Goal: Task Accomplishment & Management: Use online tool/utility

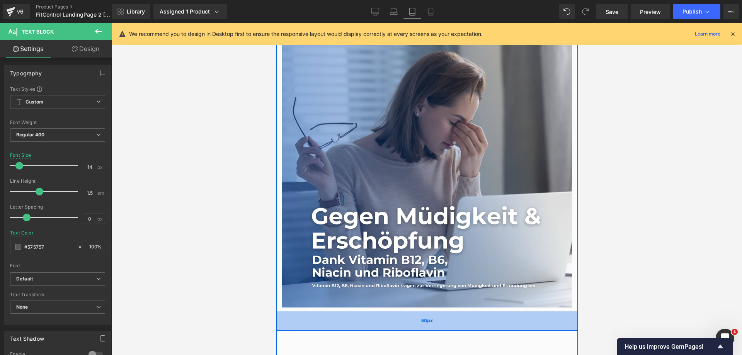
click at [370, 311] on div "50px" at bounding box center [426, 320] width 301 height 19
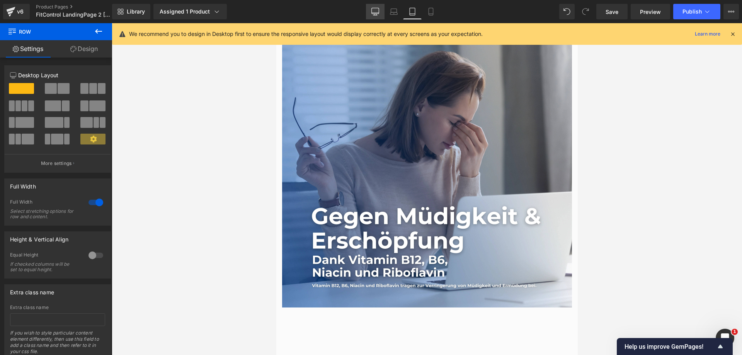
click at [378, 8] on icon at bounding box center [375, 11] width 7 height 6
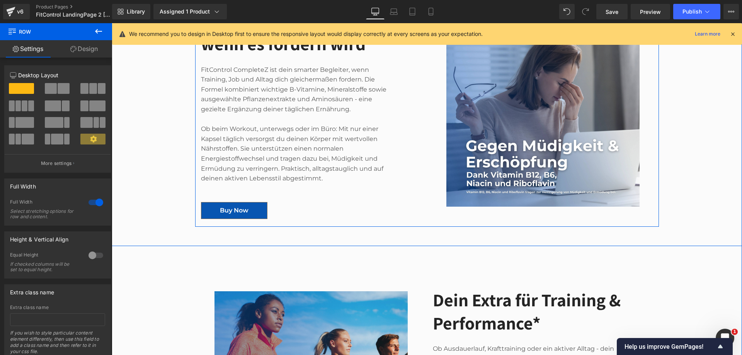
scroll to position [534, 0]
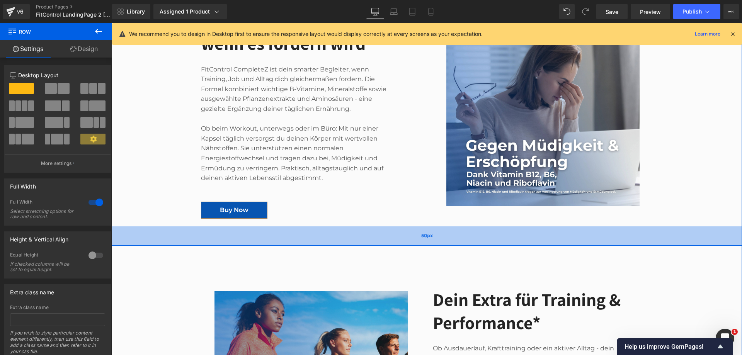
click at [475, 226] on div "50px" at bounding box center [427, 235] width 630 height 19
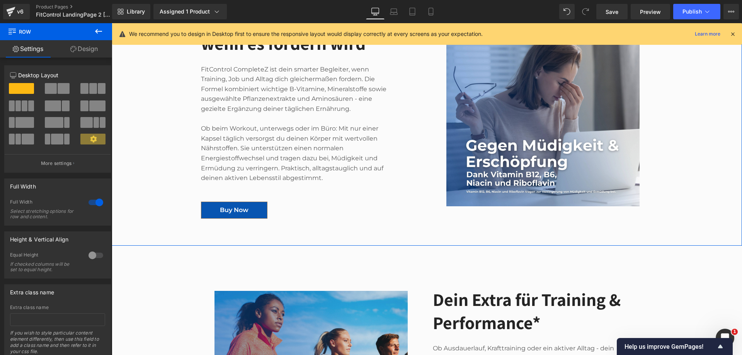
click at [90, 49] on link "Design" at bounding box center [84, 48] width 56 height 17
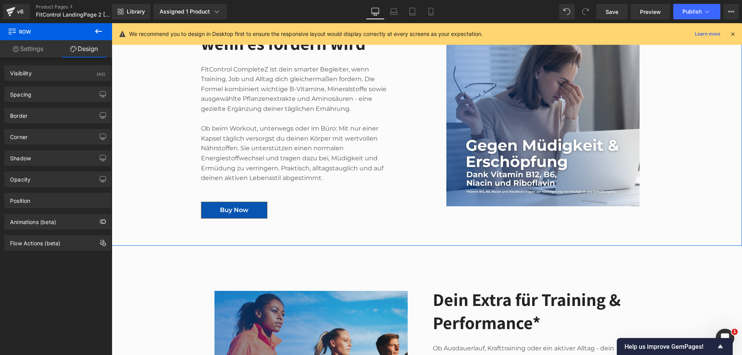
click at [57, 81] on div "Spacing [GEOGRAPHIC_DATA] 0px 0 auto auto 0px 0 auto auto [GEOGRAPHIC_DATA] 50p…" at bounding box center [58, 91] width 116 height 21
click at [59, 73] on div "Visibility (All)" at bounding box center [58, 73] width 106 height 15
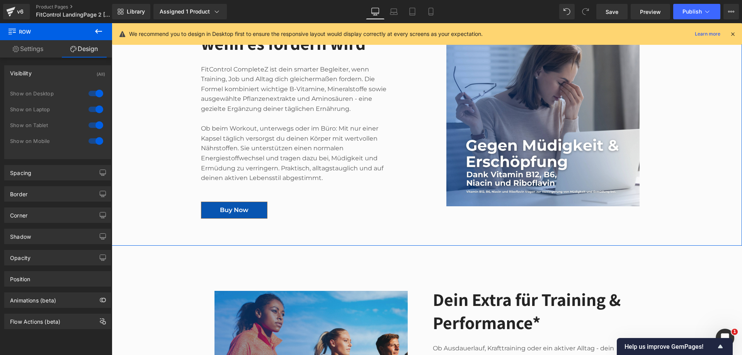
click at [92, 144] on div at bounding box center [96, 141] width 19 height 12
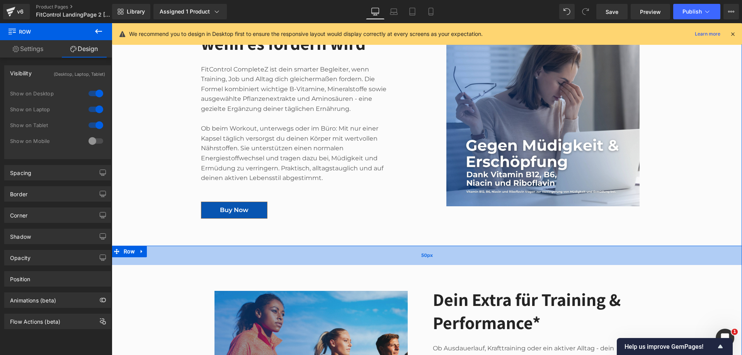
click at [485, 246] on div "50px" at bounding box center [427, 255] width 630 height 19
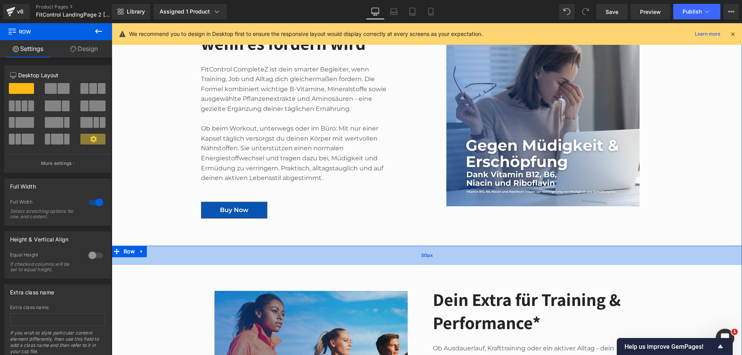
click at [156, 246] on div "50px" at bounding box center [427, 255] width 630 height 19
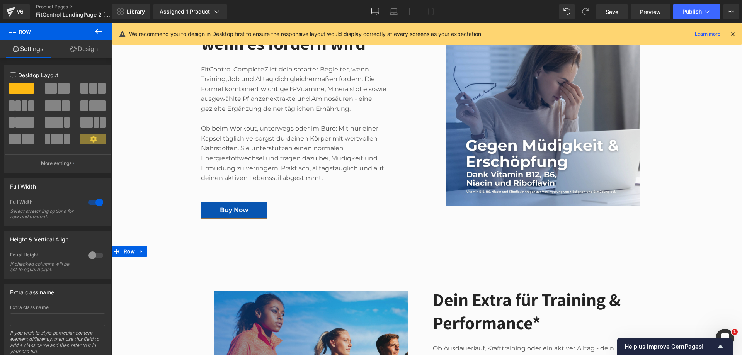
click at [89, 43] on link "Design" at bounding box center [84, 48] width 56 height 17
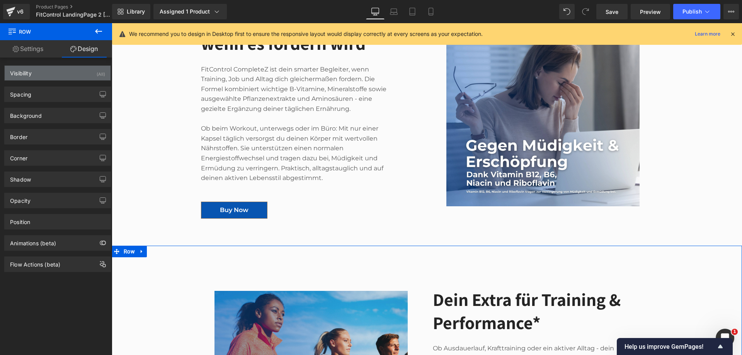
type input "0"
type input "50"
type input "0"
type input "50"
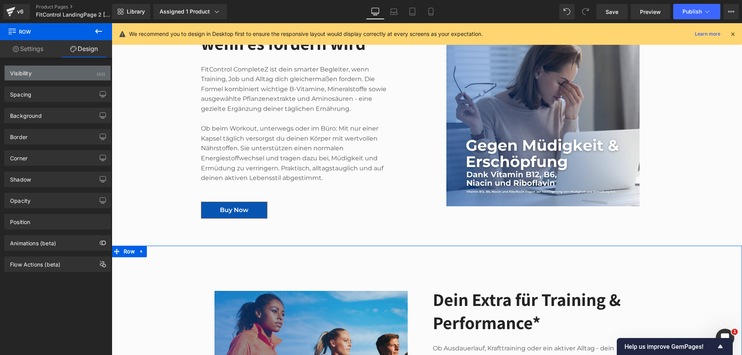
type input "0"
click at [62, 77] on div "Visibility (All)" at bounding box center [58, 73] width 106 height 15
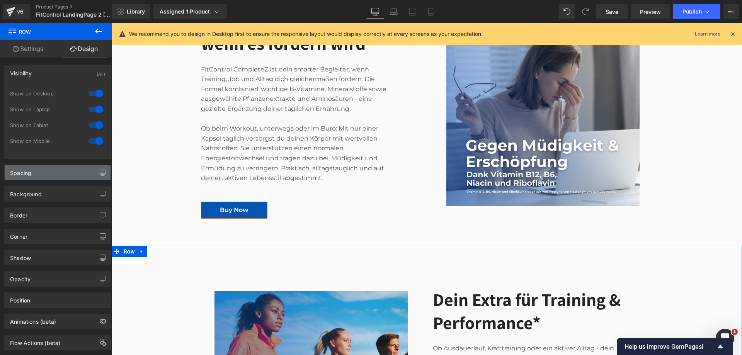
click at [49, 175] on div "Spacing" at bounding box center [58, 172] width 106 height 15
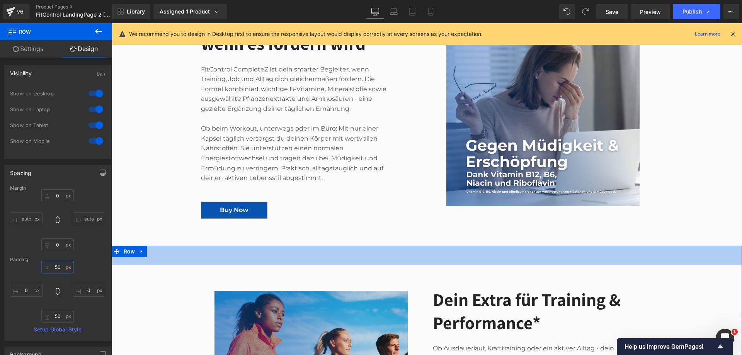
click at [54, 267] on input "50" at bounding box center [57, 267] width 32 height 13
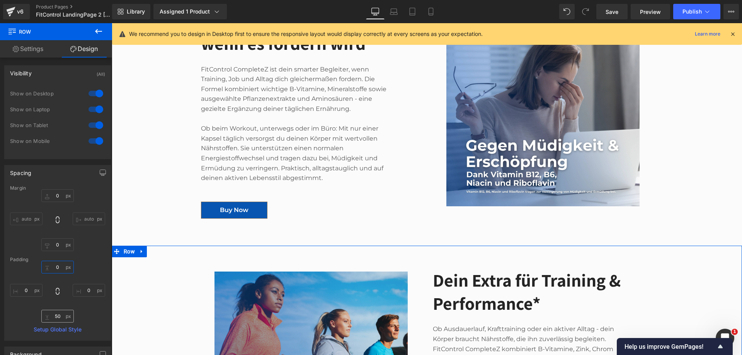
type input "0"
click at [56, 316] on input "50" at bounding box center [57, 316] width 32 height 13
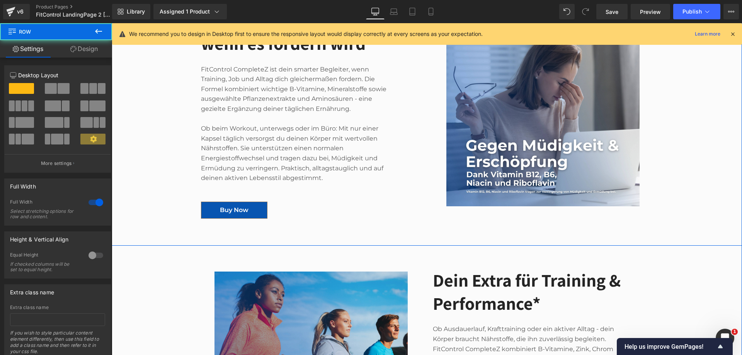
scroll to position [380, 0]
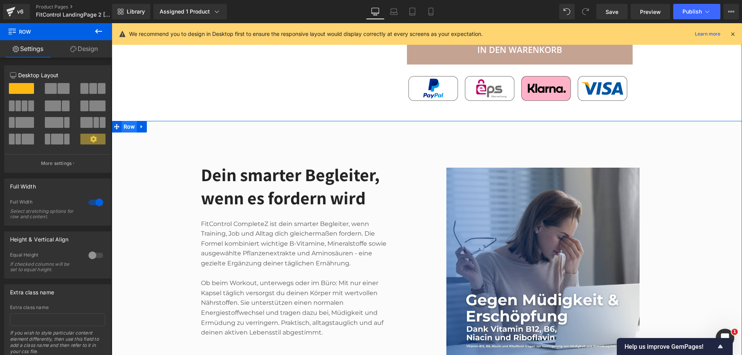
click at [122, 121] on span "Row" at bounding box center [129, 127] width 15 height 12
click at [88, 49] on link "Design" at bounding box center [84, 48] width 56 height 17
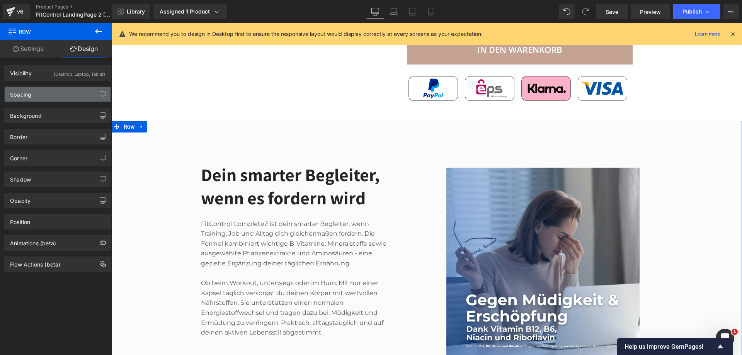
click at [37, 92] on div "Spacing" at bounding box center [58, 94] width 106 height 15
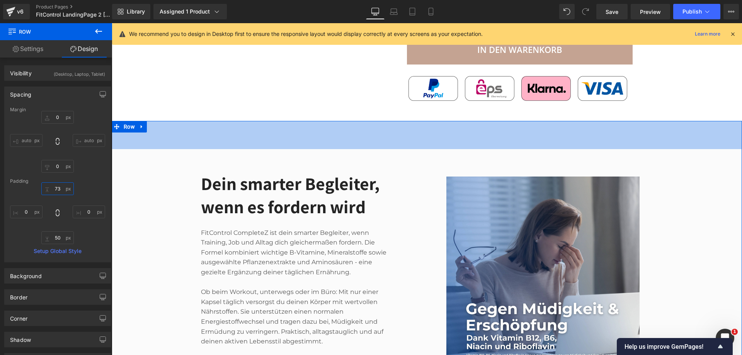
type input "7"
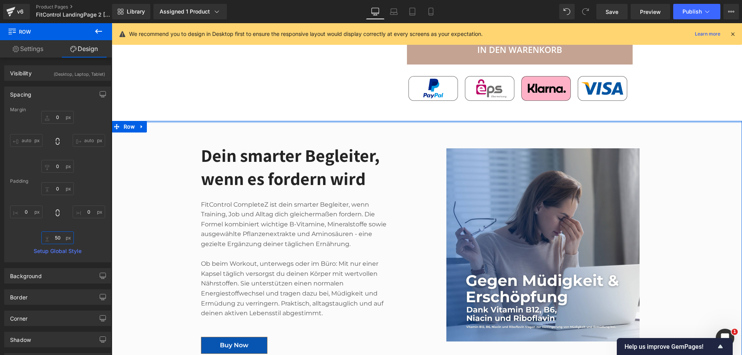
click at [58, 240] on input "50" at bounding box center [57, 237] width 32 height 13
type input "0"
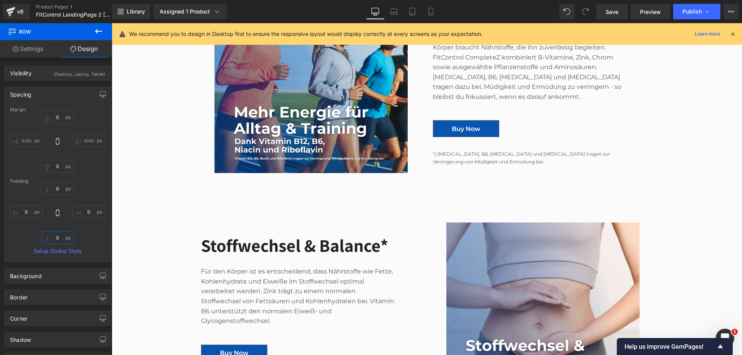
scroll to position [805, 0]
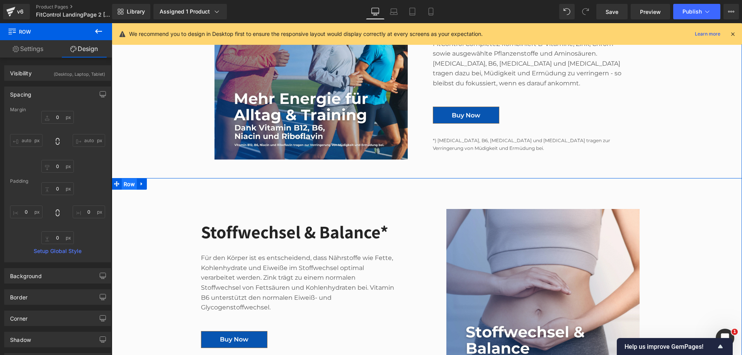
click at [124, 179] on span "Row" at bounding box center [129, 185] width 15 height 12
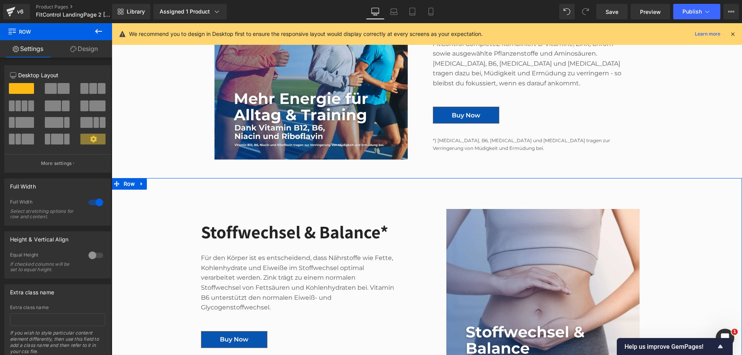
click at [87, 49] on link "Design" at bounding box center [84, 48] width 56 height 17
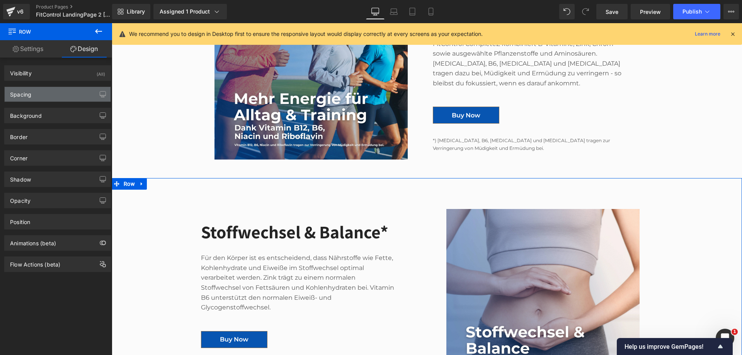
click at [51, 96] on div "Spacing" at bounding box center [58, 94] width 106 height 15
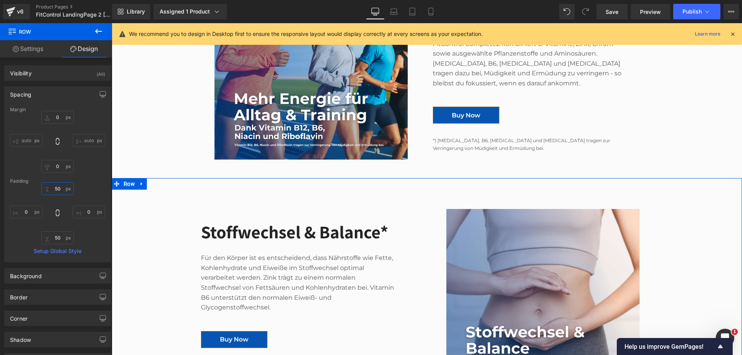
click at [56, 187] on input "50" at bounding box center [57, 188] width 32 height 13
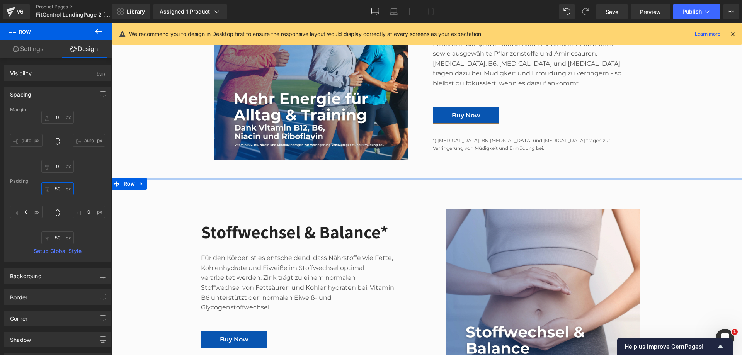
click at [56, 188] on input "50" at bounding box center [57, 188] width 32 height 13
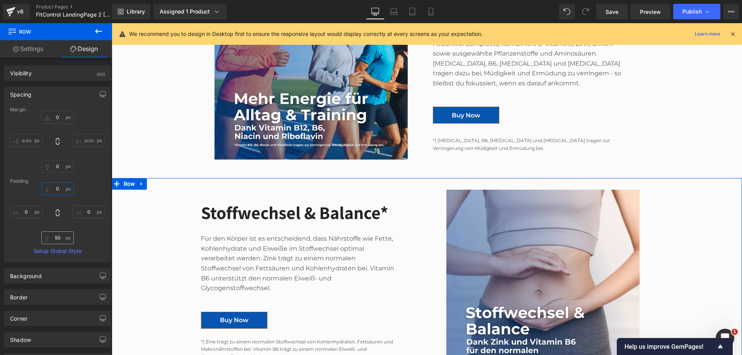
type input "0"
click at [56, 238] on input "50" at bounding box center [57, 237] width 32 height 13
type input "0"
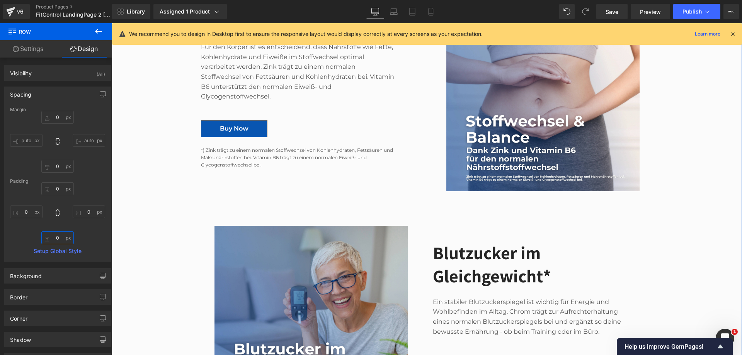
scroll to position [998, 0]
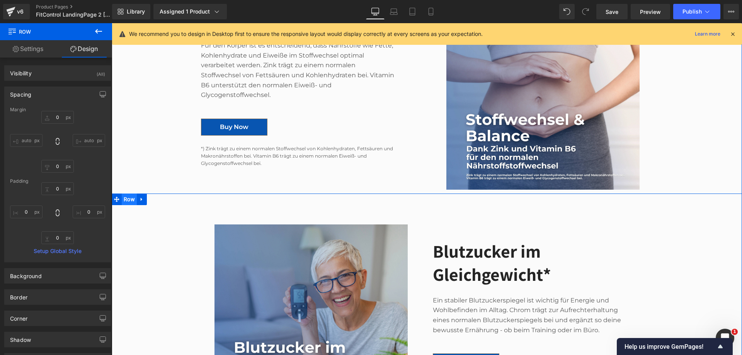
click at [126, 194] on span "Row" at bounding box center [129, 200] width 15 height 12
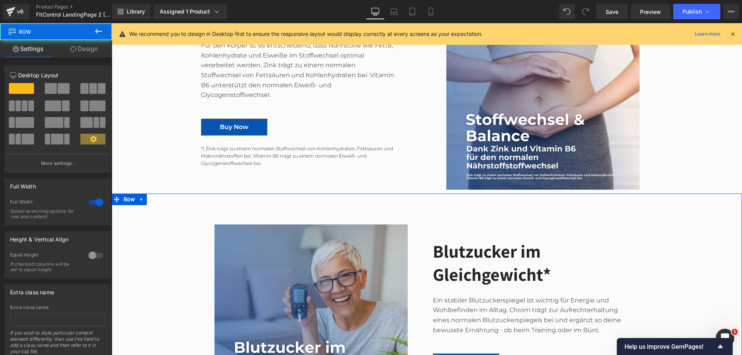
click at [85, 45] on link "Design" at bounding box center [84, 48] width 56 height 17
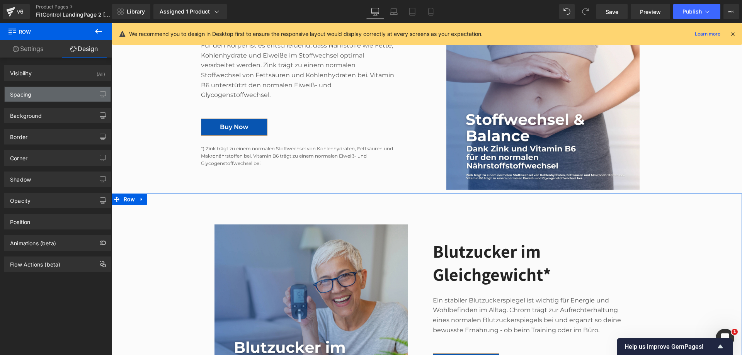
click at [64, 89] on div "Spacing" at bounding box center [58, 94] width 106 height 15
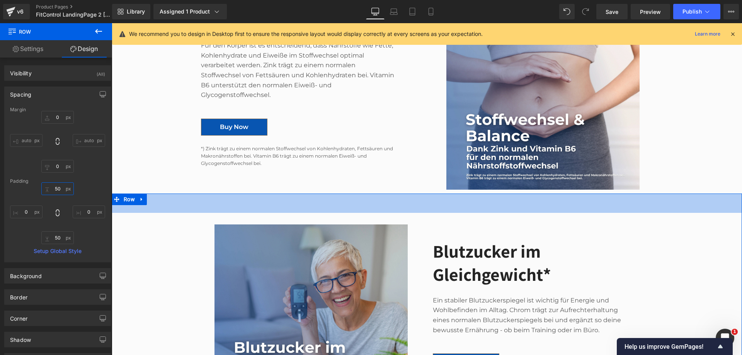
click at [56, 189] on input "50" at bounding box center [57, 188] width 32 height 13
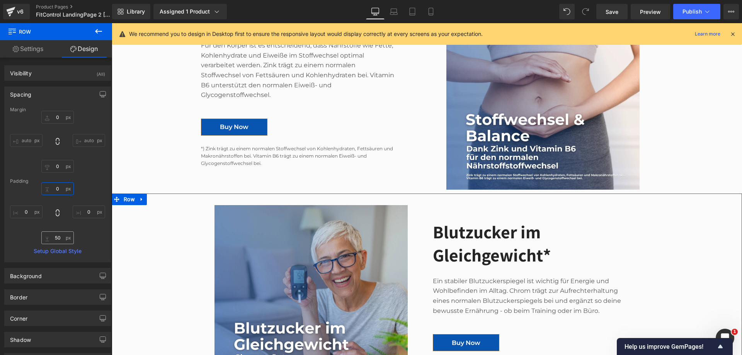
type input "0"
click at [57, 237] on input "50" at bounding box center [57, 237] width 32 height 13
type input "0"
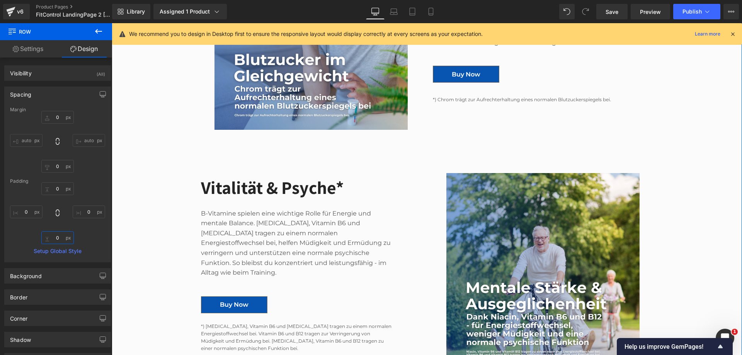
scroll to position [1269, 0]
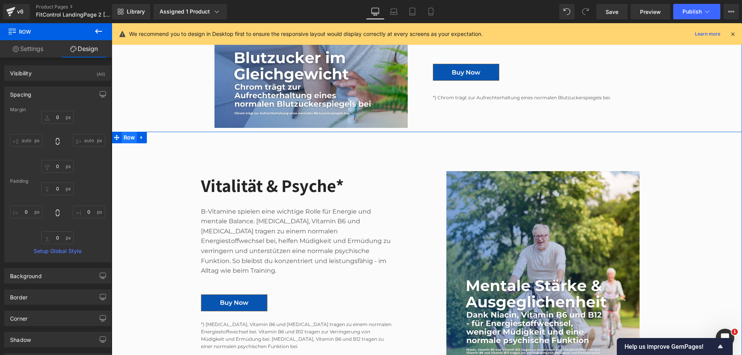
click at [123, 132] on span "Row" at bounding box center [129, 138] width 15 height 12
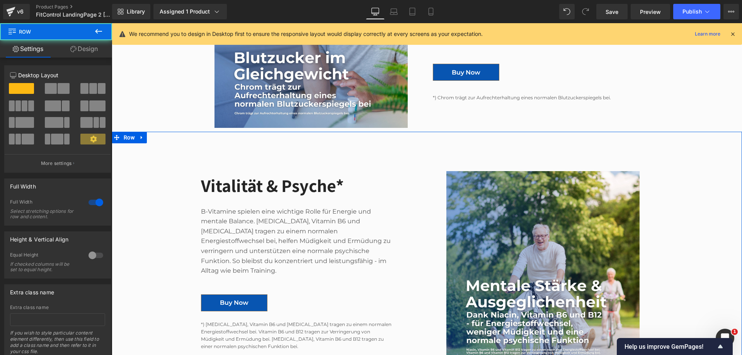
drag, startPoint x: 85, startPoint y: 48, endPoint x: 41, endPoint y: 163, distance: 123.9
click at [84, 48] on link "Design" at bounding box center [84, 48] width 56 height 17
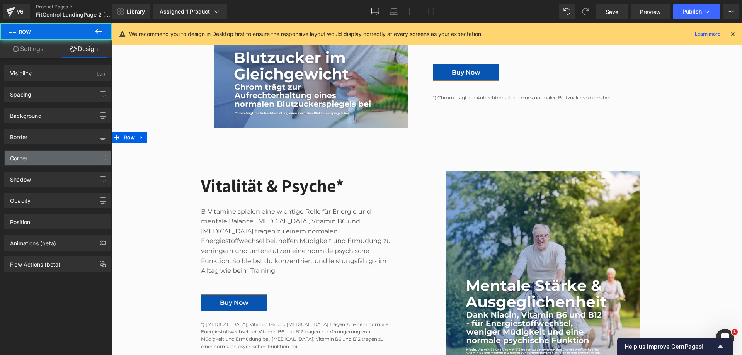
type input "0"
type input "50"
type input "0"
type input "50"
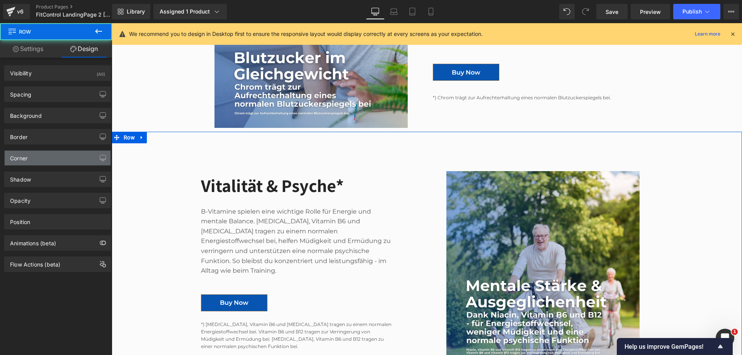
type input "0"
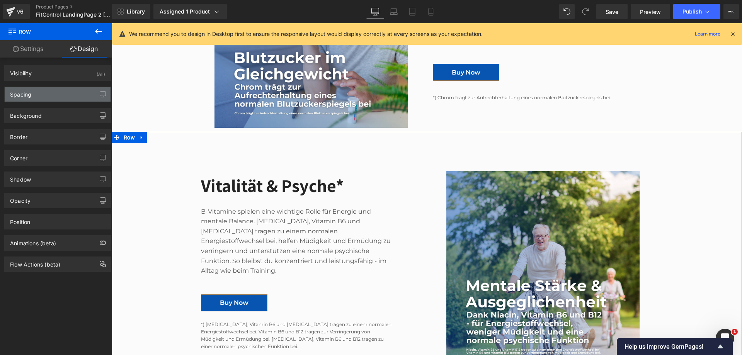
click at [52, 95] on div "Spacing" at bounding box center [58, 94] width 106 height 15
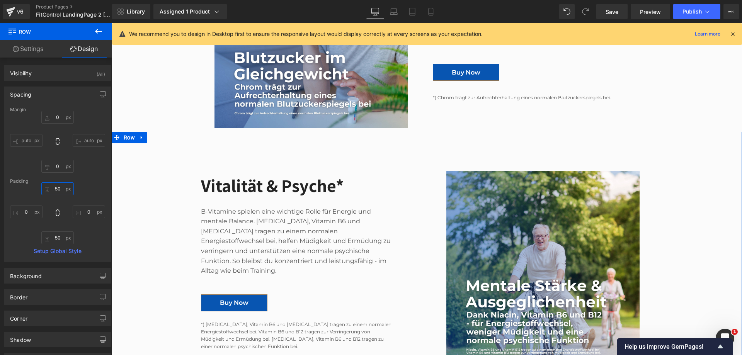
click at [58, 189] on input "50" at bounding box center [57, 188] width 32 height 13
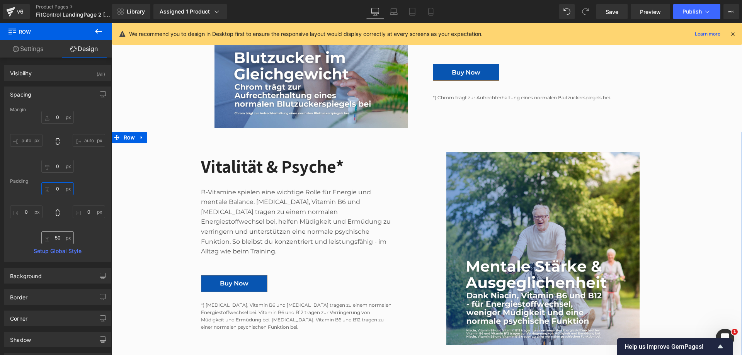
type input "0"
click at [58, 239] on input "50" at bounding box center [57, 237] width 32 height 13
type input "0"
click at [143, 206] on div "Image Vitalität & Psyche* Heading B-Vitamine spielen eine wichtige Rolle für En…" at bounding box center [427, 245] width 630 height 226
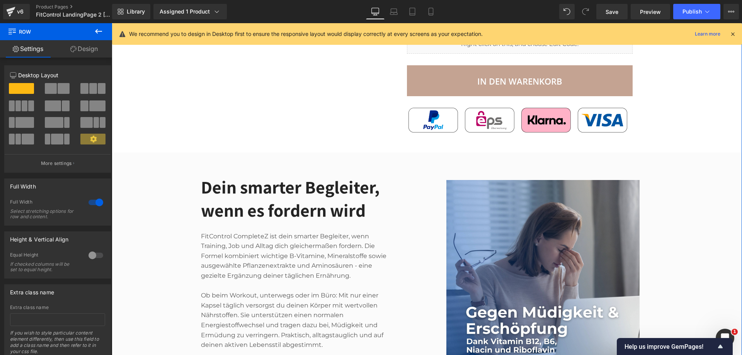
scroll to position [225, 0]
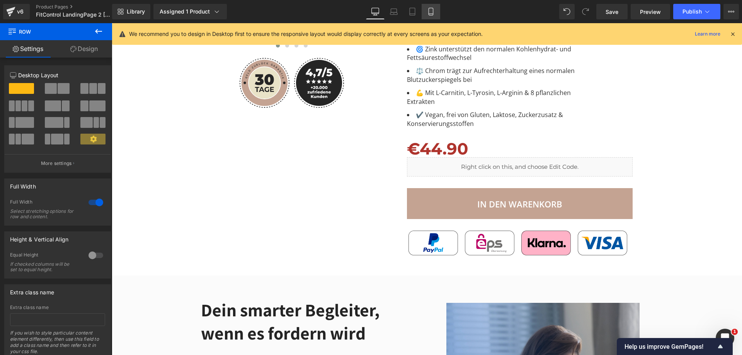
click at [430, 7] on link "Mobile" at bounding box center [431, 11] width 19 height 15
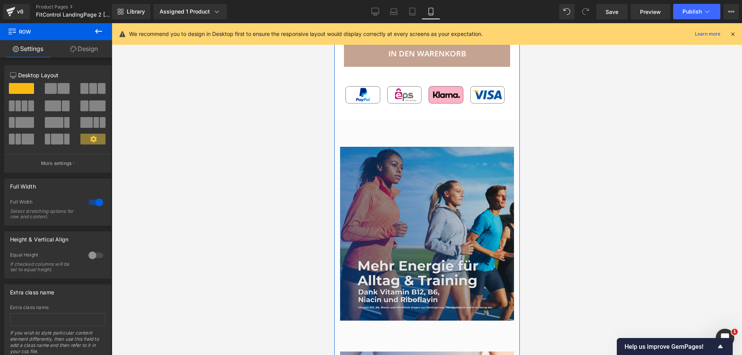
scroll to position [696, 0]
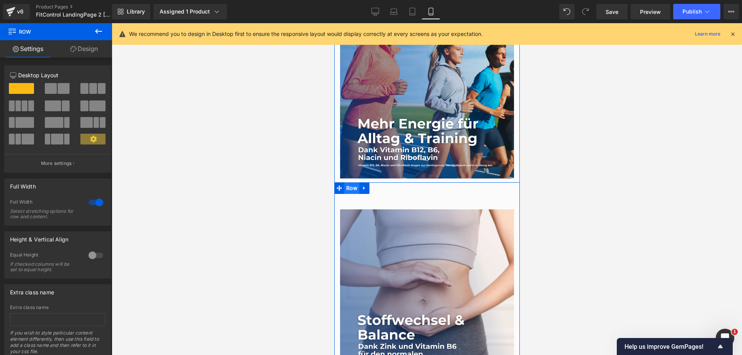
click at [350, 182] on span "Row" at bounding box center [351, 188] width 15 height 12
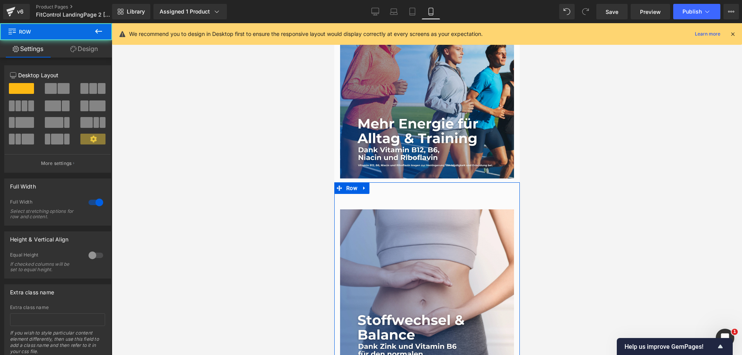
click at [82, 49] on link "Design" at bounding box center [84, 48] width 56 height 17
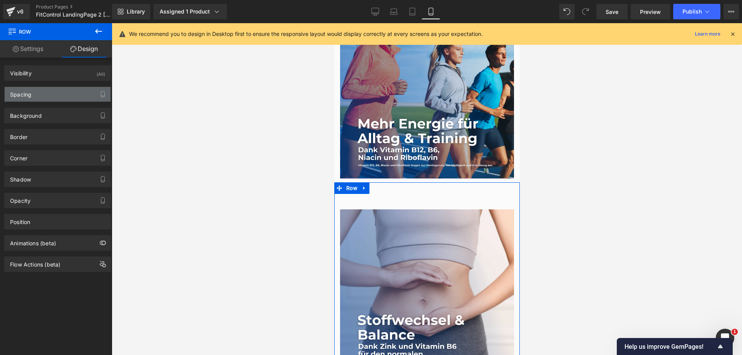
click at [63, 94] on div "Spacing" at bounding box center [58, 94] width 106 height 15
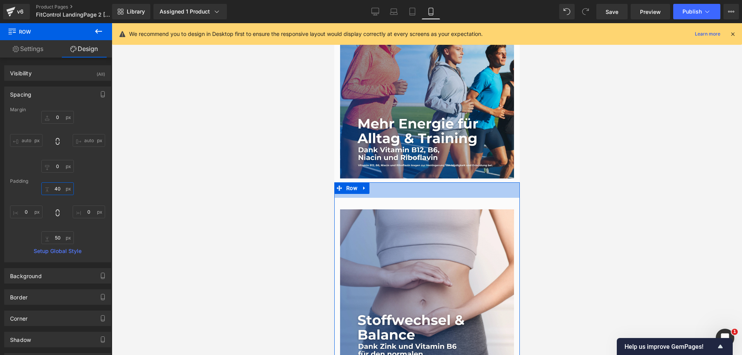
click at [58, 188] on input "40" at bounding box center [57, 188] width 32 height 13
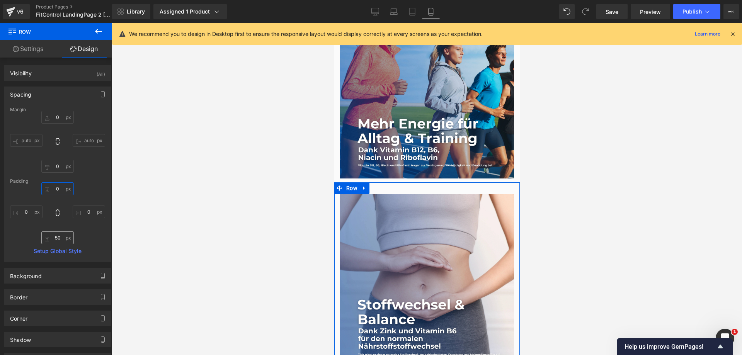
type input "0"
click at [54, 236] on input "50" at bounding box center [57, 237] width 32 height 13
type input "0"
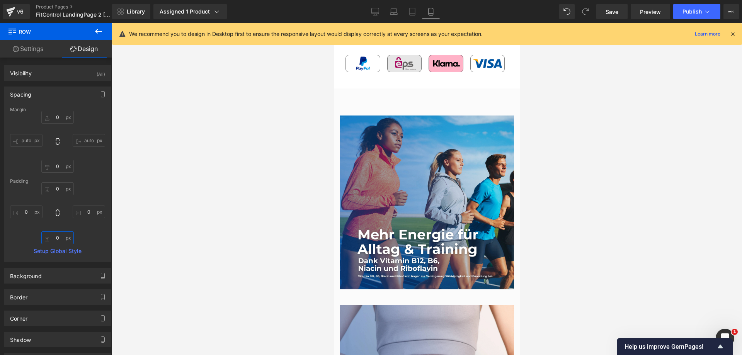
scroll to position [464, 0]
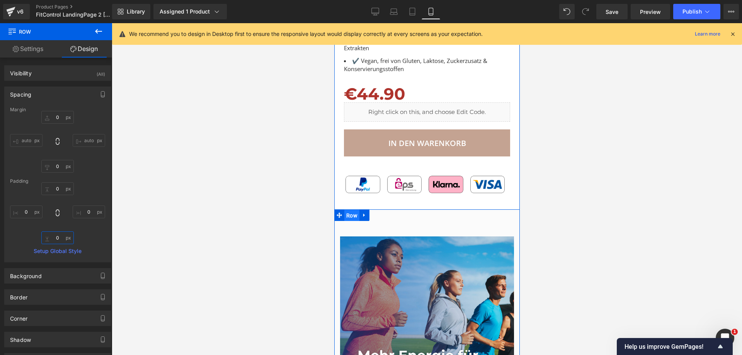
drag, startPoint x: 352, startPoint y: 191, endPoint x: 549, endPoint y: 231, distance: 201.0
click at [352, 210] on span "Row" at bounding box center [351, 216] width 15 height 12
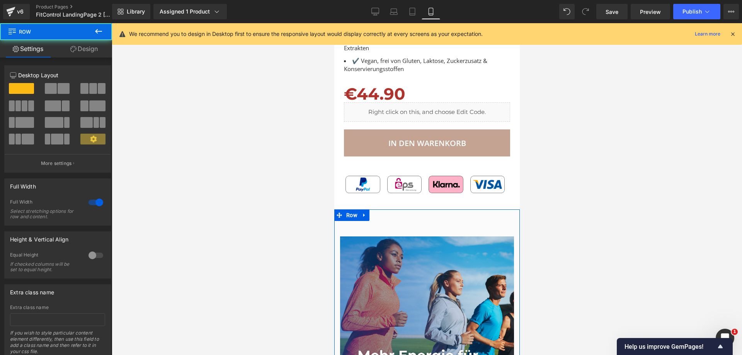
click at [92, 47] on link "Design" at bounding box center [84, 48] width 56 height 17
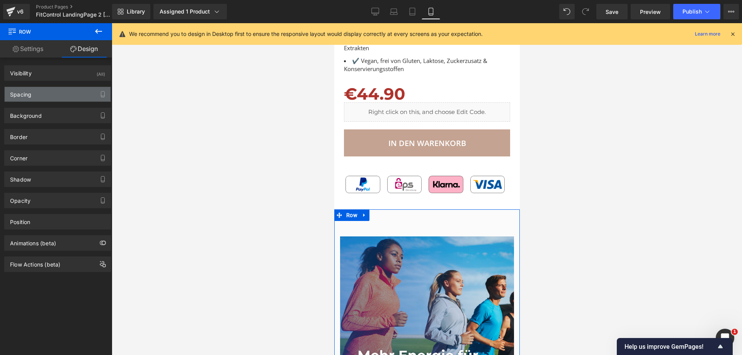
click at [54, 93] on div "Spacing" at bounding box center [58, 94] width 106 height 15
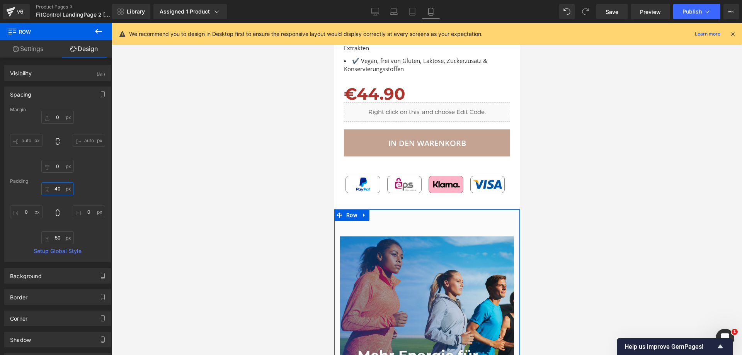
click at [56, 185] on input "40" at bounding box center [57, 188] width 32 height 13
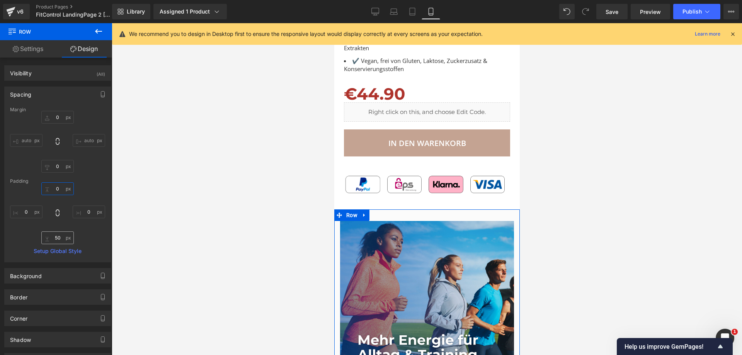
type input "0"
click at [57, 241] on input "50" at bounding box center [57, 237] width 32 height 13
type input "0"
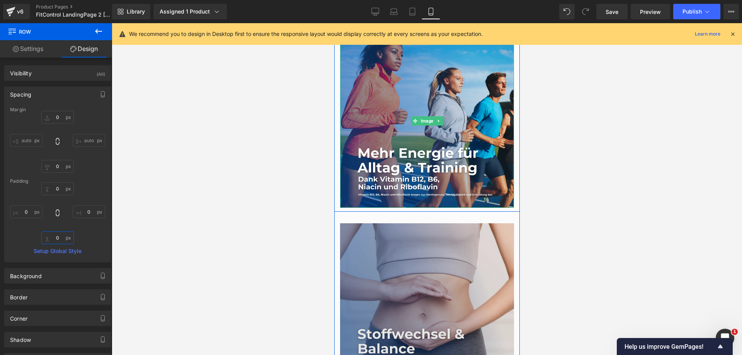
scroll to position [657, 0]
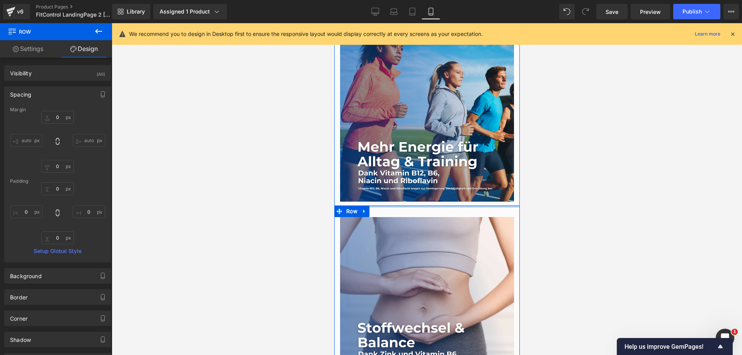
click at [404, 206] on div at bounding box center [426, 207] width 185 height 2
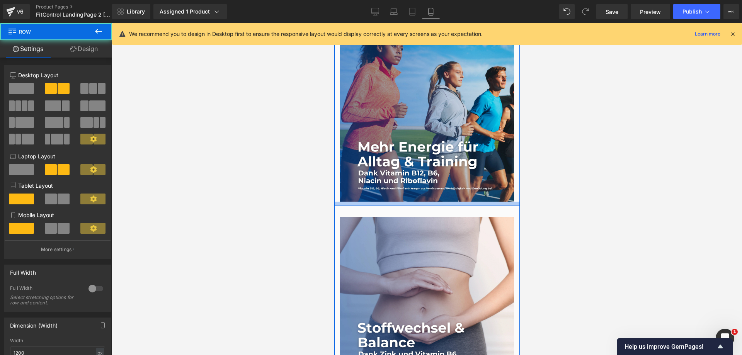
click at [404, 202] on div at bounding box center [426, 204] width 185 height 4
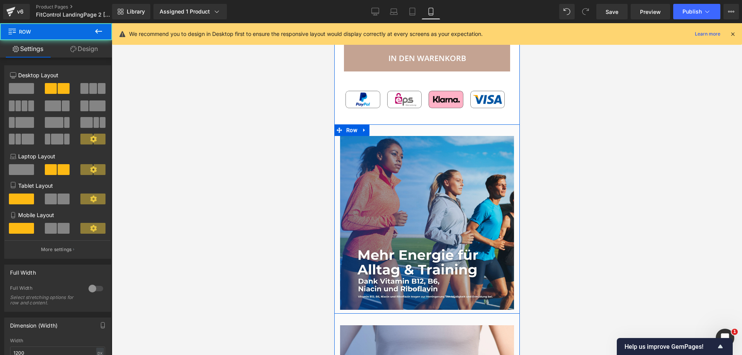
scroll to position [502, 0]
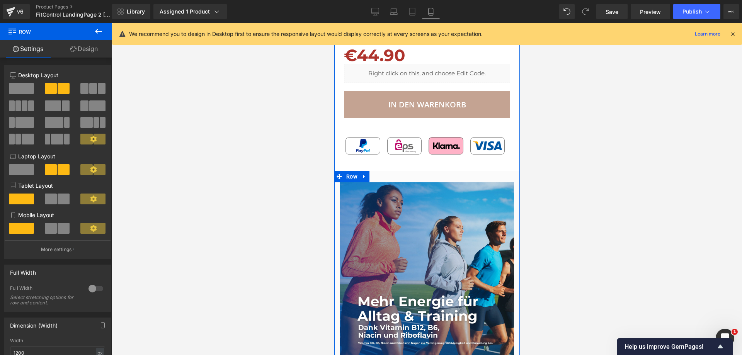
click at [407, 171] on div "Dein Extra für Training & Performance* Heading Ob Ausdauerlauf, Krafttraining o…" at bounding box center [426, 265] width 185 height 189
drag, startPoint x: 351, startPoint y: 153, endPoint x: 544, endPoint y: 124, distance: 194.6
click at [351, 171] on span "Row" at bounding box center [351, 177] width 15 height 12
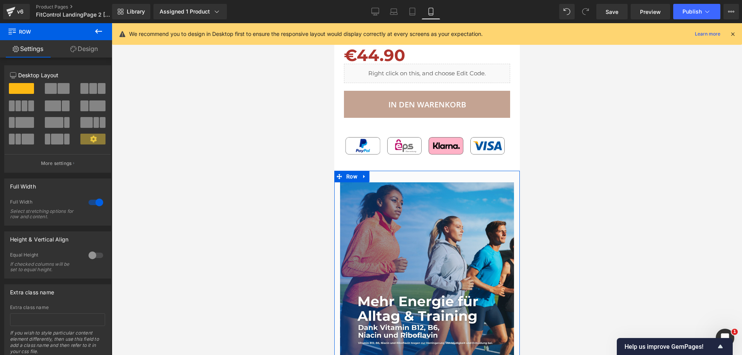
click at [85, 49] on link "Design" at bounding box center [84, 48] width 56 height 17
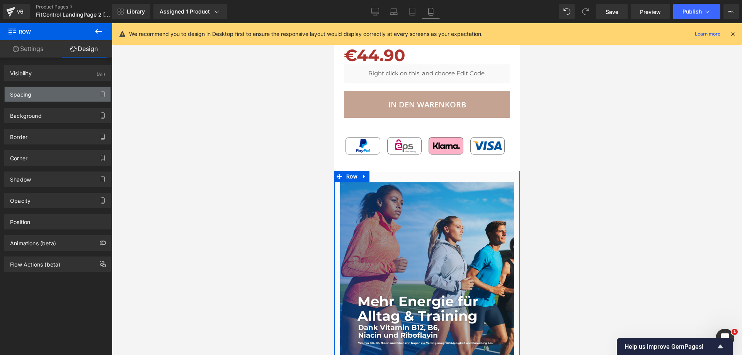
click at [59, 92] on div "Spacing" at bounding box center [58, 94] width 106 height 15
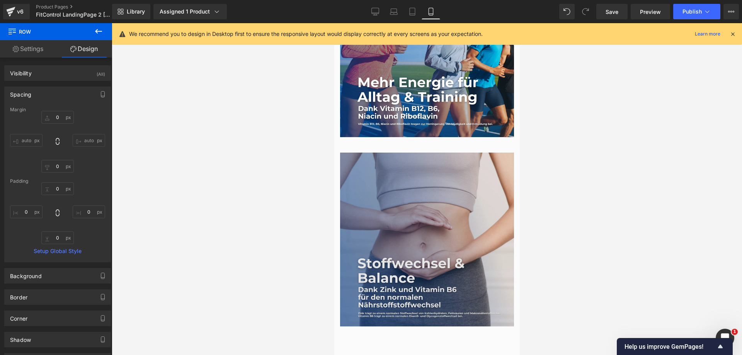
scroll to position [734, 0]
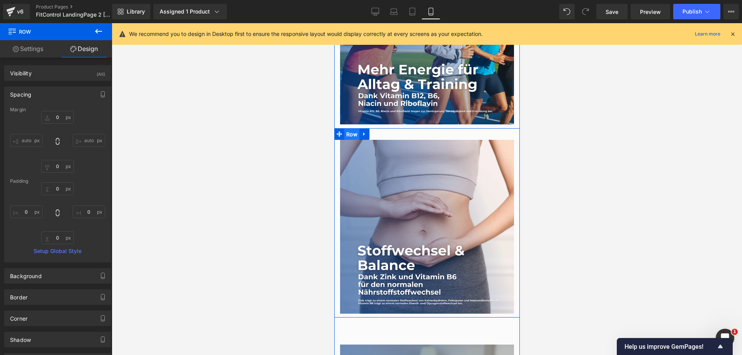
drag, startPoint x: 349, startPoint y: 111, endPoint x: 454, endPoint y: 184, distance: 128.1
click at [349, 129] on span "Row" at bounding box center [351, 135] width 15 height 12
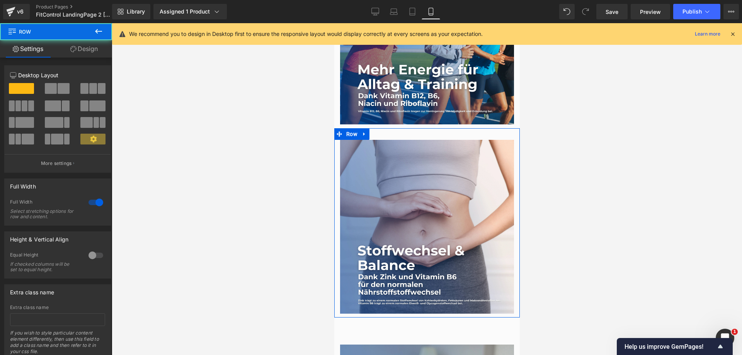
click at [87, 48] on link "Design" at bounding box center [84, 48] width 56 height 17
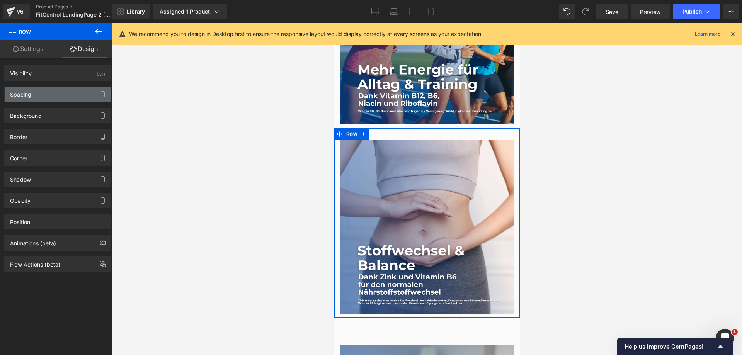
click at [70, 92] on div "Spacing" at bounding box center [58, 94] width 106 height 15
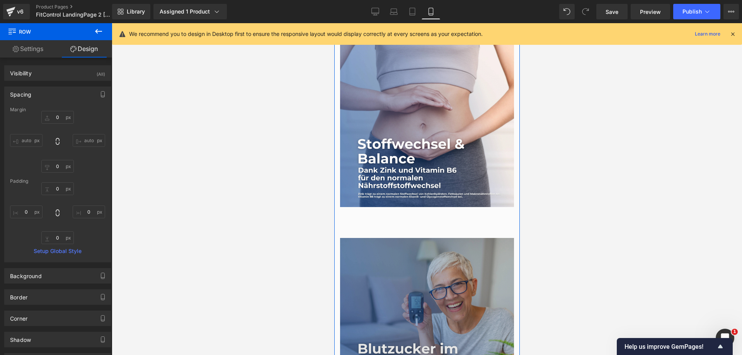
scroll to position [850, 0]
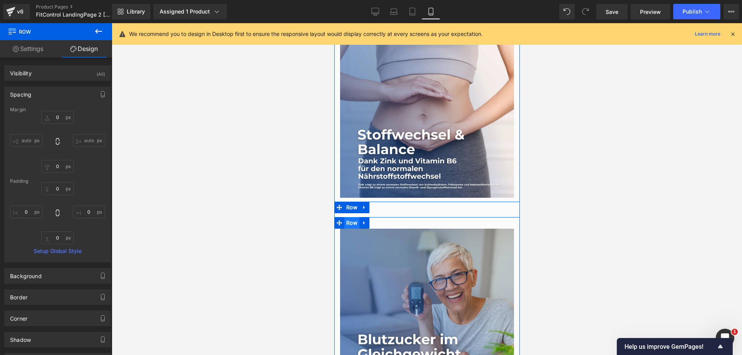
click at [351, 217] on span "Row" at bounding box center [351, 223] width 15 height 12
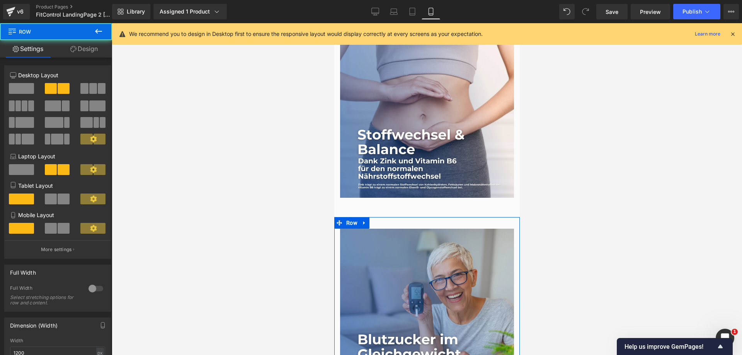
click at [91, 48] on link "Design" at bounding box center [84, 48] width 56 height 17
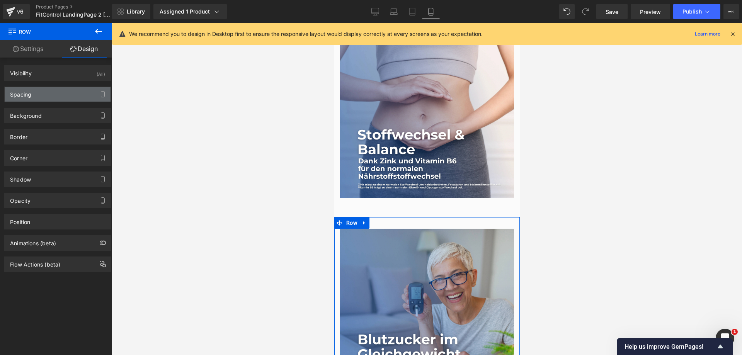
click at [61, 93] on div "Spacing" at bounding box center [58, 94] width 106 height 15
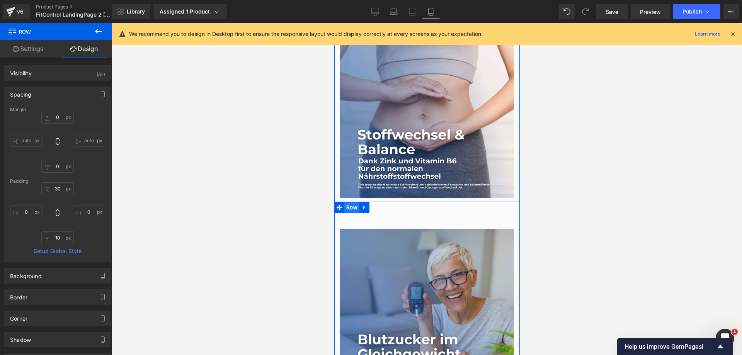
click at [347, 202] on span "Row" at bounding box center [351, 208] width 15 height 12
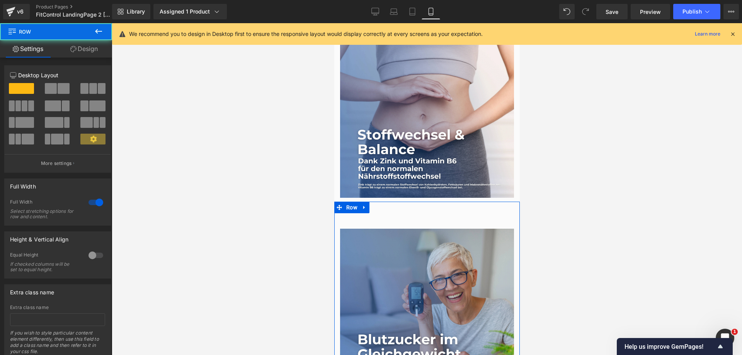
click at [85, 46] on link "Design" at bounding box center [84, 48] width 56 height 17
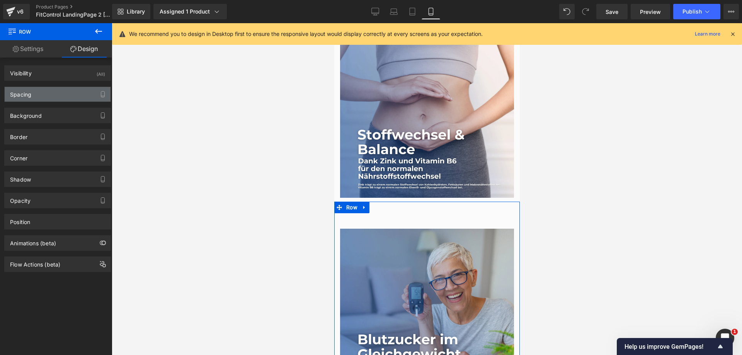
click at [48, 93] on div "Spacing" at bounding box center [58, 94] width 106 height 15
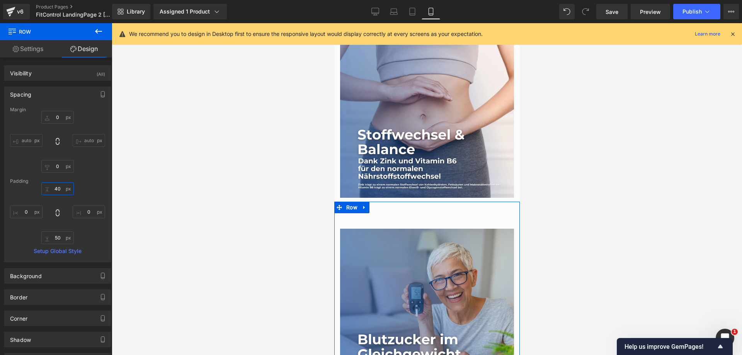
click at [52, 186] on input "40" at bounding box center [57, 188] width 32 height 13
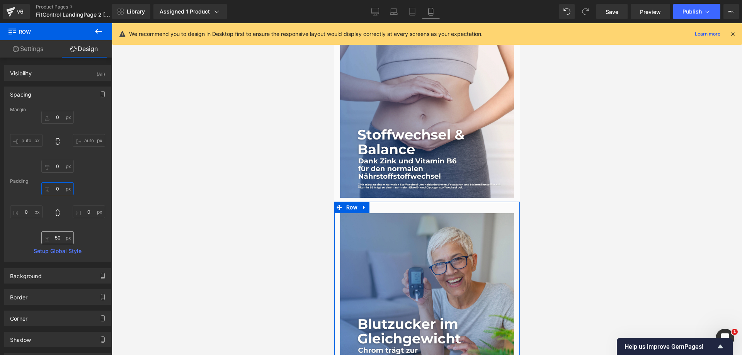
type input "0"
click at [57, 242] on input "50" at bounding box center [57, 237] width 32 height 13
type input "0"
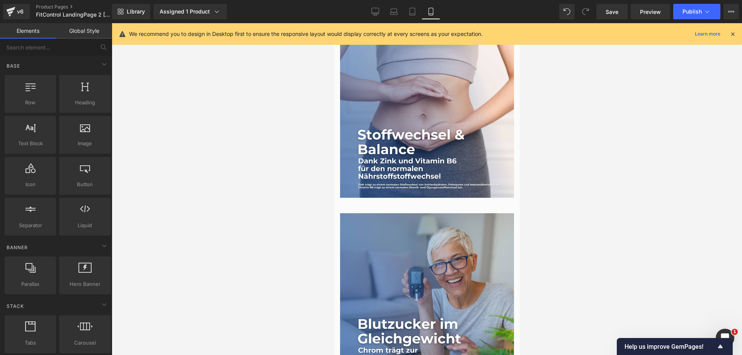
click at [293, 194] on div at bounding box center [427, 189] width 630 height 332
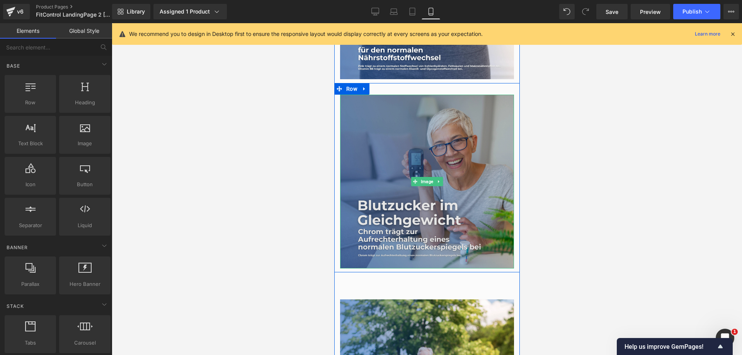
scroll to position [1121, 0]
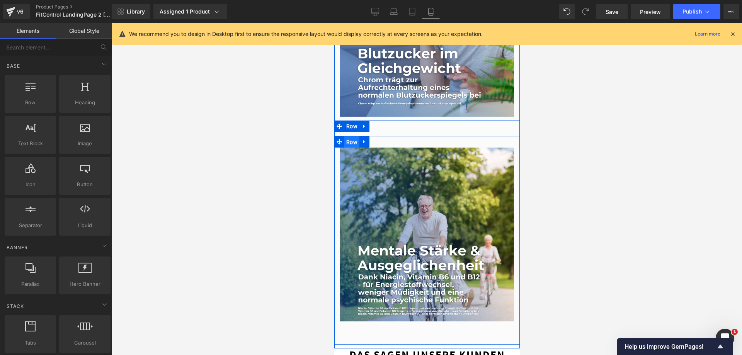
drag, startPoint x: 347, startPoint y: 117, endPoint x: 595, endPoint y: 152, distance: 250.9
click at [347, 136] on span "Row" at bounding box center [351, 142] width 15 height 12
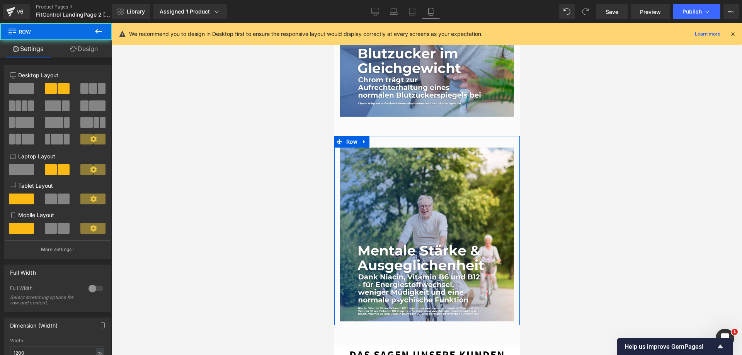
click at [80, 49] on link "Design" at bounding box center [84, 48] width 56 height 17
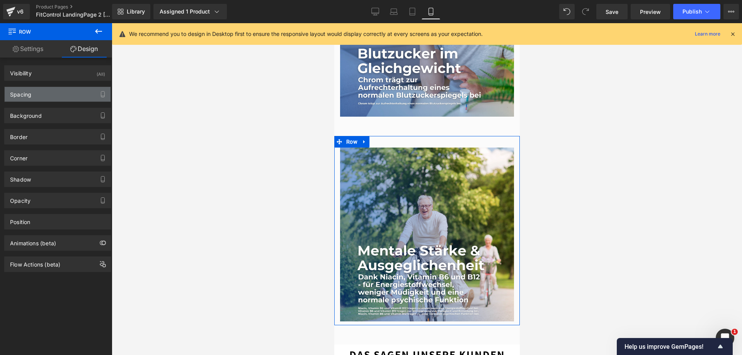
click at [49, 91] on div "Spacing" at bounding box center [58, 94] width 106 height 15
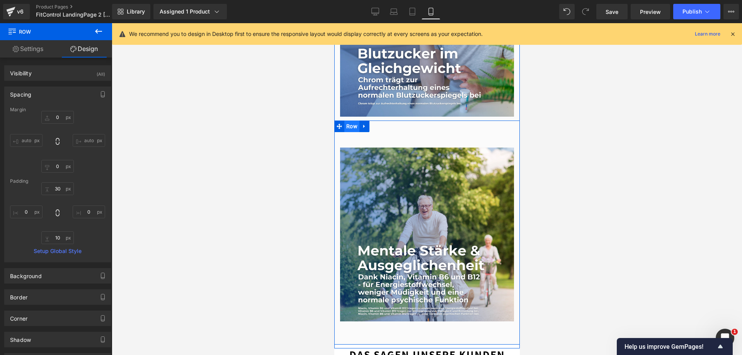
drag, startPoint x: 350, startPoint y: 102, endPoint x: 615, endPoint y: 135, distance: 267.1
click at [350, 121] on span "Row" at bounding box center [351, 127] width 15 height 12
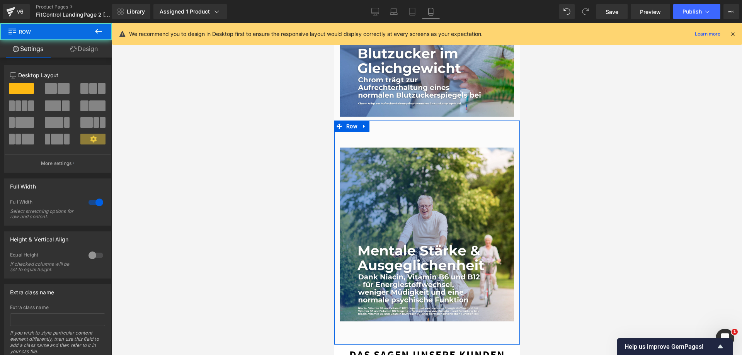
click at [85, 53] on link "Design" at bounding box center [84, 48] width 56 height 17
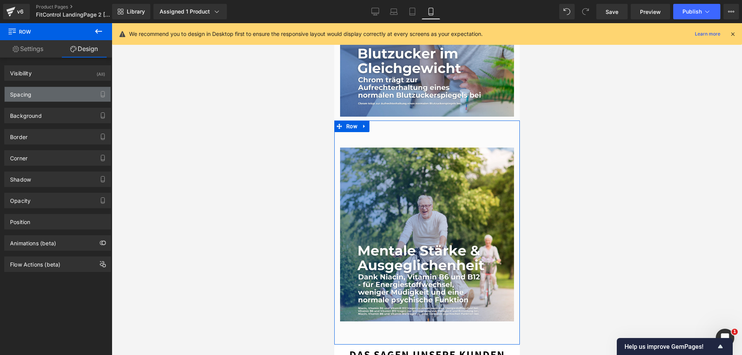
click at [46, 94] on div "Spacing" at bounding box center [58, 94] width 106 height 15
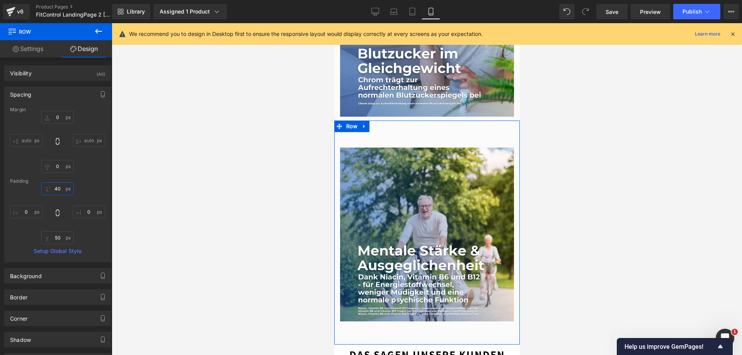
click at [55, 188] on input "40" at bounding box center [57, 188] width 32 height 13
drag, startPoint x: 55, startPoint y: 188, endPoint x: 56, endPoint y: 197, distance: 9.3
click at [55, 188] on input "40" at bounding box center [57, 188] width 32 height 13
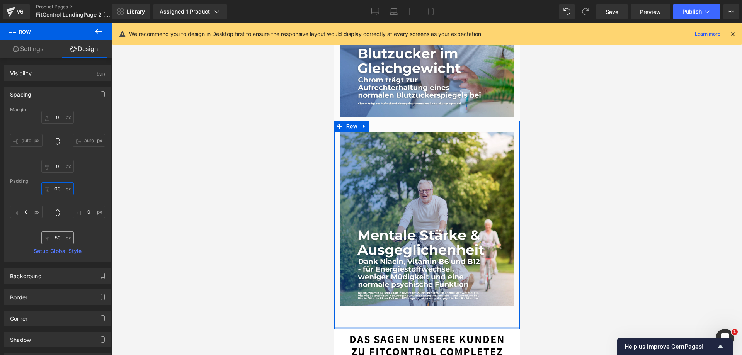
type input "00"
click at [55, 236] on input "50" at bounding box center [57, 237] width 32 height 13
drag, startPoint x: 55, startPoint y: 236, endPoint x: 75, endPoint y: 238, distance: 20.1
click at [56, 236] on input "50" at bounding box center [57, 237] width 32 height 13
type input "00"
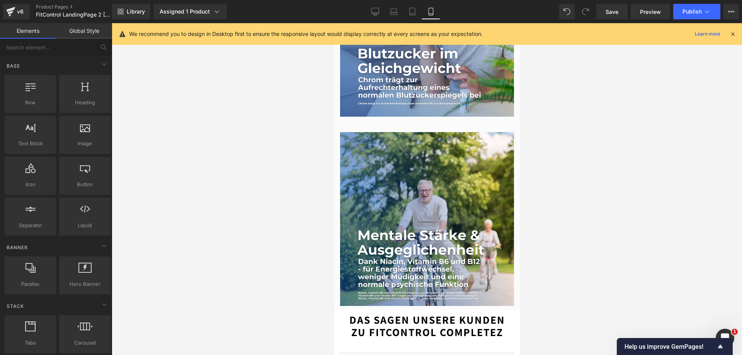
click at [185, 197] on div at bounding box center [427, 189] width 630 height 332
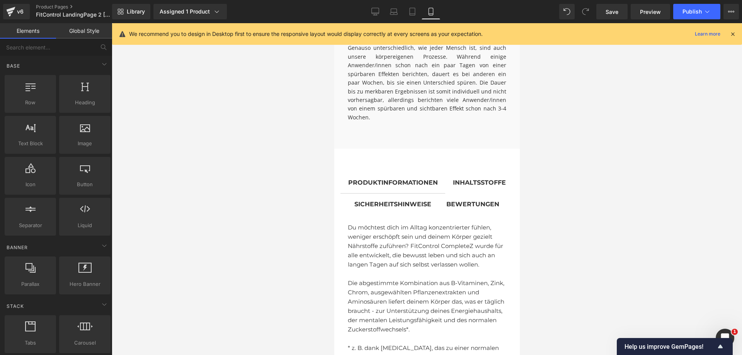
scroll to position [2628, 0]
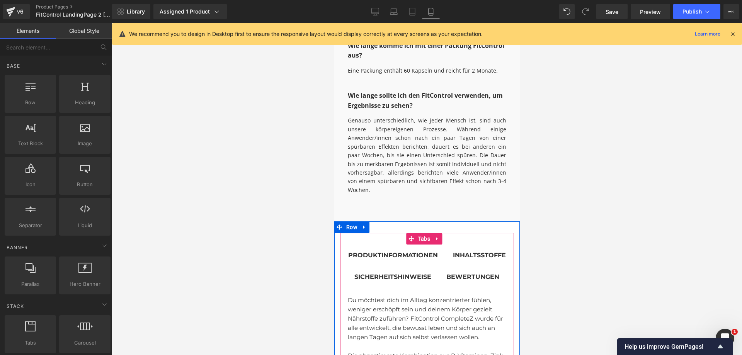
click at [445, 245] on span "Inhaltsstoffe Text Block" at bounding box center [479, 255] width 68 height 21
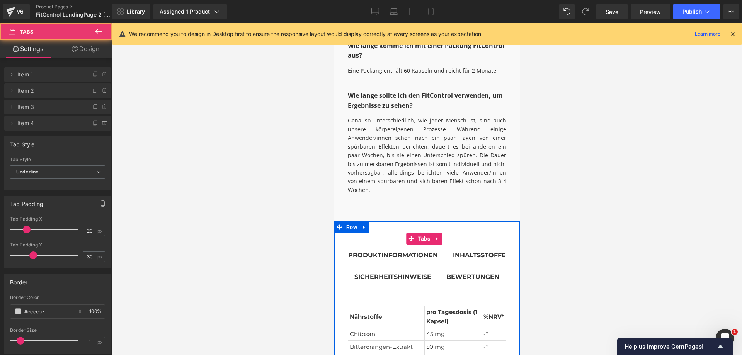
click at [431, 272] on div "SICHERHEITSHINWEISE" at bounding box center [392, 277] width 77 height 10
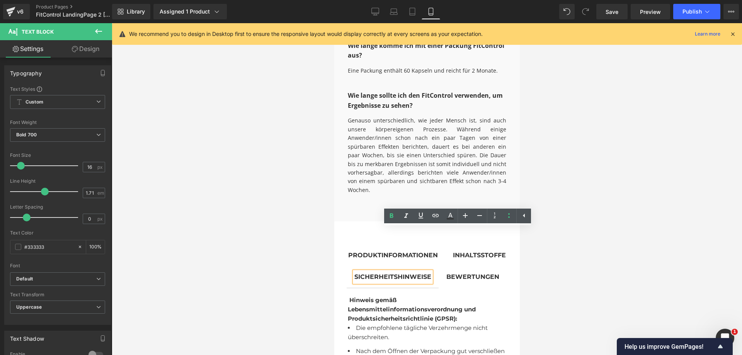
click at [334, 23] on div at bounding box center [334, 23] width 0 height 0
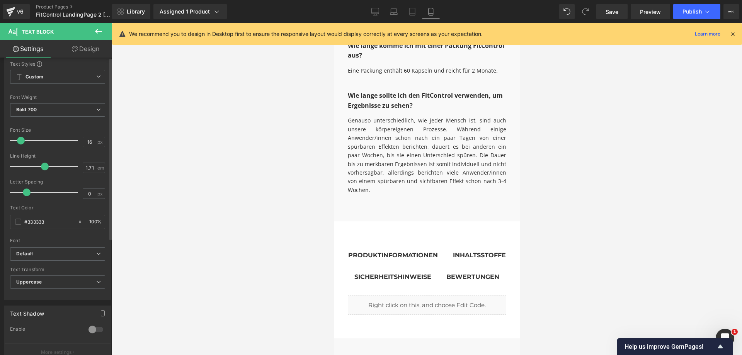
scroll to position [0, 0]
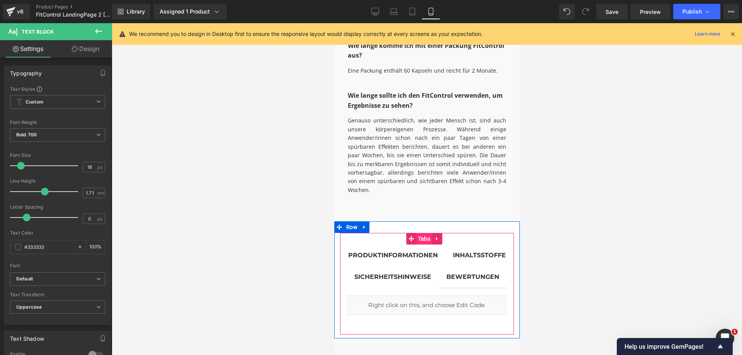
click at [420, 233] on span "Tabs" at bounding box center [424, 239] width 16 height 12
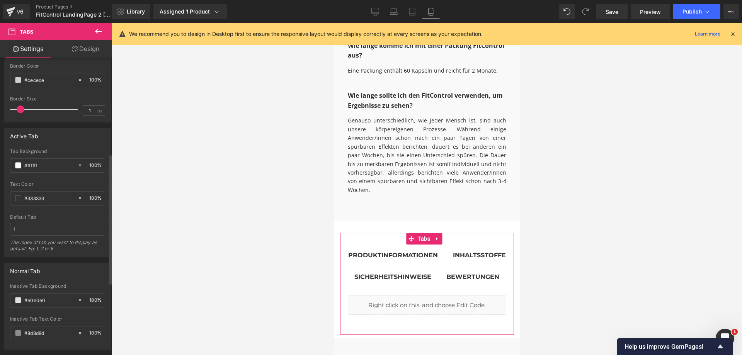
scroll to position [232, 0]
click at [20, 226] on input "1" at bounding box center [57, 229] width 95 height 13
type input "4"
click at [619, 11] on link "Save" at bounding box center [611, 11] width 31 height 15
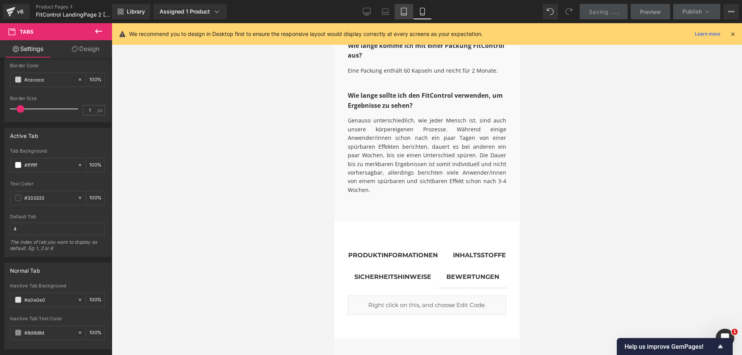
click at [402, 11] on icon at bounding box center [404, 12] width 8 height 8
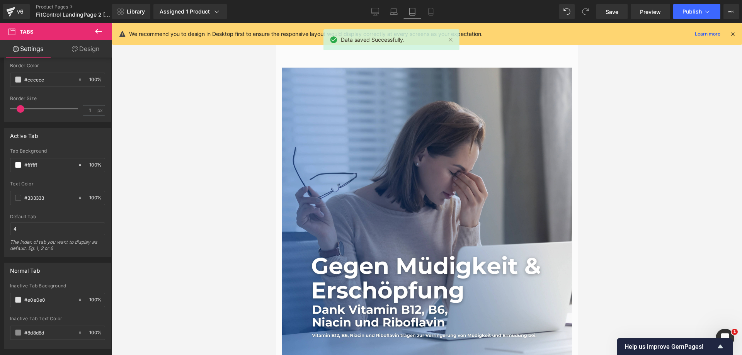
scroll to position [395, 0]
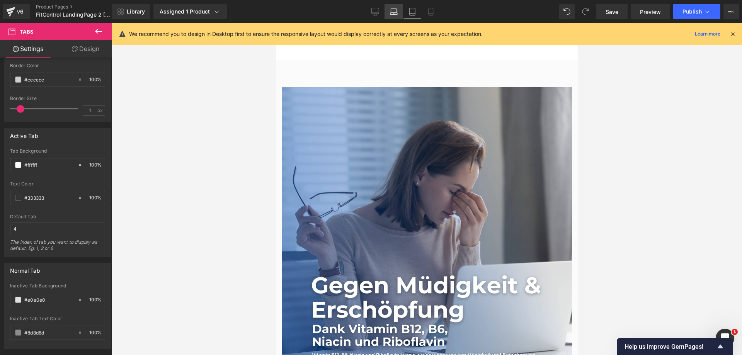
click at [389, 9] on link "Laptop" at bounding box center [393, 11] width 19 height 15
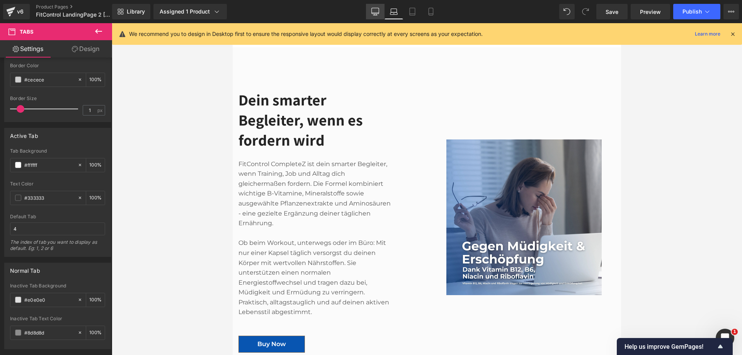
scroll to position [171, 0]
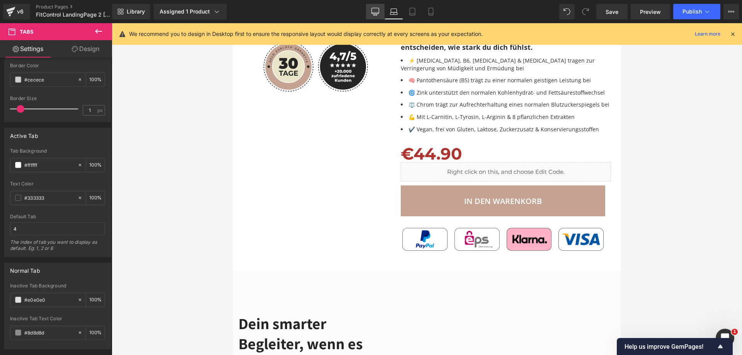
click at [374, 9] on icon at bounding box center [375, 12] width 8 height 8
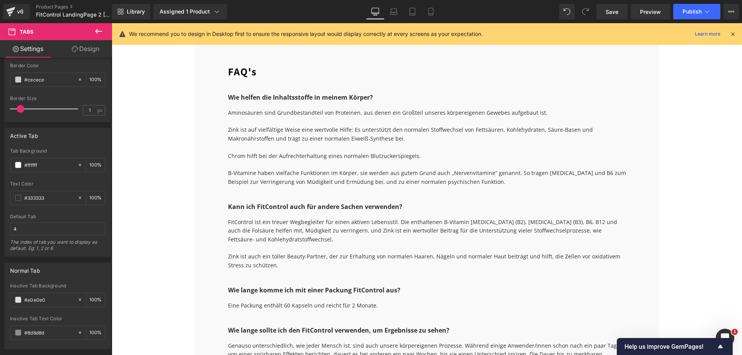
scroll to position [2318, 0]
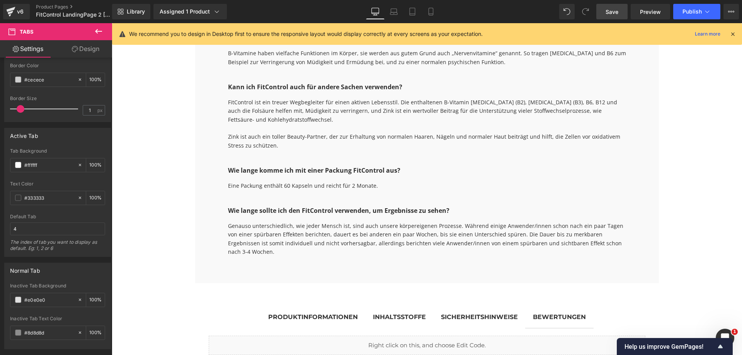
click at [614, 9] on span "Save" at bounding box center [611, 12] width 13 height 8
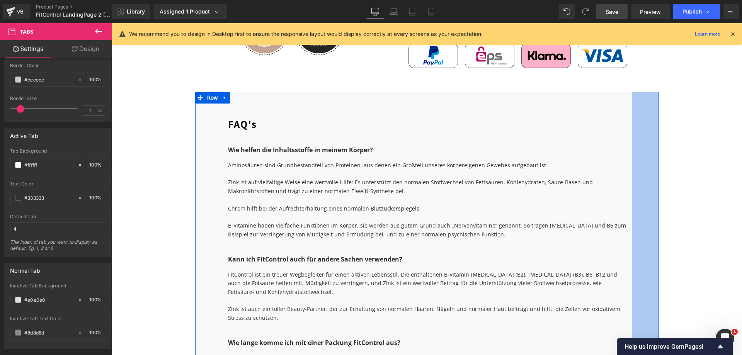
scroll to position [2164, 0]
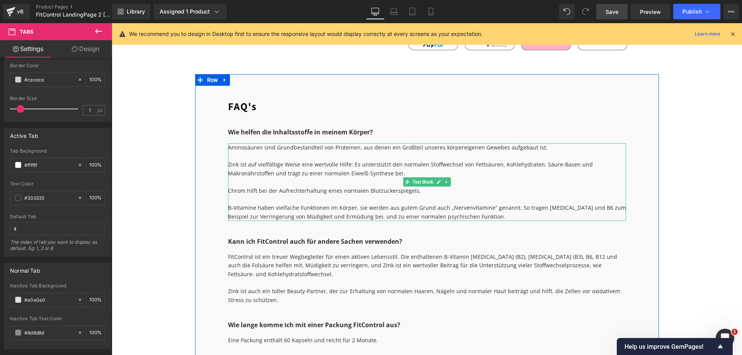
click at [313, 178] on div at bounding box center [427, 182] width 398 height 9
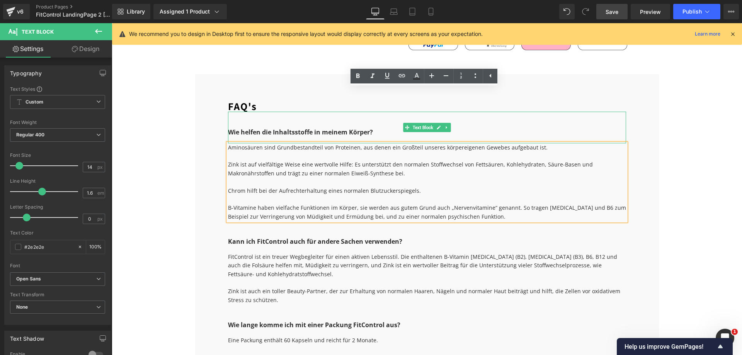
click at [283, 128] on span "Wie helfen die Inhaltsstoffe in meinem Körper?" at bounding box center [300, 132] width 145 height 9
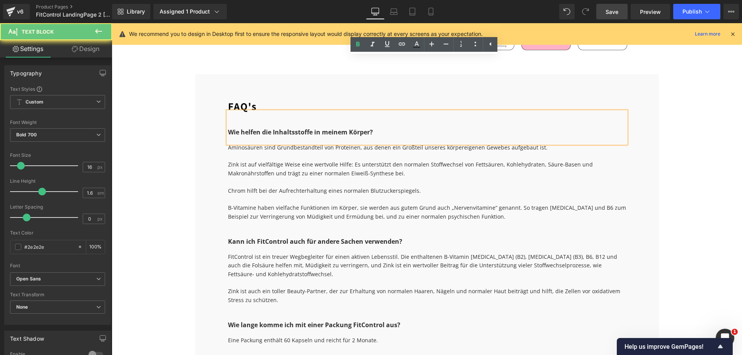
click at [283, 128] on span "Wie helfen die Inhaltsstoffe in meinem Körper?" at bounding box center [300, 132] width 145 height 9
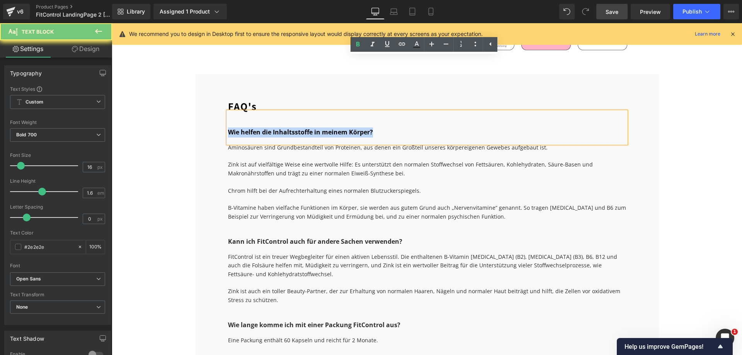
copy span "Wie helfen die Inhaltsstoffe in meinem Körper?"
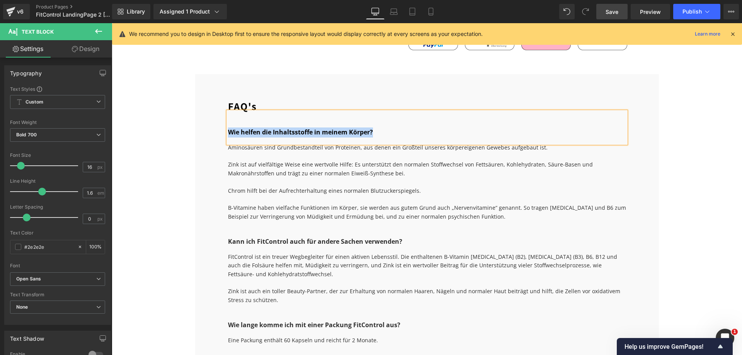
click at [354, 187] on div "Chrom hilft bei der Aufrechterhaltung eines normalen Blutzuckerspiegels." at bounding box center [427, 191] width 398 height 9
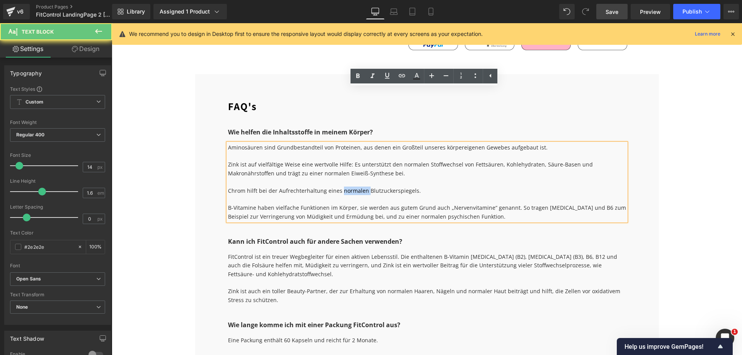
click at [354, 187] on div "Chrom hilft bei der Aufrechterhaltung eines normalen Blutzuckerspiegels." at bounding box center [427, 191] width 398 height 9
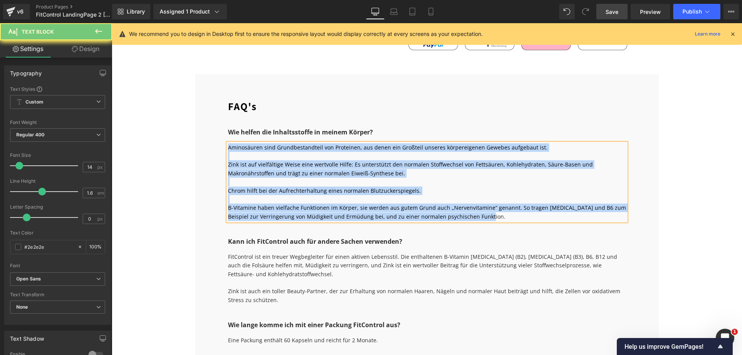
copy div "Aminosäuren sind Grundbestandteil von Proteinen, aus denen ein Großteil unseres…"
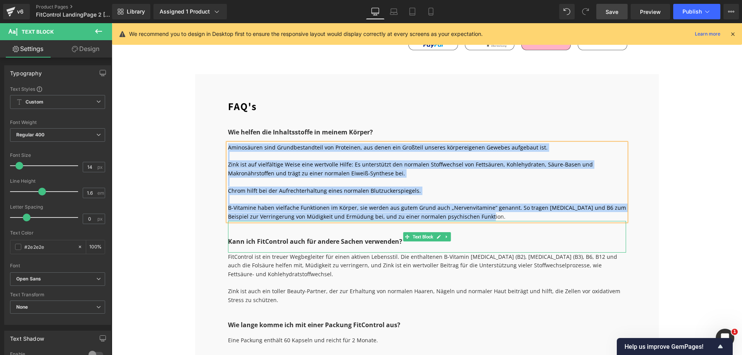
click at [271, 237] on span "Kann ich FitControl auch für andere Sachen verwenden?" at bounding box center [315, 241] width 174 height 9
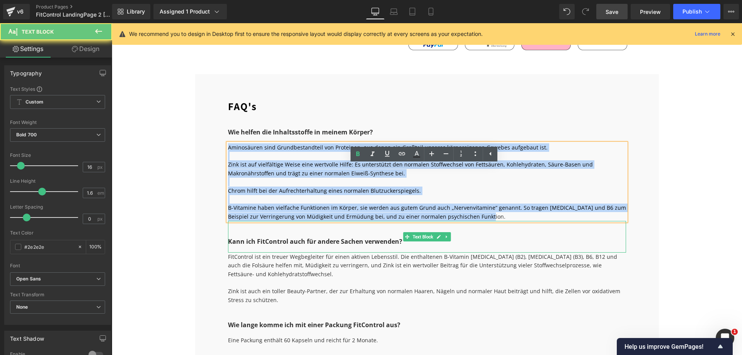
click at [271, 237] on span "Kann ich FitControl auch für andere Sachen verwenden?" at bounding box center [315, 241] width 174 height 9
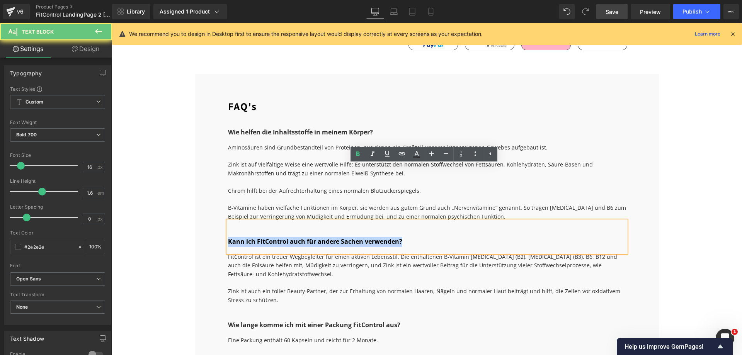
click at [271, 237] on span "Kann ich FitControl auch für andere Sachen verwenden?" at bounding box center [315, 241] width 174 height 9
copy span "Kann ich FitControl auch für andere Sachen verwenden?"
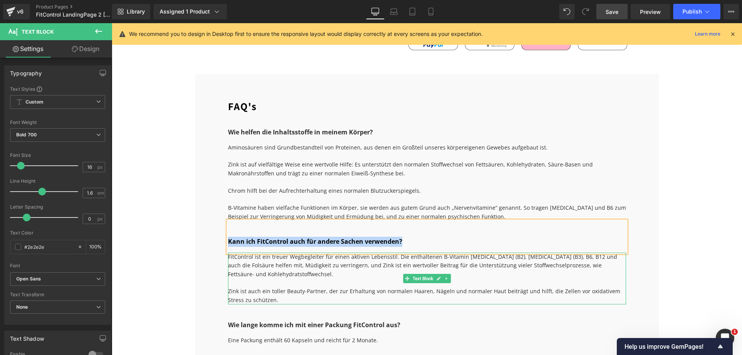
click at [304, 253] on div "FitControl ist ein treuer Wegbegleiter für einen aktiven Lebensstil. Die enthal…" at bounding box center [427, 279] width 398 height 52
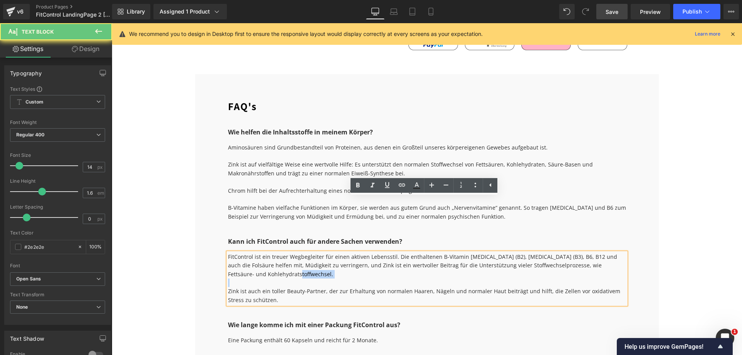
click at [304, 253] on div "FitControl ist ein treuer Wegbegleiter für einen aktiven Lebensstil. Die enthal…" at bounding box center [427, 279] width 398 height 52
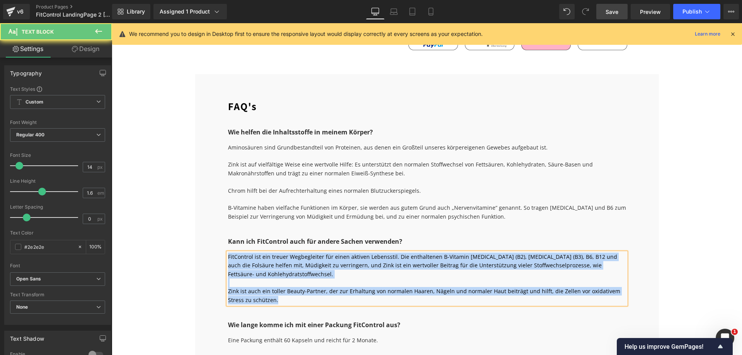
copy div "FitControl ist ein treuer Wegbegleiter für einen aktiven Lebensstil. Die enthal…"
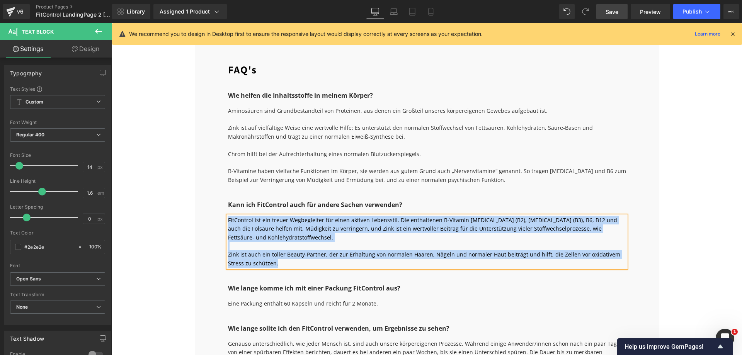
scroll to position [2318, 0]
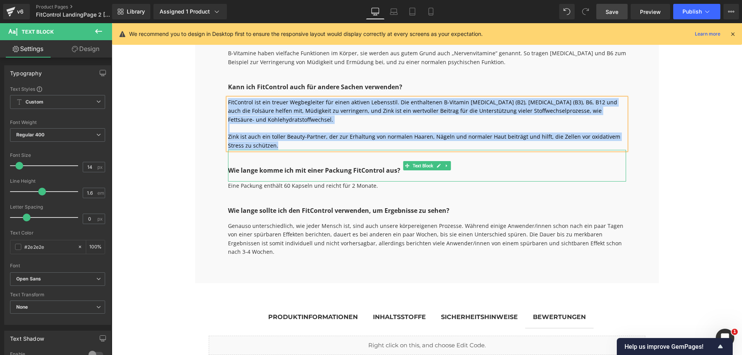
click at [277, 166] on span "Wie lange komme ich mit einer Packung FitControl aus?" at bounding box center [314, 170] width 172 height 9
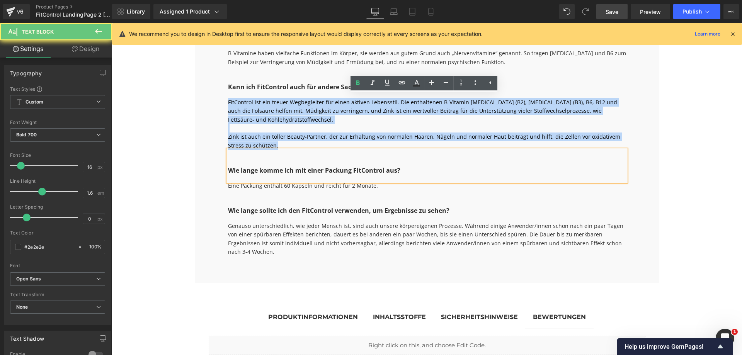
click at [277, 166] on span "Wie lange komme ich mit einer Packung FitControl aus?" at bounding box center [314, 170] width 172 height 9
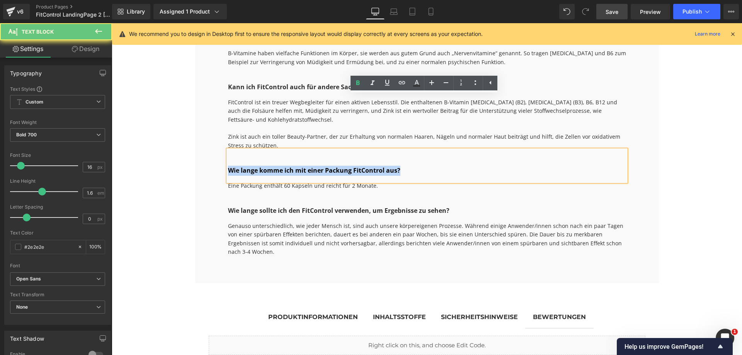
click at [277, 166] on span "Wie lange komme ich mit einer Packung FitControl aus?" at bounding box center [314, 170] width 172 height 9
copy span "Wie lange komme ich mit einer Packung FitControl aus?"
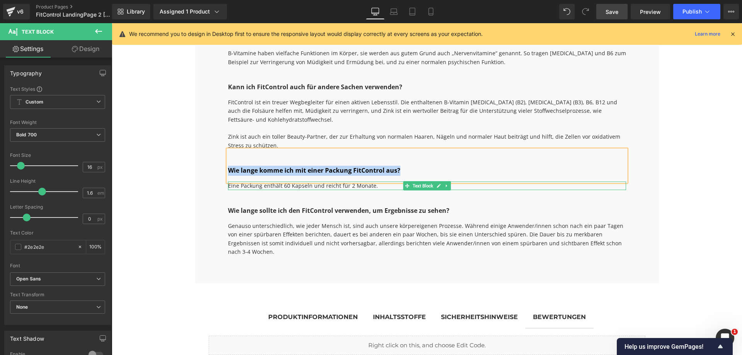
click at [328, 182] on div "Eine Packung enthält 60 Kapseln und reicht für 2 Monate." at bounding box center [427, 186] width 398 height 9
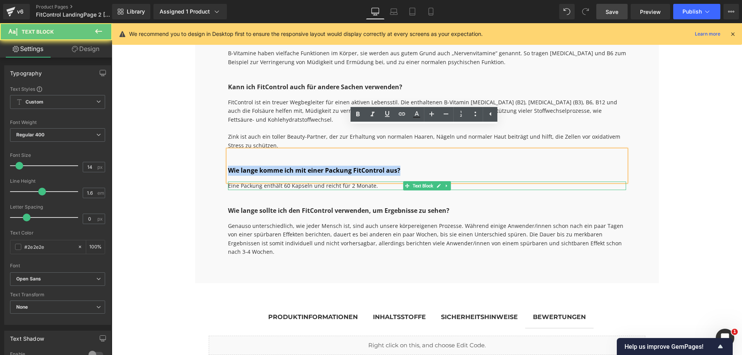
click at [328, 182] on div "Eine Packung enthält 60 Kapseln und reicht für 2 Monate." at bounding box center [427, 186] width 398 height 9
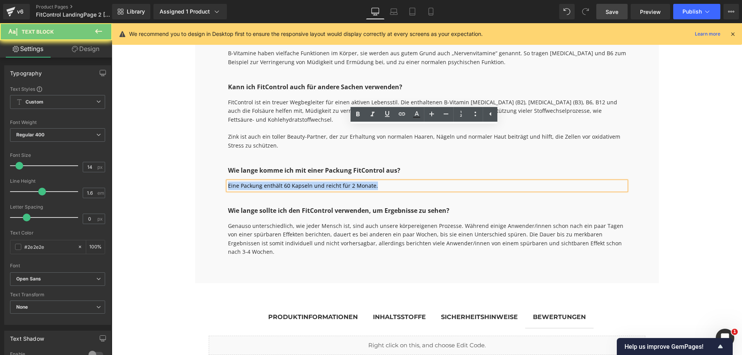
click at [328, 182] on div "Eine Packung enthält 60 Kapseln und reicht für 2 Monate." at bounding box center [427, 186] width 398 height 9
copy div "Eine Packung enthält 60 Kapseln und reicht für 2 Monate."
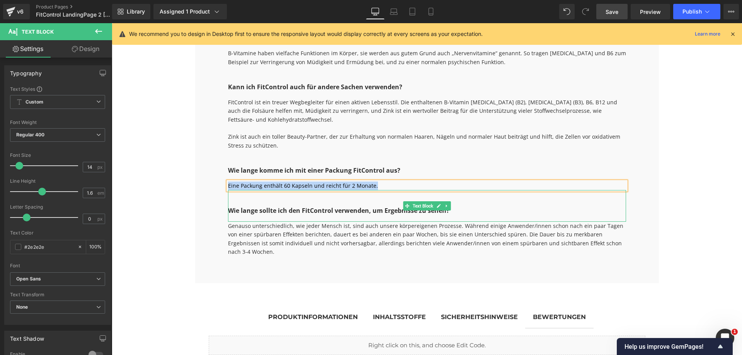
click at [351, 206] on span "Wie lange sollte ich den FitControl verwenden, um Ergebnisse zu sehen?" at bounding box center [338, 210] width 221 height 9
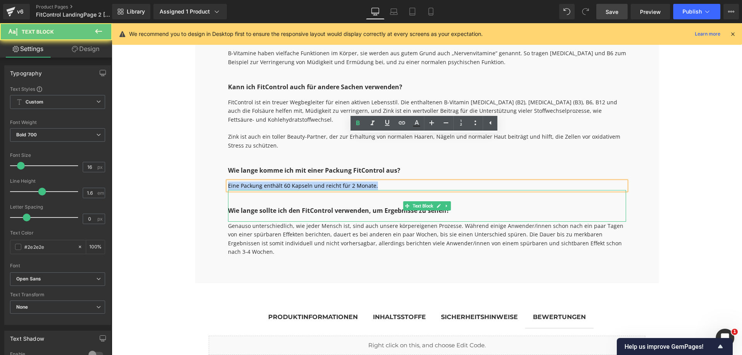
click at [351, 206] on span "Wie lange sollte ich den FitControl verwenden, um Ergebnisse zu sehen?" at bounding box center [338, 210] width 221 height 9
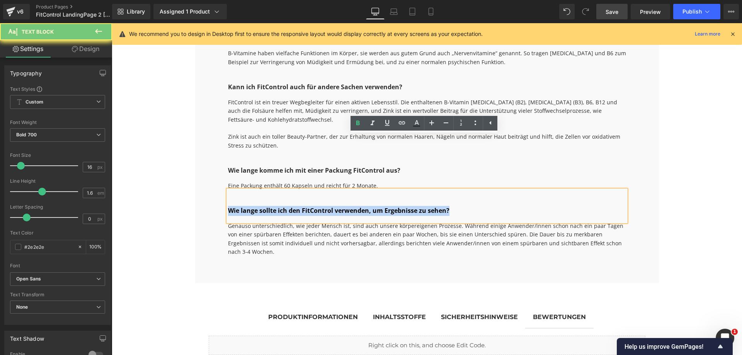
click at [351, 206] on span "Wie lange sollte ich den FitControl verwenden, um Ergebnisse zu sehen?" at bounding box center [338, 210] width 221 height 9
copy span "Wie lange sollte ich den FitControl verwenden, um Ergebnisse zu sehen?"
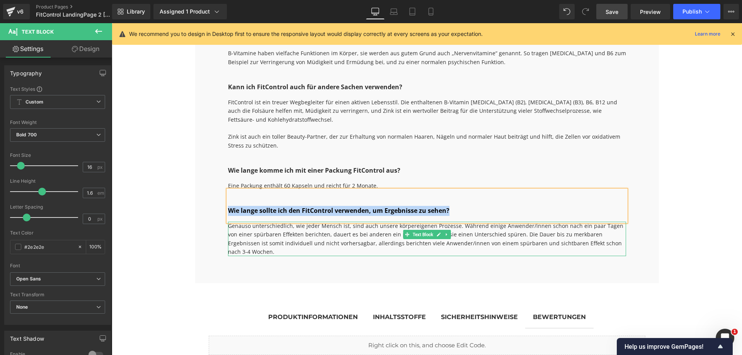
click at [334, 222] on div "Genauso unterschiedlich, wie jeder Mensch ist, sind auch unsere körpereigenen P…" at bounding box center [427, 239] width 398 height 35
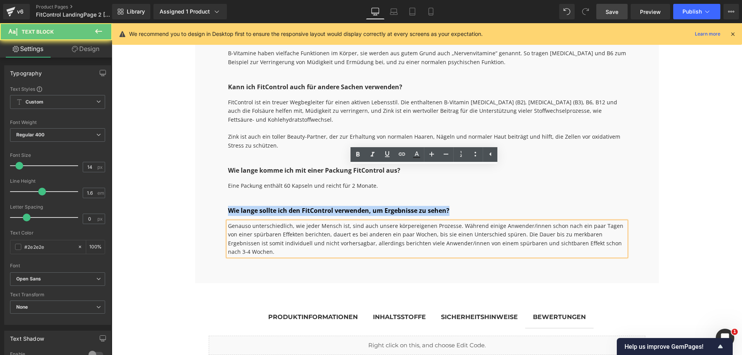
click at [334, 222] on div "Genauso unterschiedlich, wie jeder Mensch ist, sind auch unsere körpereigenen P…" at bounding box center [427, 239] width 398 height 35
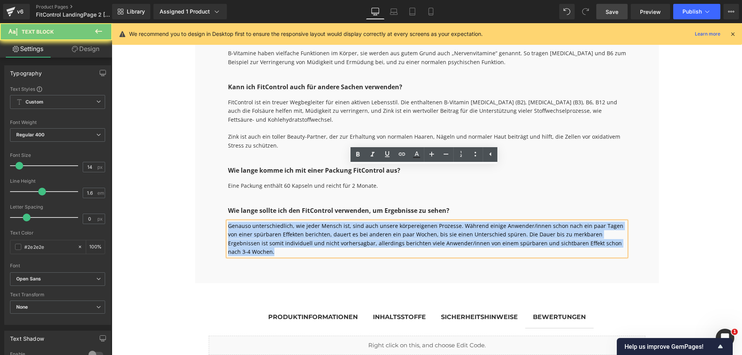
click at [334, 222] on div "Genauso unterschiedlich, wie jeder Mensch ist, sind auch unsere körpereigenen P…" at bounding box center [427, 239] width 398 height 35
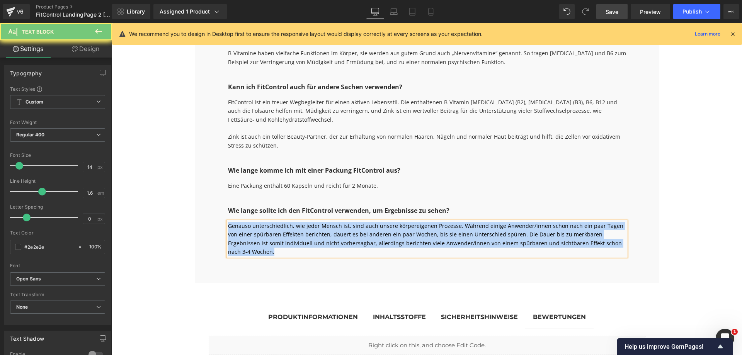
copy div "Genauso unterschiedlich, wie jeder Mensch ist, sind auch unsere körpereigenen P…"
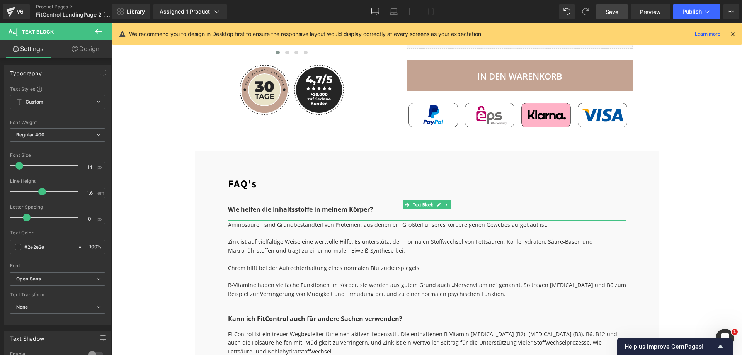
click at [271, 205] on span "Wie helfen die Inhaltsstoffe in meinem Körper?" at bounding box center [300, 209] width 145 height 9
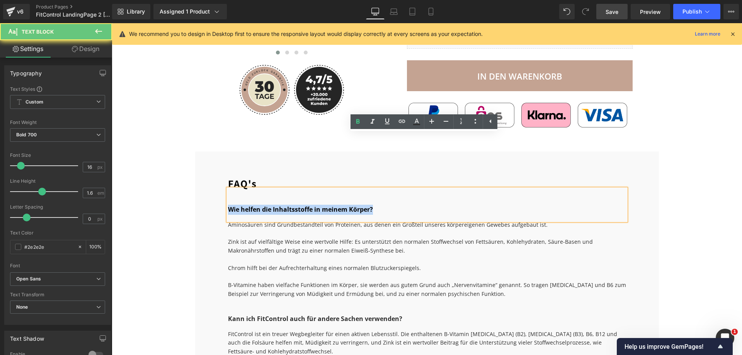
click at [271, 205] on span "Wie helfen die Inhaltsstoffe in meinem Körper?" at bounding box center [300, 209] width 145 height 9
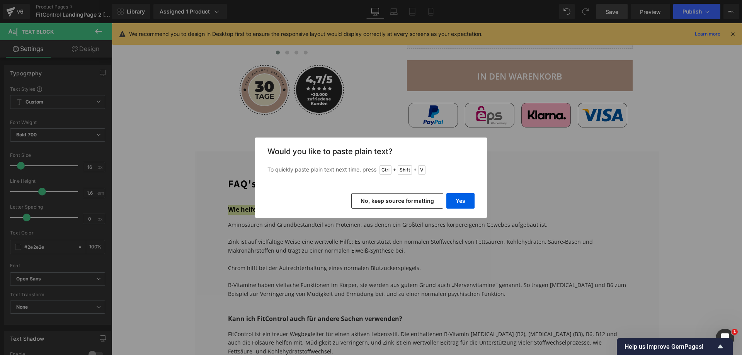
click at [389, 197] on button "No, keep source formatting" at bounding box center [397, 200] width 92 height 15
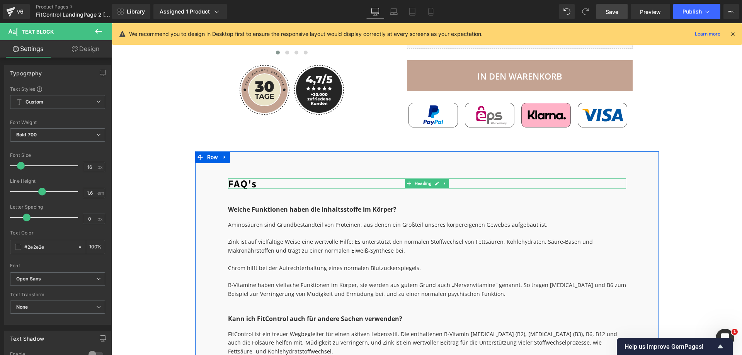
click at [237, 179] on h1 "FAQ's" at bounding box center [427, 184] width 398 height 10
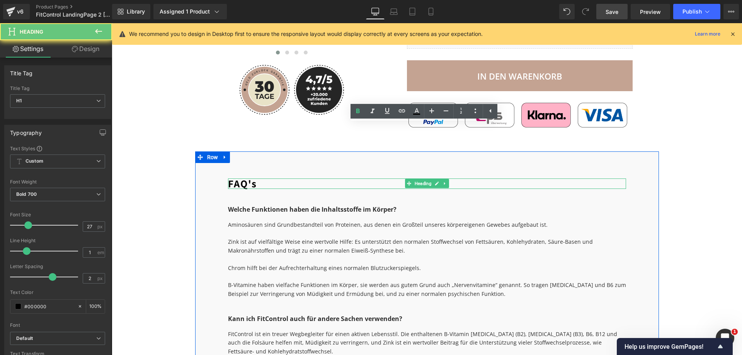
click at [237, 179] on h1 "FAQ's" at bounding box center [427, 184] width 398 height 10
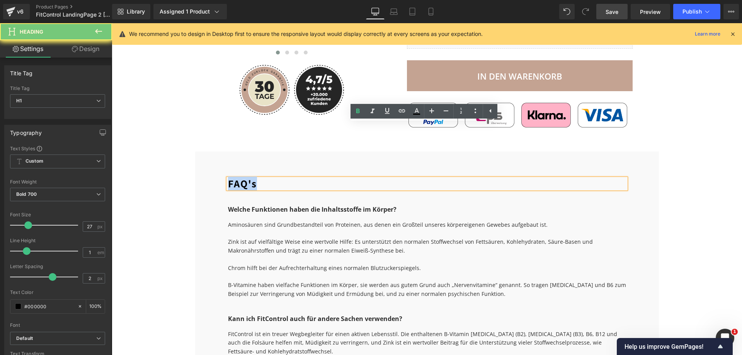
click at [237, 179] on h1 "FAQ's" at bounding box center [427, 184] width 398 height 10
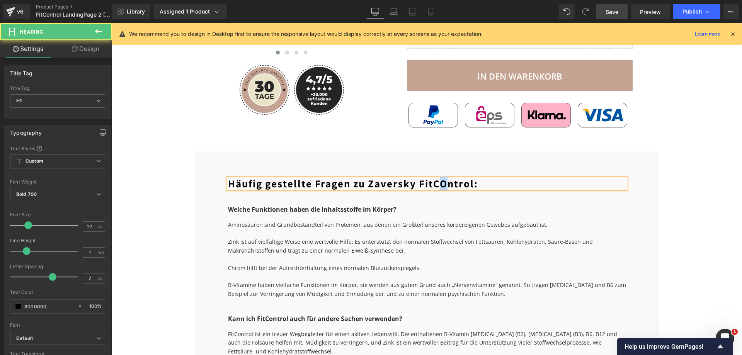
drag, startPoint x: 444, startPoint y: 129, endPoint x: 439, endPoint y: 128, distance: 5.1
click at [439, 179] on h1 "Häufig gestellte Fragen zu Zaversky FitCOntrol:" at bounding box center [427, 184] width 398 height 10
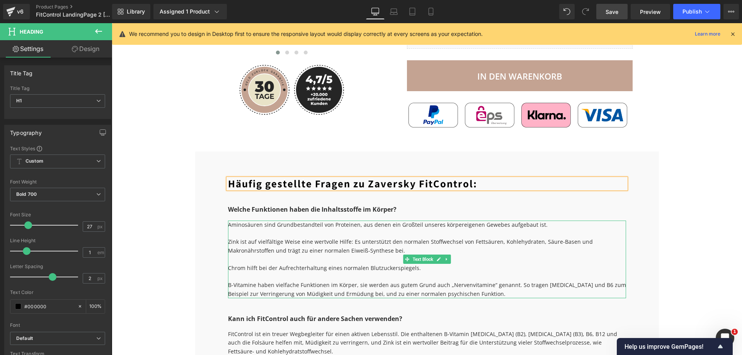
click at [307, 229] on div at bounding box center [427, 233] width 398 height 9
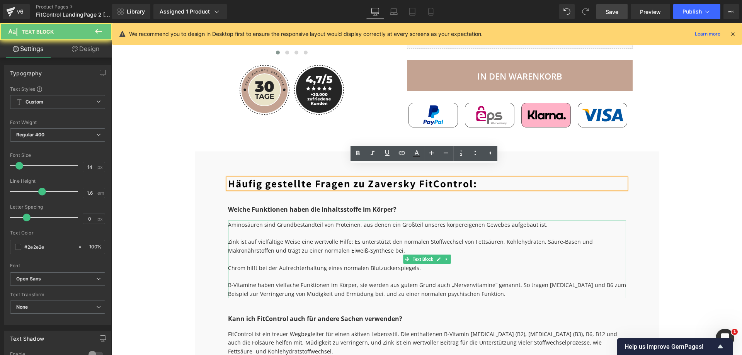
click at [307, 229] on div at bounding box center [427, 233] width 398 height 9
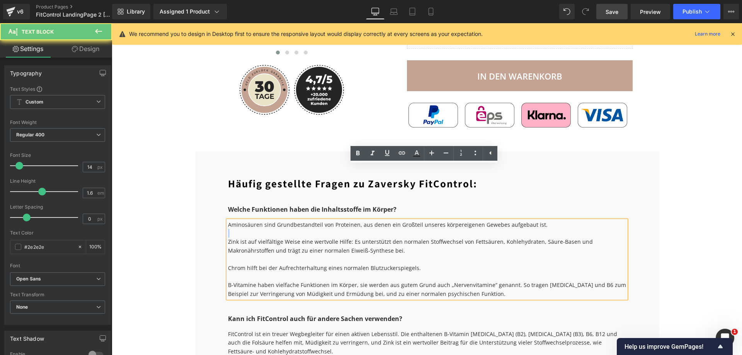
click at [307, 229] on div at bounding box center [427, 233] width 398 height 9
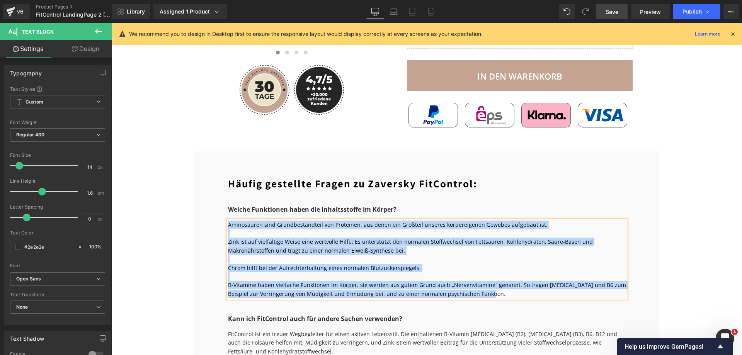
paste div
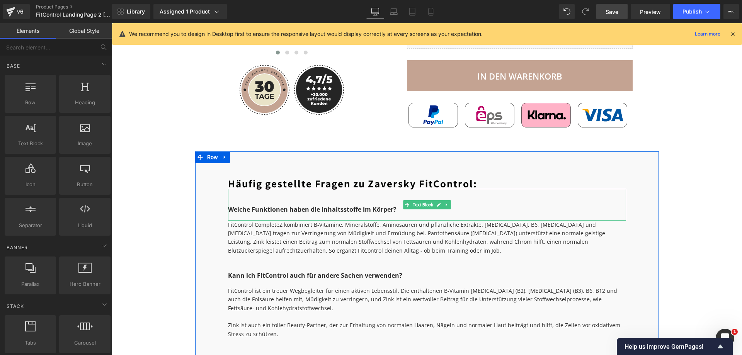
click at [237, 205] on p "Welche Funktionen haben die Inhaltsstoffe im Körper?" at bounding box center [427, 210] width 398 height 10
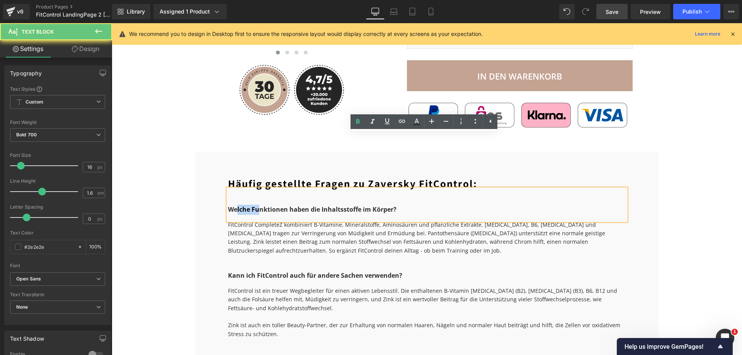
click at [228, 205] on p "Welche Funktionen haben die Inhaltsstoffe im Körper?" at bounding box center [427, 210] width 398 height 10
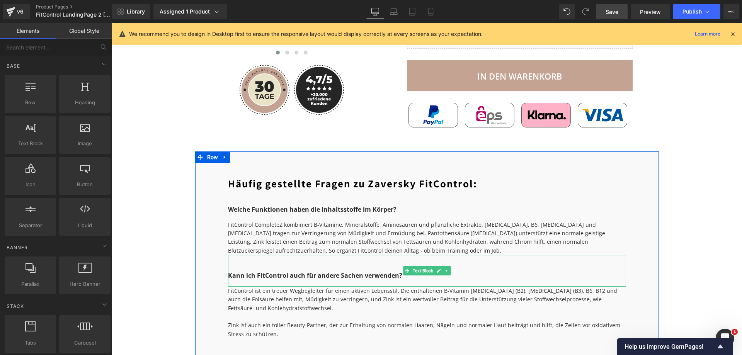
click at [272, 271] on span "Kann ich FitControl auch für andere Sachen verwenden?" at bounding box center [315, 275] width 174 height 9
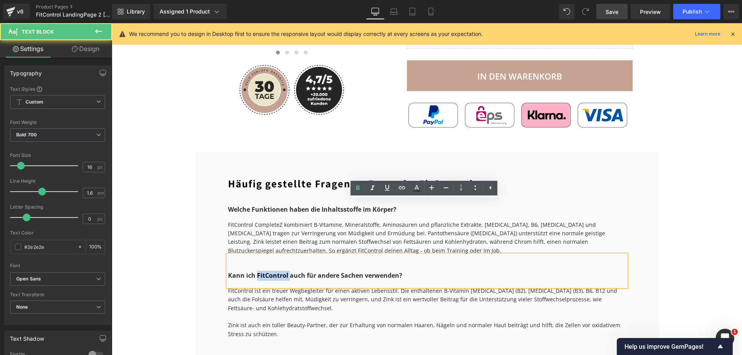
click at [272, 271] on span "Kann ich FitControl auch für andere Sachen verwenden?" at bounding box center [315, 275] width 174 height 9
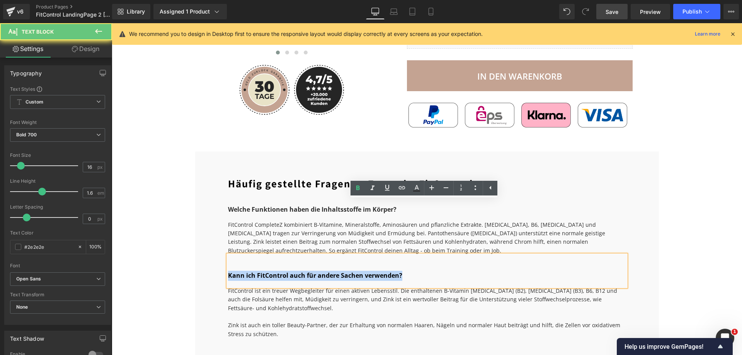
click at [272, 271] on span "Kann ich FitControl auch für andere Sachen verwenden?" at bounding box center [315, 275] width 174 height 9
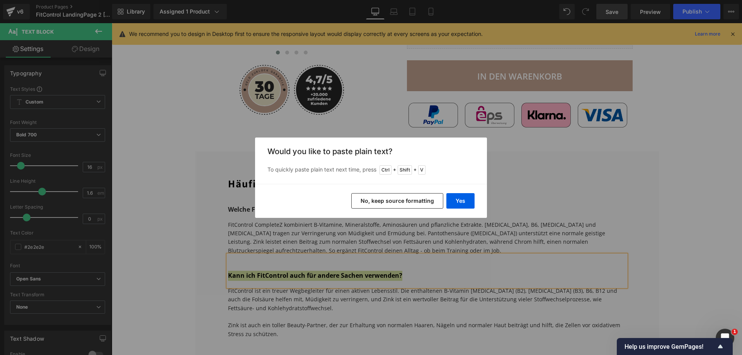
click at [400, 201] on button "No, keep source formatting" at bounding box center [397, 200] width 92 height 15
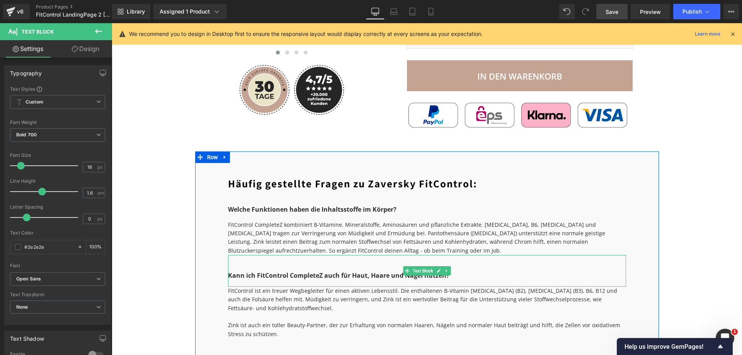
click at [483, 271] on p "Kann ich FitControl CompleteZ auch für Haut, Haare und Nägel nutzen?" at bounding box center [427, 276] width 398 height 10
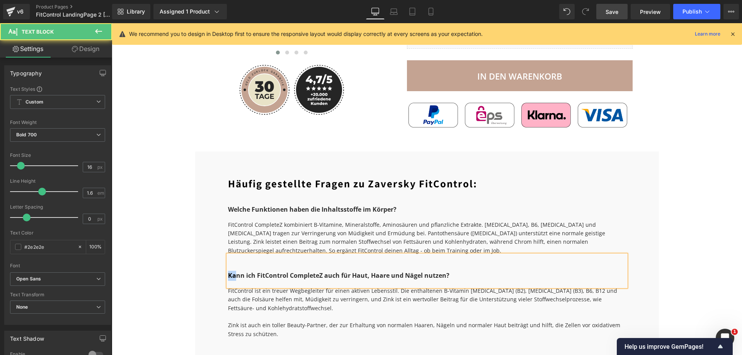
drag, startPoint x: 229, startPoint y: 220, endPoint x: 221, endPoint y: 221, distance: 7.7
click at [222, 221] on div "Häufig gestellte Fragen zu Zaversky FitControl: Heading Welche Funktionen haben…" at bounding box center [427, 312] width 410 height 266
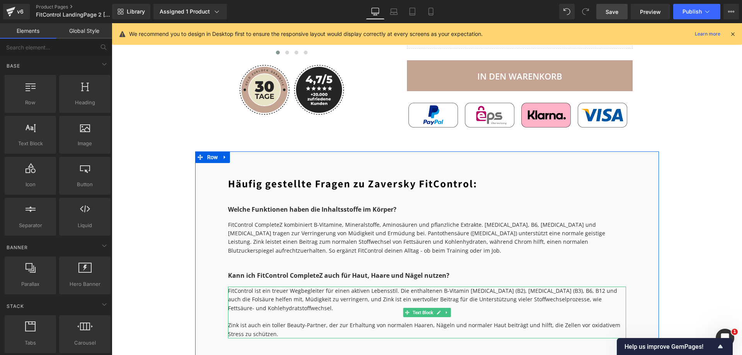
click at [321, 287] on div "FitControl ist ein treuer Wegbegleiter für einen aktiven Lebensstil. Die enthal…" at bounding box center [427, 313] width 398 height 52
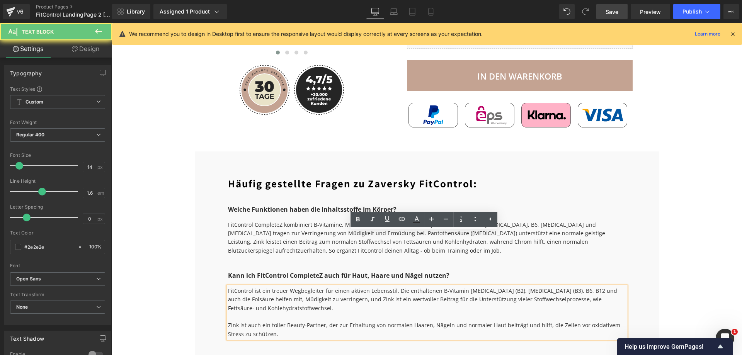
click at [321, 287] on div "FitControl ist ein treuer Wegbegleiter für einen aktiven Lebensstil. Die enthal…" at bounding box center [427, 313] width 398 height 52
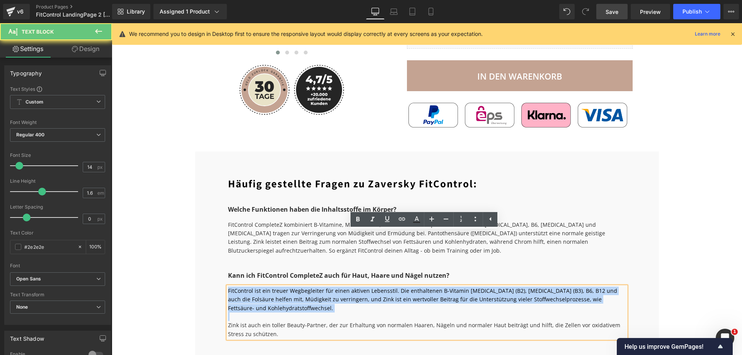
click at [321, 287] on div "FitControl ist ein treuer Wegbegleiter für einen aktiven Lebensstil. Die enthal…" at bounding box center [427, 313] width 398 height 52
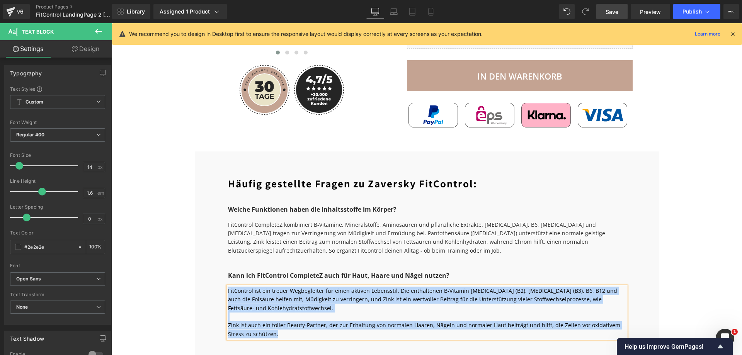
paste div
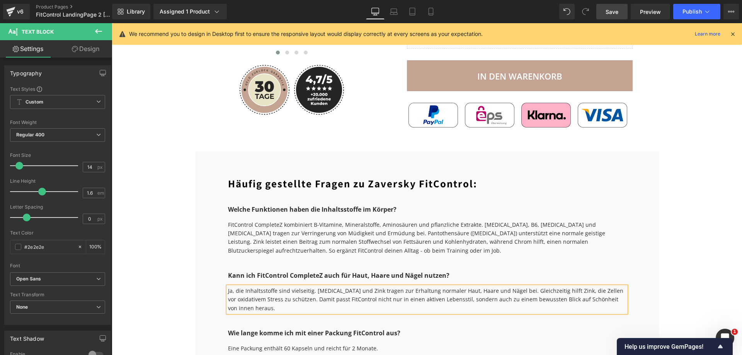
click at [204, 253] on div "Häufig gestellte Fragen zu Zaversky FitControl: Heading Welche Funktionen haben…" at bounding box center [427, 298] width 464 height 294
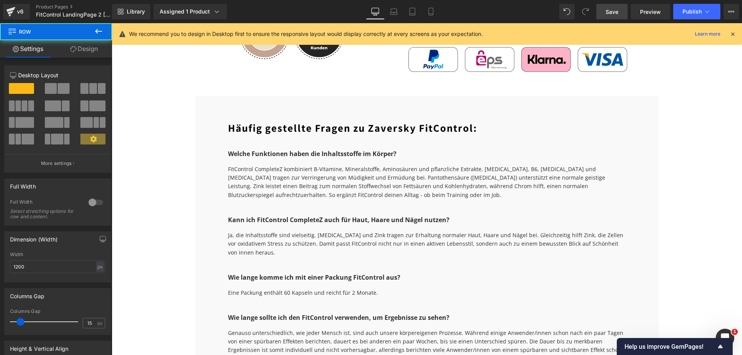
scroll to position [2164, 0]
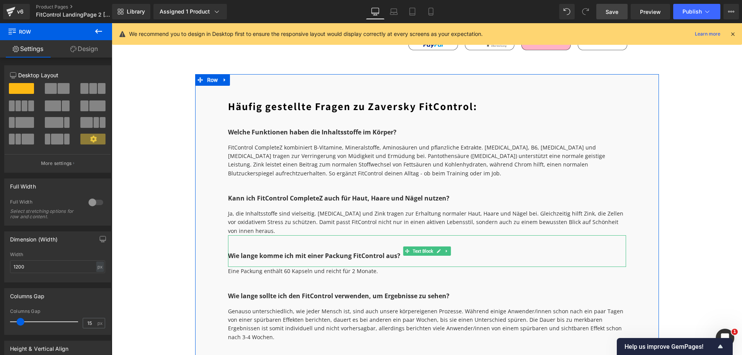
click at [304, 252] on span "Wie lange komme ich mit einer Packung FitControl aus?" at bounding box center [314, 256] width 172 height 9
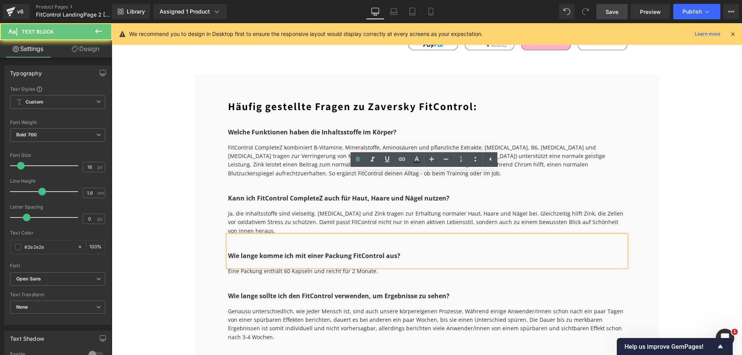
click at [304, 252] on span "Wie lange komme ich mit einer Packung FitControl aus?" at bounding box center [314, 256] width 172 height 9
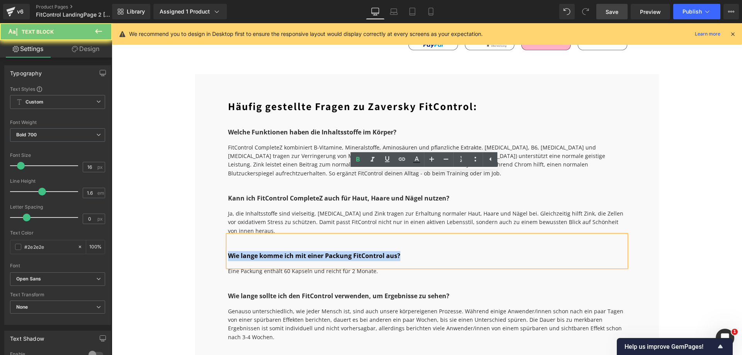
click at [304, 252] on span "Wie lange komme ich mit einer Packung FitControl aus?" at bounding box center [314, 256] width 172 height 9
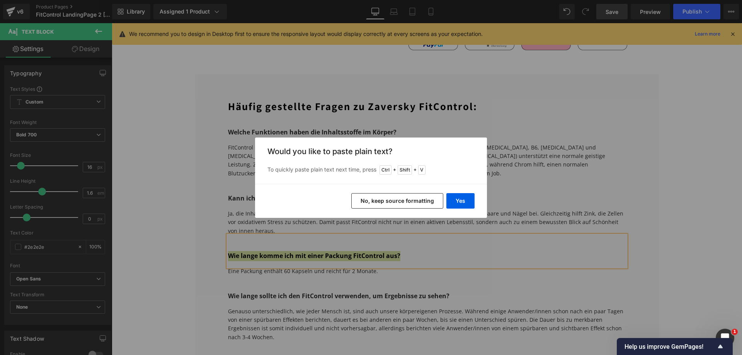
click at [380, 201] on button "No, keep source formatting" at bounding box center [397, 200] width 92 height 15
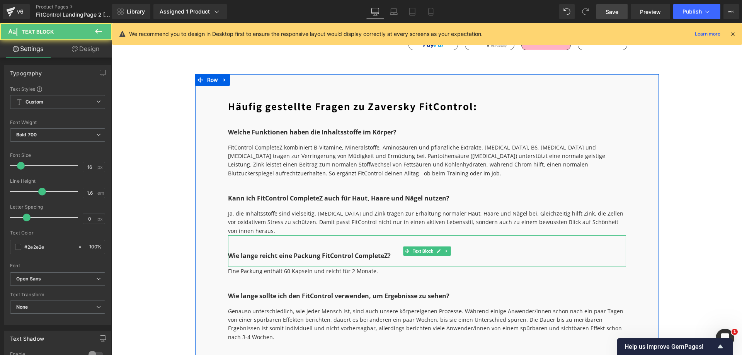
click at [228, 251] on p "Wie lange reicht eine Packung FitControl CompleteZ?" at bounding box center [427, 256] width 398 height 10
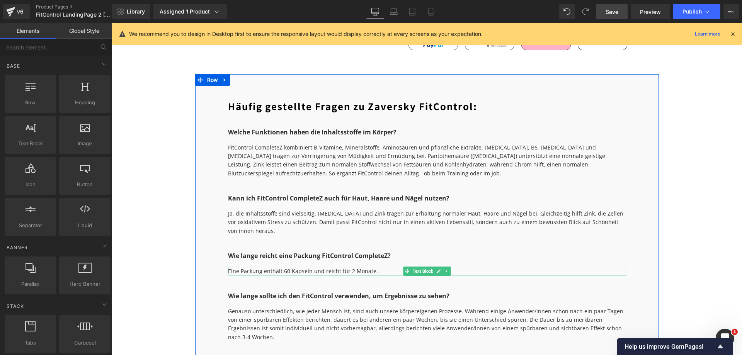
click at [301, 267] on div "Eine Packung enthält 60 Kapseln und reicht für 2 Monate." at bounding box center [427, 271] width 398 height 9
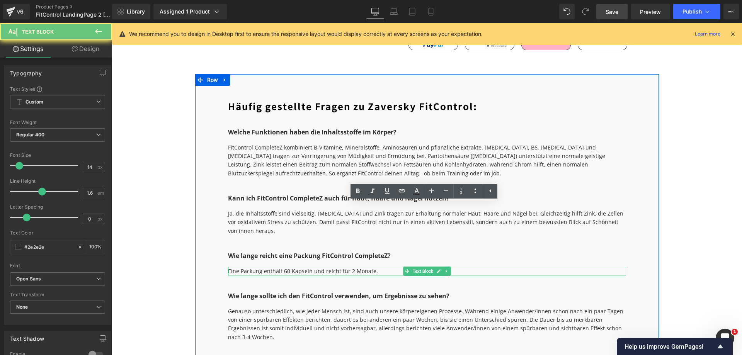
click at [301, 267] on div "Eine Packung enthält 60 Kapseln und reicht für 2 Monate." at bounding box center [427, 271] width 398 height 9
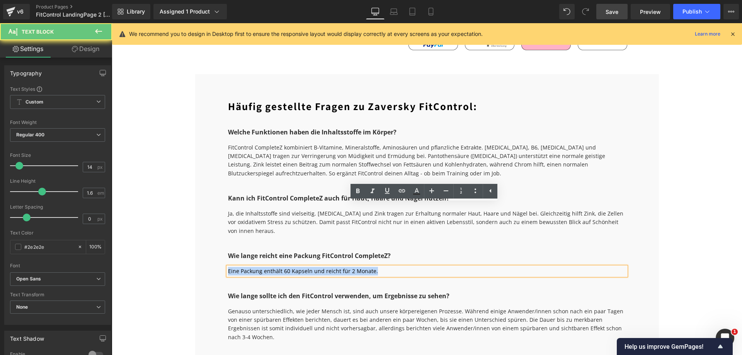
click at [301, 267] on div "Eine Packung enthält 60 Kapseln und reicht für 2 Monate." at bounding box center [427, 271] width 398 height 9
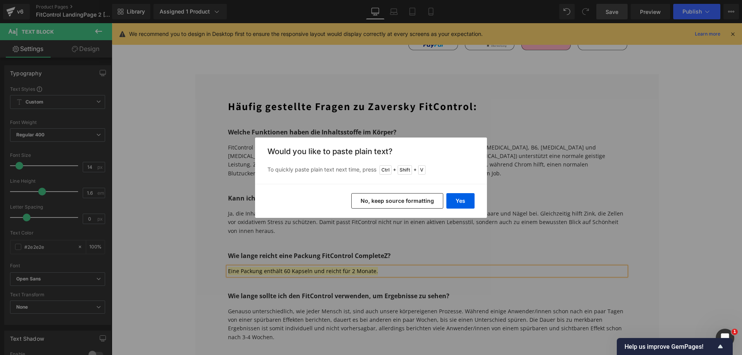
click at [389, 206] on button "No, keep source formatting" at bounding box center [397, 200] width 92 height 15
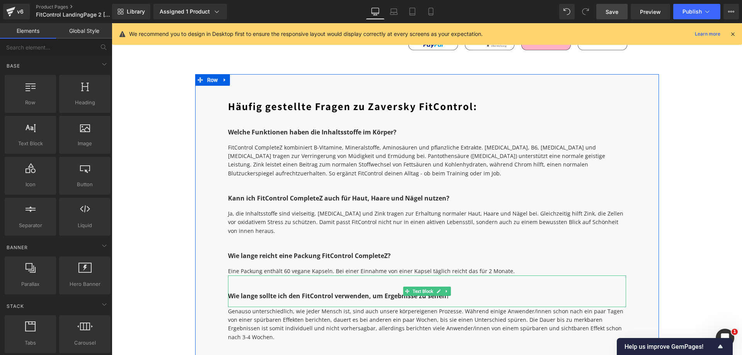
click at [289, 292] on span "Wie lange sollte ich den FitControl verwenden, um Ergebnisse zu sehen?" at bounding box center [338, 296] width 221 height 9
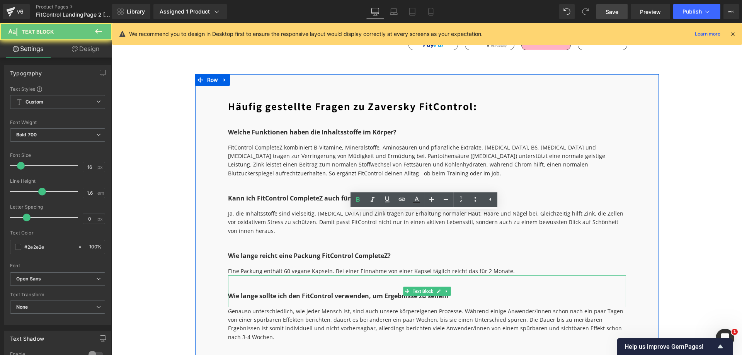
click at [289, 292] on span "Wie lange sollte ich den FitControl verwenden, um Ergebnisse zu sehen?" at bounding box center [338, 296] width 221 height 9
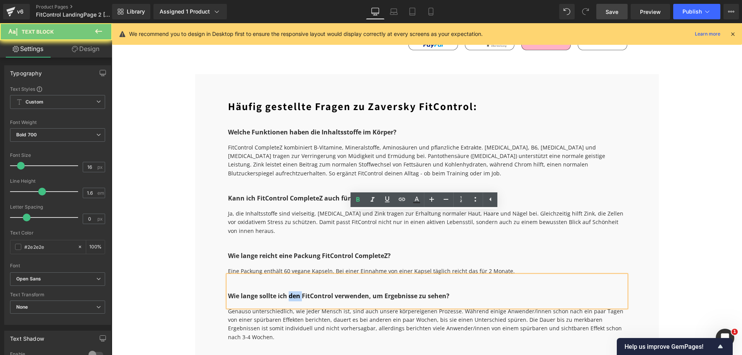
click at [289, 292] on span "Wie lange sollte ich den FitControl verwenden, um Ergebnisse zu sehen?" at bounding box center [338, 296] width 221 height 9
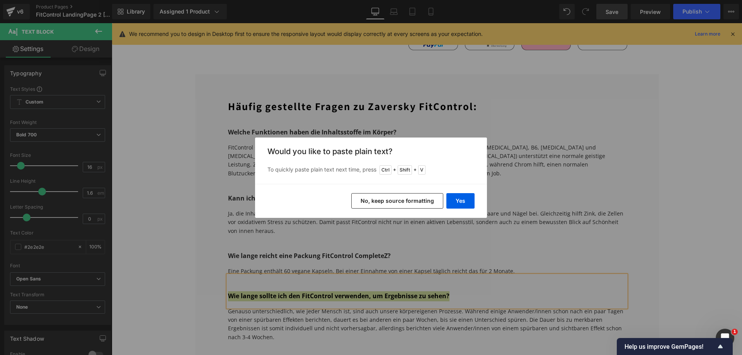
drag, startPoint x: 415, startPoint y: 204, endPoint x: 296, endPoint y: 181, distance: 120.9
click at [415, 204] on button "No, keep source formatting" at bounding box center [397, 200] width 92 height 15
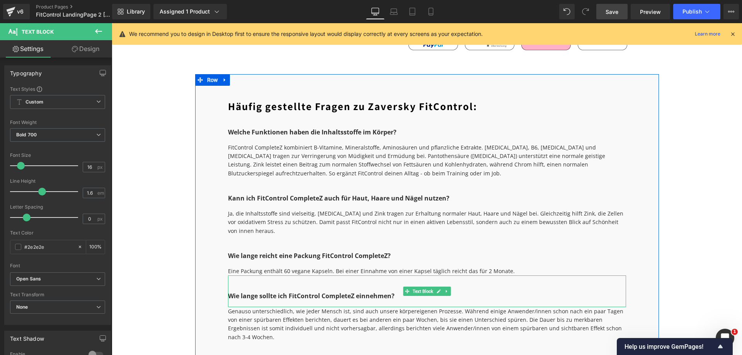
click at [230, 291] on p "Wie lange sollte ich FitControl CompleteZ einnehmen?" at bounding box center [427, 296] width 398 height 10
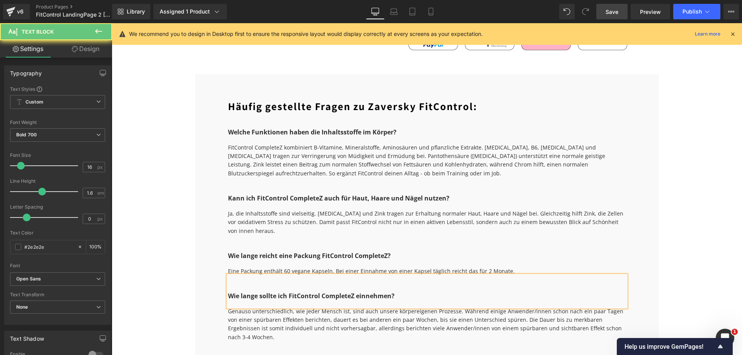
click at [410, 291] on p "Wie lange sollte ich FitControl CompleteZ einnehmen?" at bounding box center [427, 296] width 398 height 10
click at [411, 247] on span "Text Block" at bounding box center [423, 251] width 24 height 9
click at [391, 251] on p "Wie lange reicht eine Packung FitControl CompleteZ?" at bounding box center [427, 256] width 398 height 10
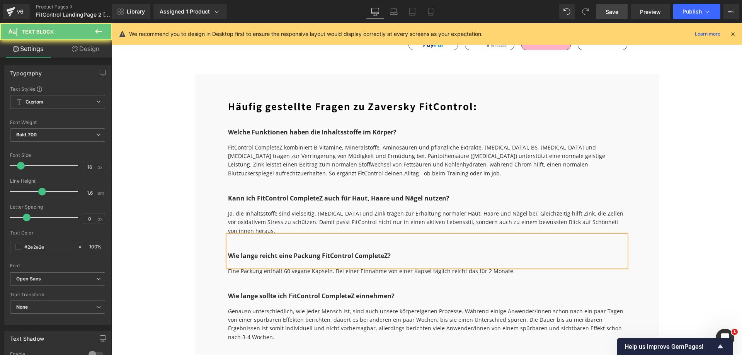
click at [391, 251] on p "Wie lange reicht eine Packung FitControl CompleteZ?" at bounding box center [427, 256] width 398 height 10
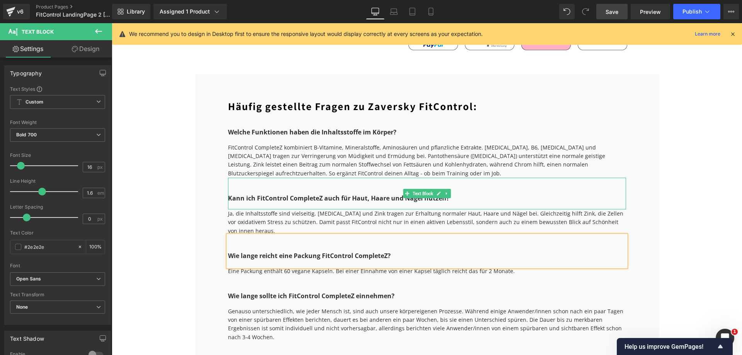
click at [456, 194] on p "Kann ich FitControl CompleteZ auch für Haut, Haare und Nägel nutzen?" at bounding box center [427, 199] width 398 height 10
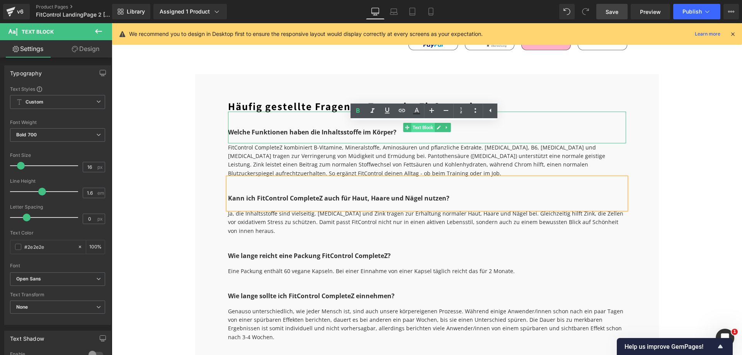
click at [411, 123] on span "Text Block" at bounding box center [423, 127] width 24 height 9
click at [400, 128] on p "Welche Funktionen haben die Inhaltsstoffe im Körper?" at bounding box center [427, 133] width 398 height 10
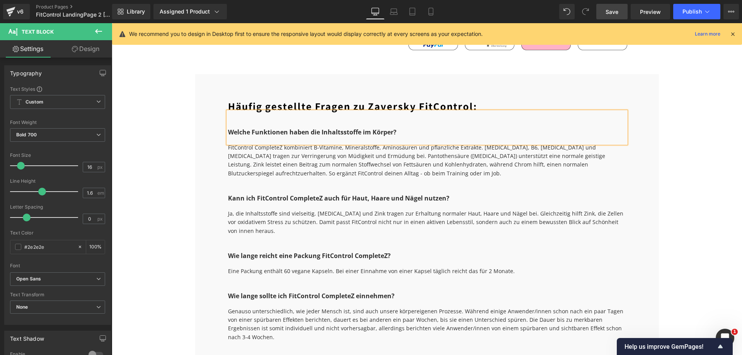
click at [327, 307] on div "Genauso unterschiedlich, wie jeder Mensch ist, sind auch unsere körpereigenen P…" at bounding box center [427, 324] width 398 height 35
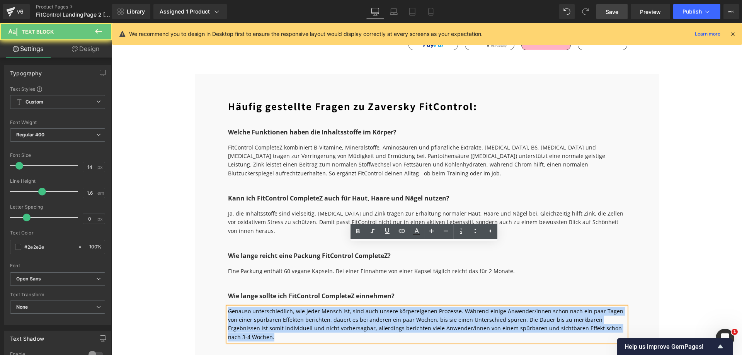
click at [327, 307] on div "Genauso unterschiedlich, wie jeder Mensch ist, sind auch unsere körpereigenen P…" at bounding box center [427, 324] width 398 height 35
paste div
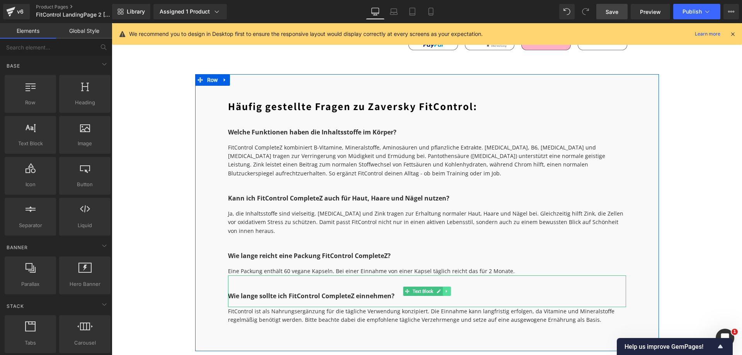
click at [442, 287] on link at bounding box center [446, 291] width 8 height 9
click at [441, 289] on icon at bounding box center [443, 291] width 4 height 4
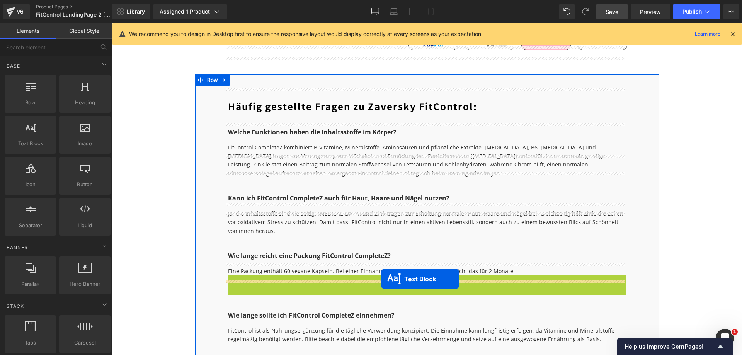
drag, startPoint x: 392, startPoint y: 227, endPoint x: 381, endPoint y: 279, distance: 52.8
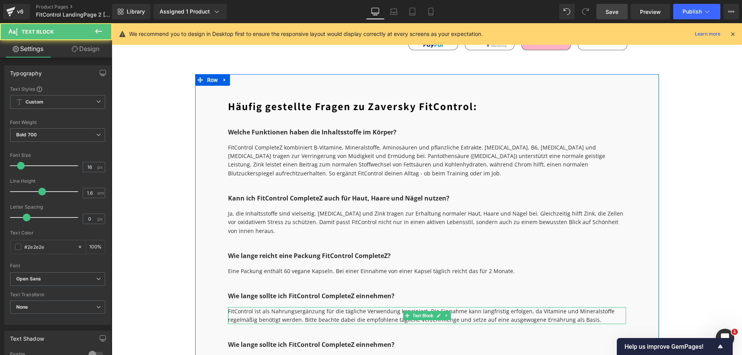
click at [372, 307] on div "FitControl ist als Nahrungsergänzung für die tägliche Verwendung konzipiert. Di…" at bounding box center [427, 315] width 398 height 17
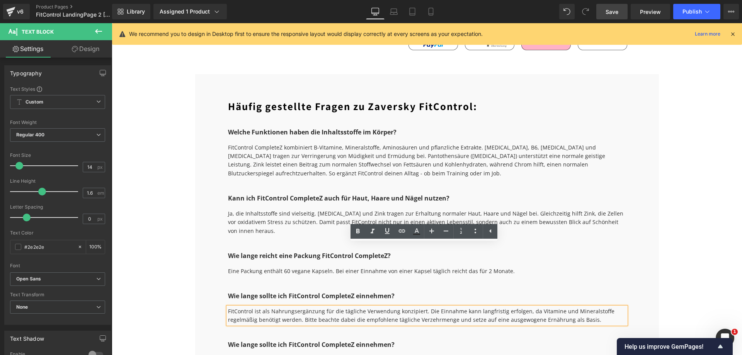
click at [543, 291] on p "Wie lange sollte ich FitControl CompleteZ einnehmen?" at bounding box center [427, 296] width 398 height 10
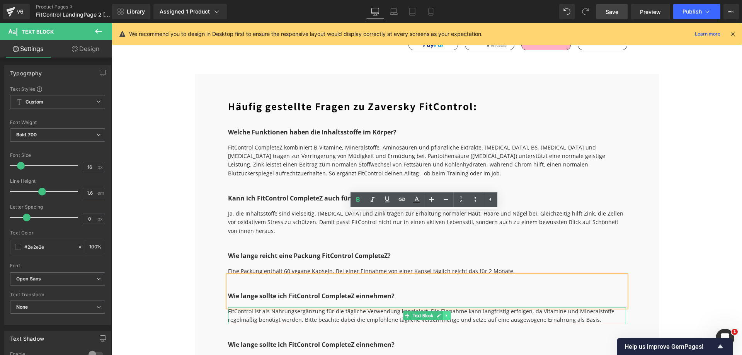
click at [445, 313] on icon at bounding box center [446, 315] width 4 height 5
click at [441, 313] on icon at bounding box center [443, 315] width 4 height 4
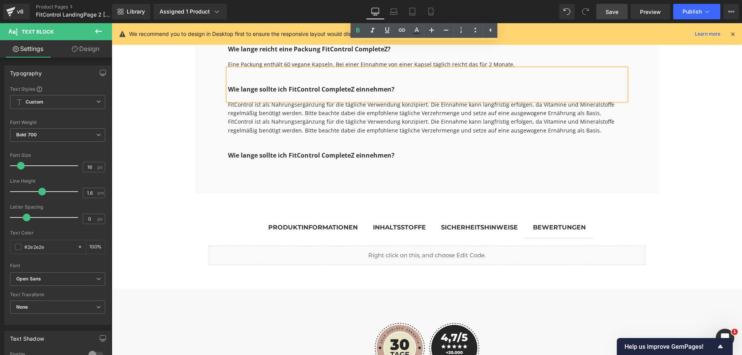
click at [260, 117] on div "FitControl ist als Nahrungsergänzung für die tägliche Verwendung konzipiert. Di…" at bounding box center [427, 125] width 398 height 17
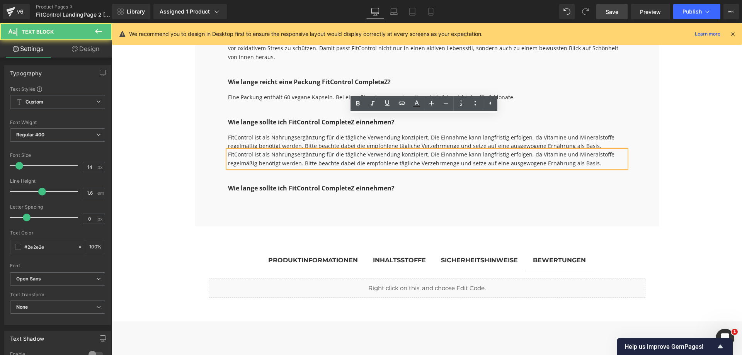
scroll to position [2293, 0]
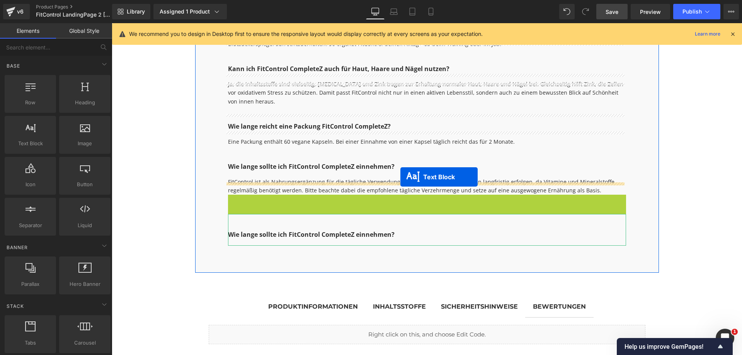
drag, startPoint x: 405, startPoint y: 140, endPoint x: 400, endPoint y: 177, distance: 37.0
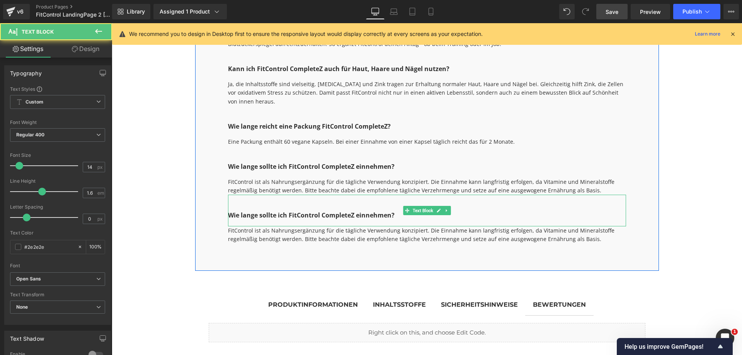
click at [346, 211] on p "Wie lange sollte ich FitControl CompleteZ einnehmen?" at bounding box center [427, 216] width 398 height 10
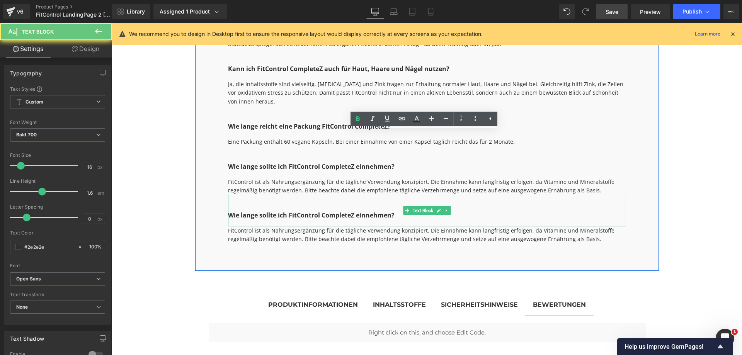
click at [346, 211] on p "Wie lange sollte ich FitControl CompleteZ einnehmen?" at bounding box center [427, 216] width 398 height 10
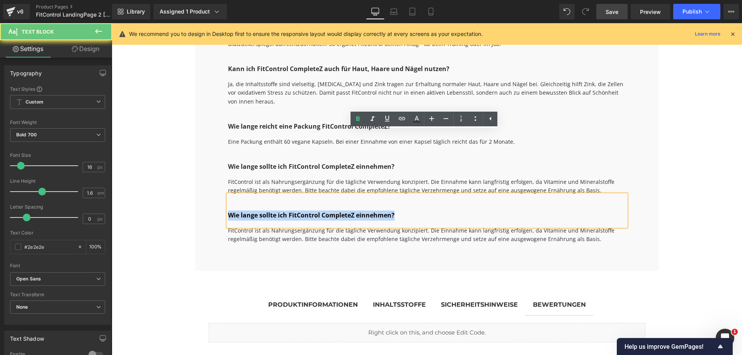
click at [346, 211] on p "Wie lange sollte ich FitControl CompleteZ einnehmen?" at bounding box center [427, 216] width 398 height 10
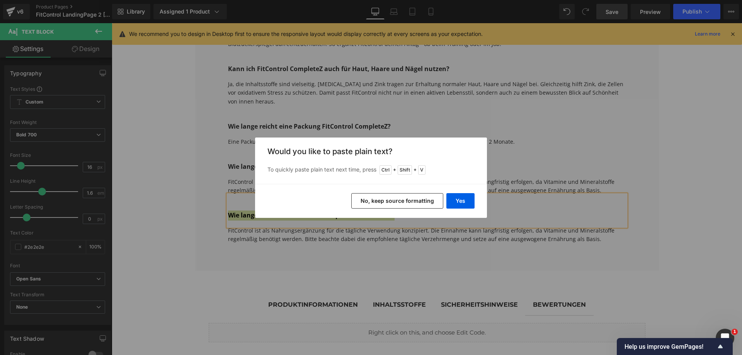
click at [403, 200] on button "No, keep source formatting" at bounding box center [397, 200] width 92 height 15
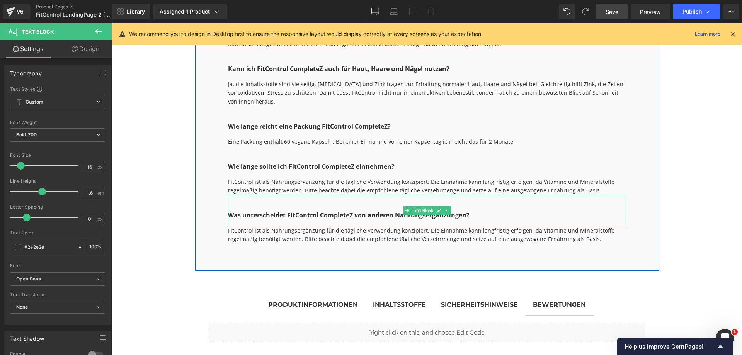
click at [294, 211] on p "Was unterscheidet FitControl CompleteZ von anderen Nahrungsergänzungen?" at bounding box center [427, 216] width 398 height 10
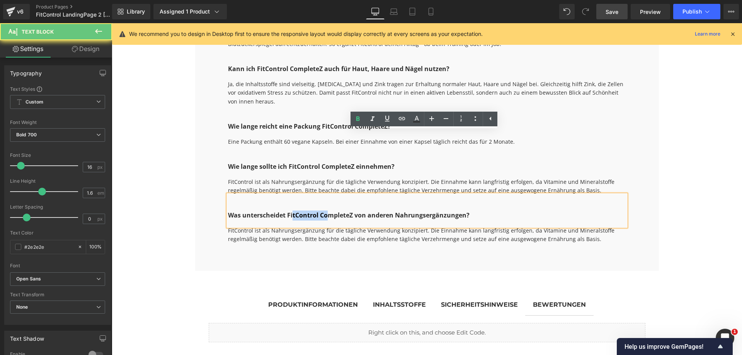
click at [294, 211] on p "Was unterscheidet FitControl CompleteZ von anderen Nahrungsergänzungen?" at bounding box center [427, 216] width 398 height 10
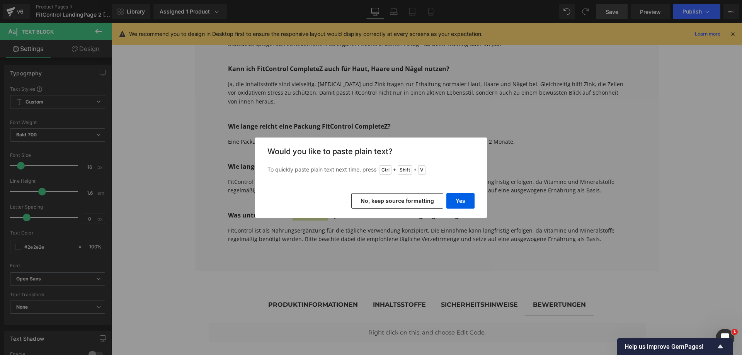
click at [397, 201] on button "No, keep source formatting" at bounding box center [397, 200] width 92 height 15
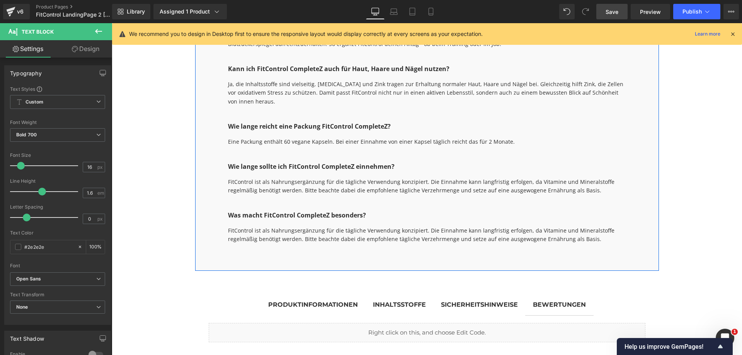
click at [338, 226] on div "FitControl ist als Nahrungsergänzung für die tägliche Verwendung konzipiert. Di…" at bounding box center [427, 234] width 398 height 17
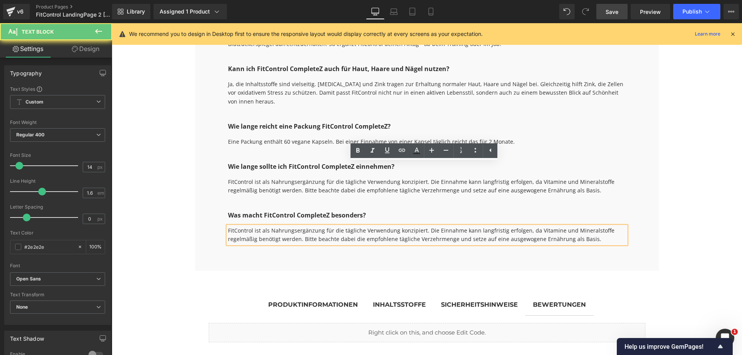
click at [338, 226] on div "FitControl ist als Nahrungsergänzung für die tägliche Verwendung konzipiert. Di…" at bounding box center [427, 234] width 398 height 17
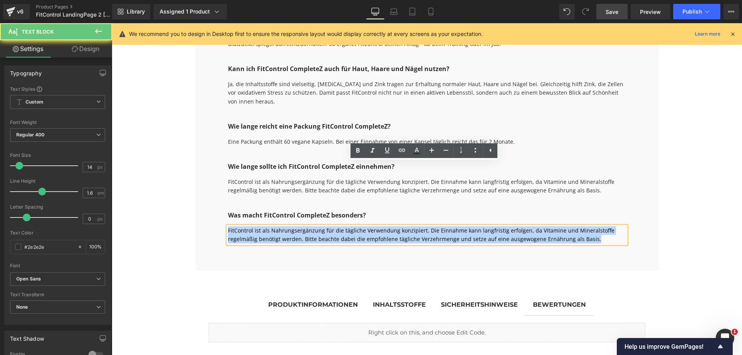
click at [338, 226] on div "FitControl ist als Nahrungsergänzung für die tägliche Verwendung konzipiert. Di…" at bounding box center [427, 234] width 398 height 17
paste div
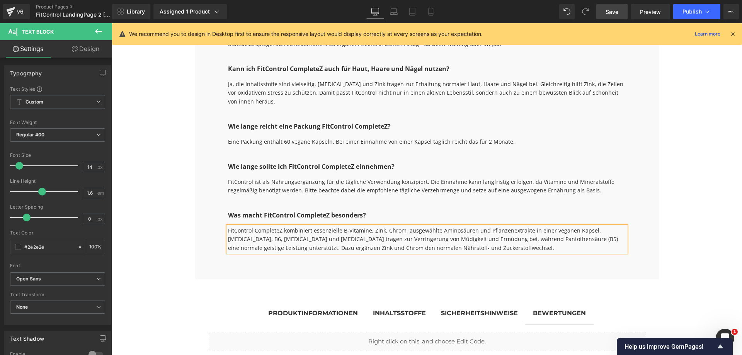
drag, startPoint x: 196, startPoint y: 177, endPoint x: 215, endPoint y: 172, distance: 19.7
click at [196, 177] on div "Häufig gestellte Fragen zu Zaversky FitControl: Heading Welche Funktionen haben…" at bounding box center [427, 112] width 464 height 335
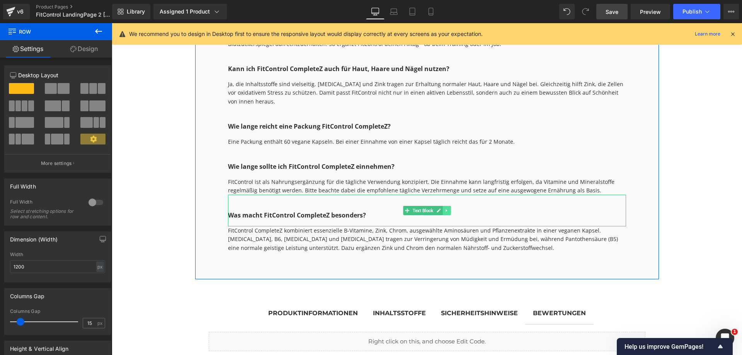
click at [444, 208] on icon at bounding box center [446, 210] width 4 height 5
click at [441, 208] on icon at bounding box center [443, 210] width 4 height 5
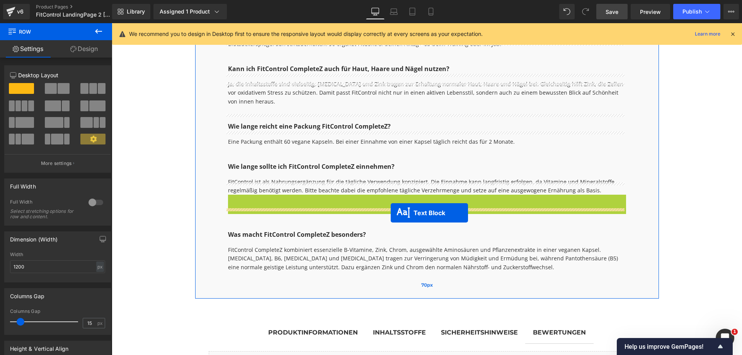
drag, startPoint x: 392, startPoint y: 146, endPoint x: 391, endPoint y: 213, distance: 66.9
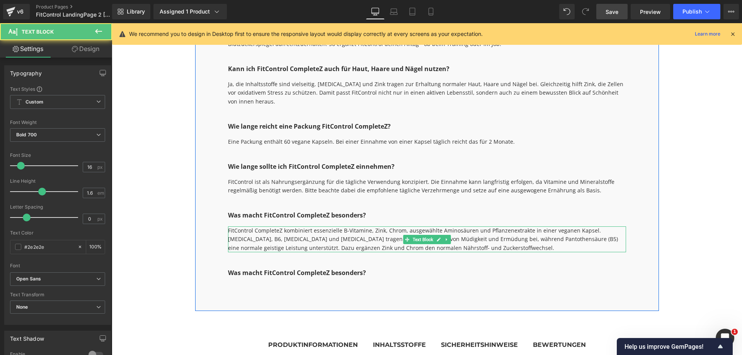
click at [380, 226] on div "FitControl CompleteZ kombiniert essenzielle B-Vitamine, Zink, Chrom, ausgewählt…" at bounding box center [427, 239] width 398 height 26
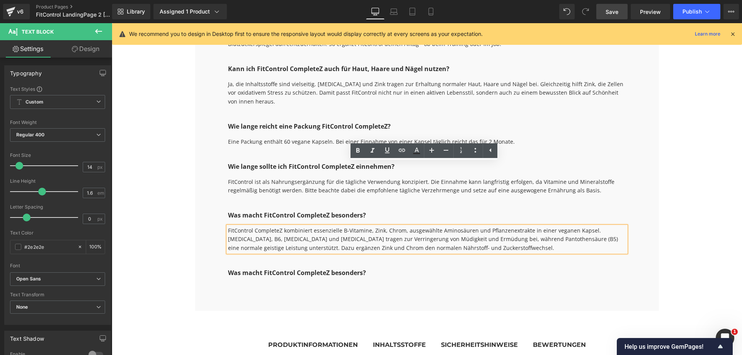
click at [425, 221] on div "Häufig gestellte Fragen zu Zaversky FitControl: Heading Welche Funktionen haben…" at bounding box center [427, 128] width 464 height 366
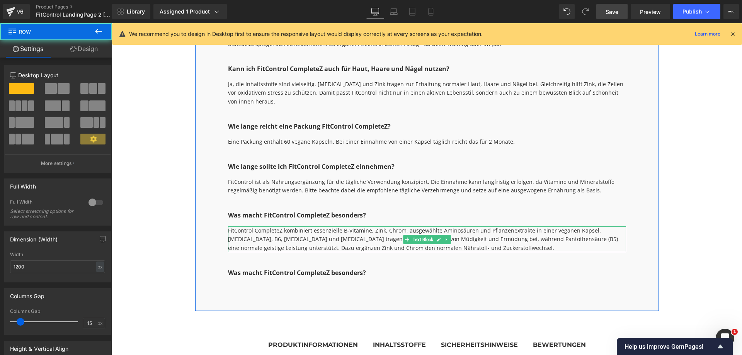
click at [447, 235] on link at bounding box center [446, 239] width 8 height 9
click at [441, 237] on icon at bounding box center [443, 239] width 4 height 4
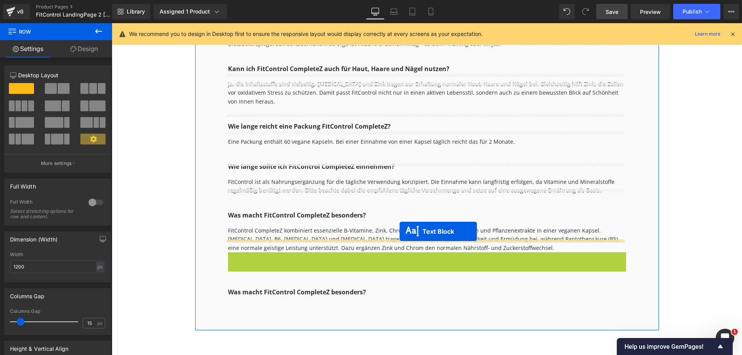
drag, startPoint x: 403, startPoint y: 201, endPoint x: 400, endPoint y: 231, distance: 30.3
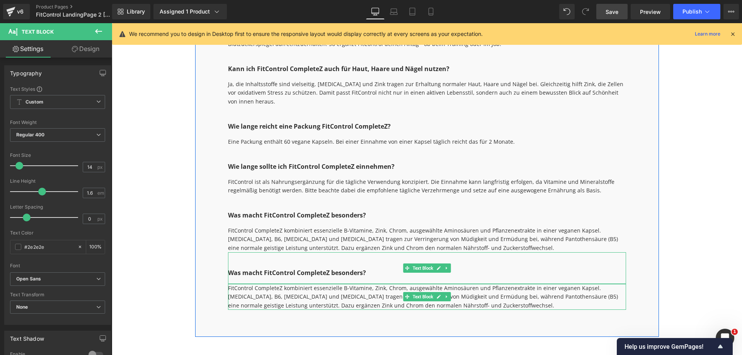
click at [282, 268] on p "Was macht FitControl CompleteZ besonders?" at bounding box center [427, 273] width 398 height 10
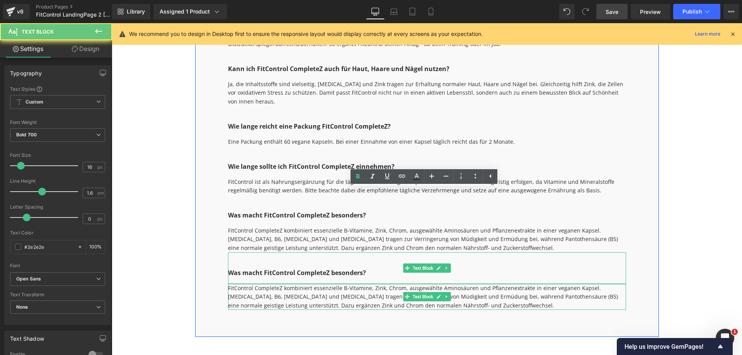
click at [282, 268] on p "Was macht FitControl CompleteZ besonders?" at bounding box center [427, 273] width 398 height 10
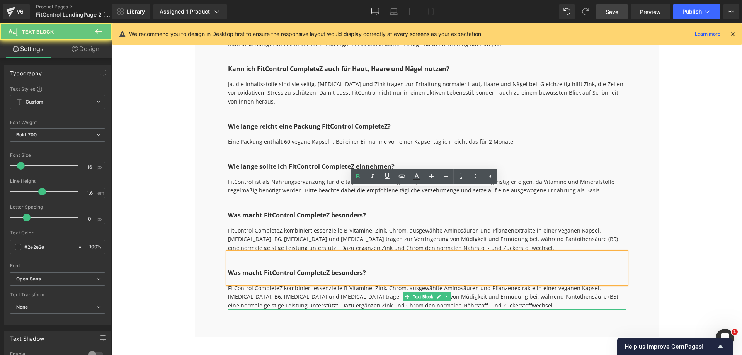
click at [282, 268] on p "Was macht FitControl CompleteZ besonders?" at bounding box center [427, 273] width 398 height 10
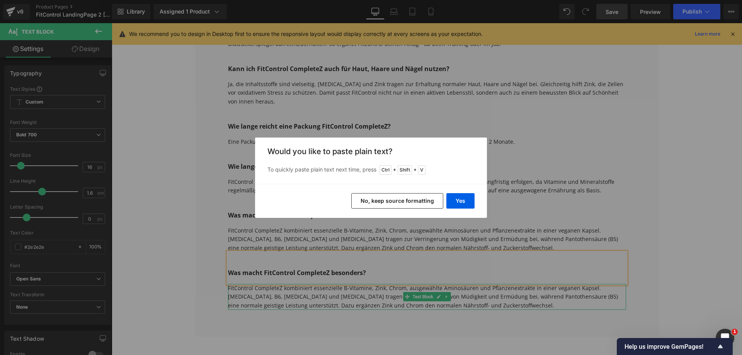
click at [404, 206] on button "No, keep source formatting" at bounding box center [397, 200] width 92 height 15
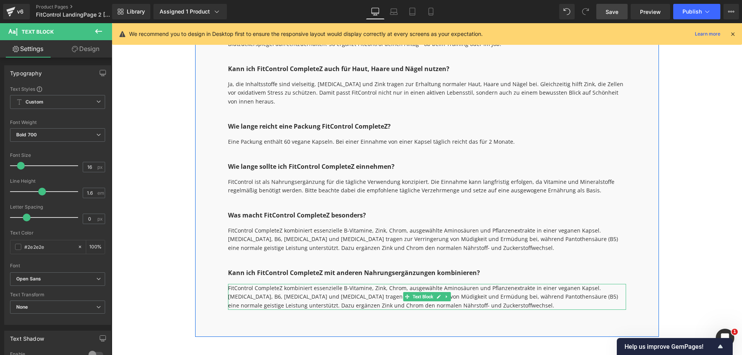
click at [342, 284] on div "FitControl CompleteZ kombiniert essenzielle B-Vitamine, Zink, Chrom, ausgewählt…" at bounding box center [427, 297] width 398 height 26
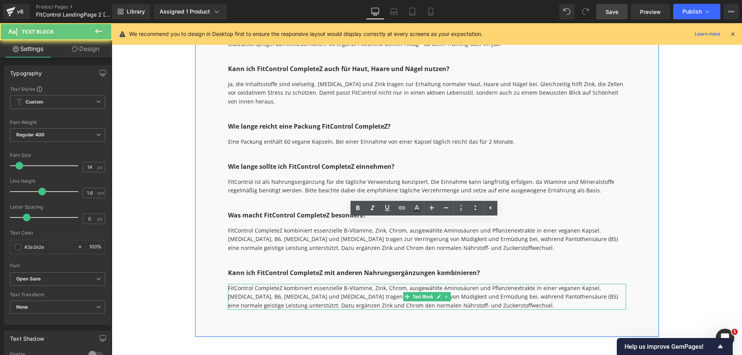
click at [342, 284] on div "FitControl CompleteZ kombiniert essenzielle B-Vitamine, Zink, Chrom, ausgewählt…" at bounding box center [427, 297] width 398 height 26
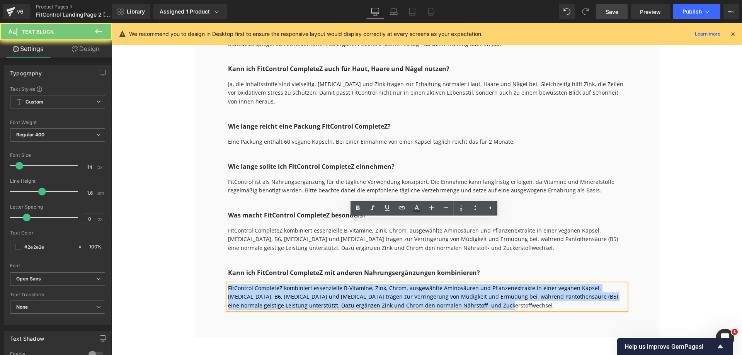
click at [342, 284] on div "FitControl CompleteZ kombiniert essenzielle B-Vitamine, Zink, Chrom, ausgewählt…" at bounding box center [427, 297] width 398 height 26
paste div
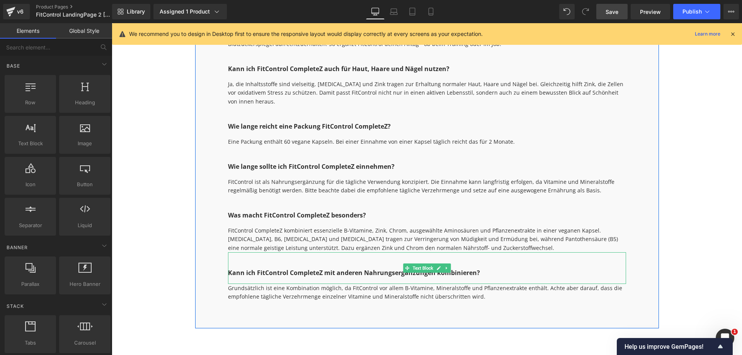
click at [444, 266] on icon at bounding box center [446, 268] width 4 height 5
click at [441, 266] on icon at bounding box center [443, 268] width 4 height 5
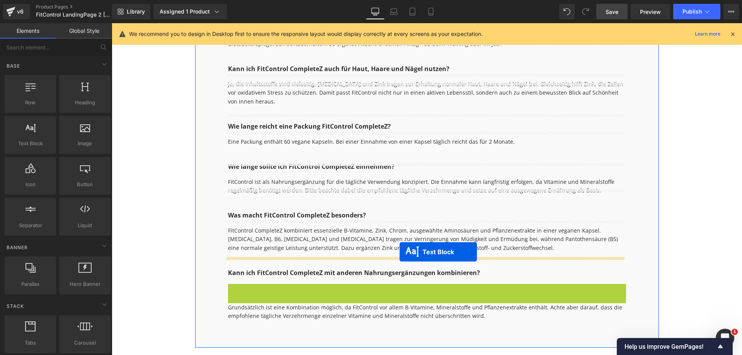
drag, startPoint x: 404, startPoint y: 235, endPoint x: 400, endPoint y: 252, distance: 17.5
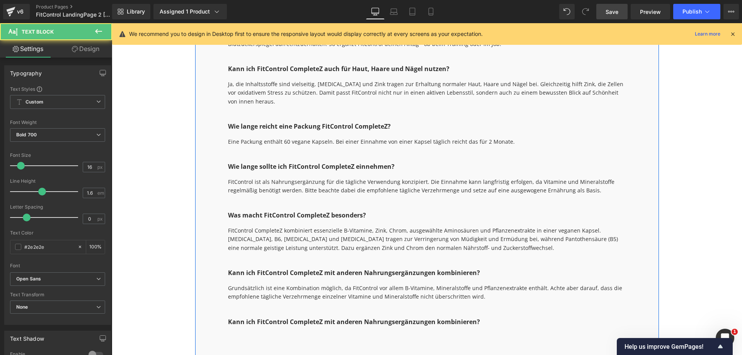
click at [418, 292] on span "Text Block" at bounding box center [423, 296] width 24 height 9
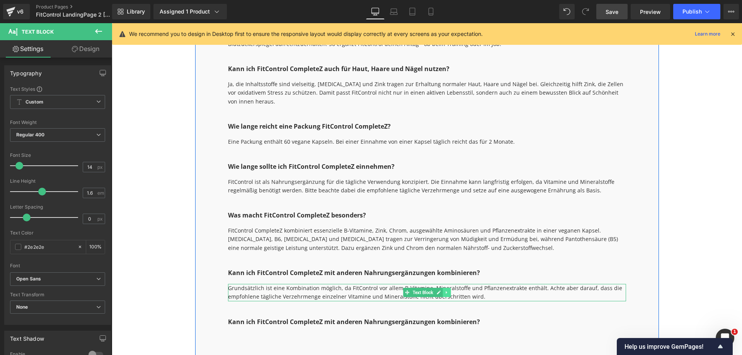
click at [446, 291] on icon at bounding box center [446, 292] width 1 height 3
click at [441, 291] on icon at bounding box center [443, 293] width 4 height 4
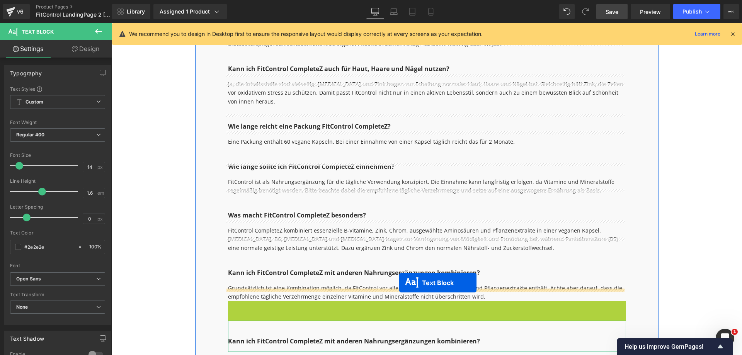
drag, startPoint x: 404, startPoint y: 246, endPoint x: 399, endPoint y: 283, distance: 37.0
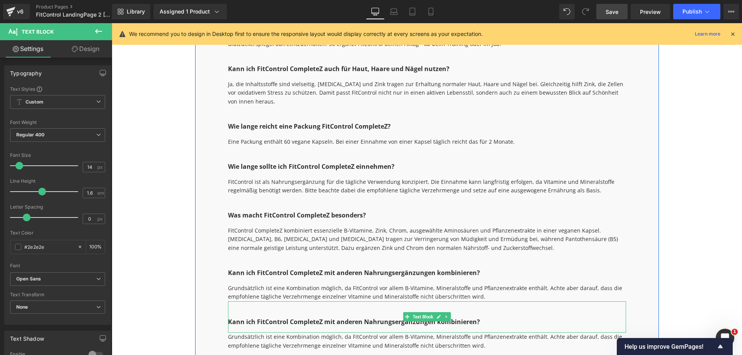
click at [298, 317] on p "Kann ich FitControl CompleteZ mit anderen Nahrungsergänzungen kombinieren?" at bounding box center [427, 322] width 398 height 10
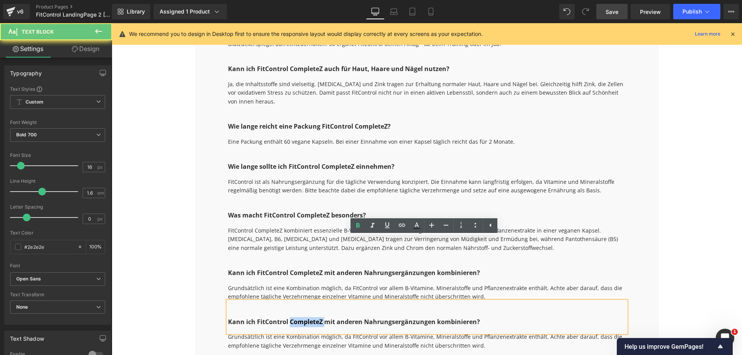
click at [298, 317] on p "Kann ich FitControl CompleteZ mit anderen Nahrungsergänzungen kombinieren?" at bounding box center [427, 322] width 398 height 10
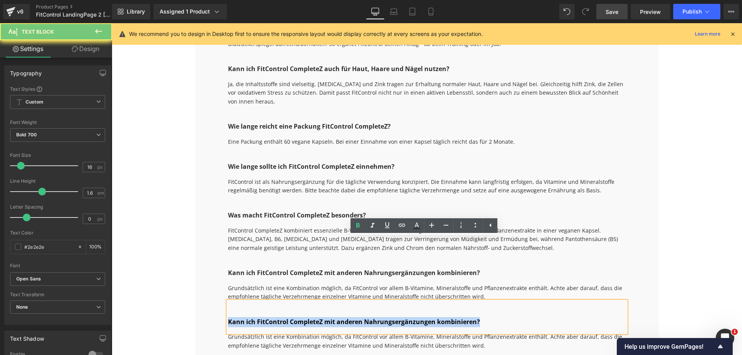
click at [298, 317] on p "Kann ich FitControl CompleteZ mit anderen Nahrungsergänzungen kombinieren?" at bounding box center [427, 322] width 398 height 10
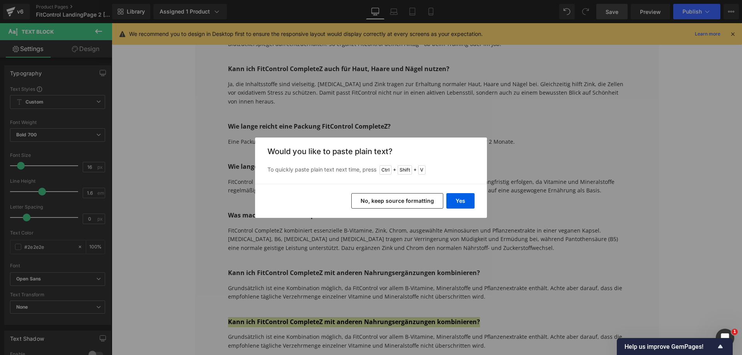
click at [401, 192] on div "Yes No, keep source formatting" at bounding box center [371, 201] width 232 height 34
click at [408, 200] on button "No, keep source formatting" at bounding box center [397, 200] width 92 height 15
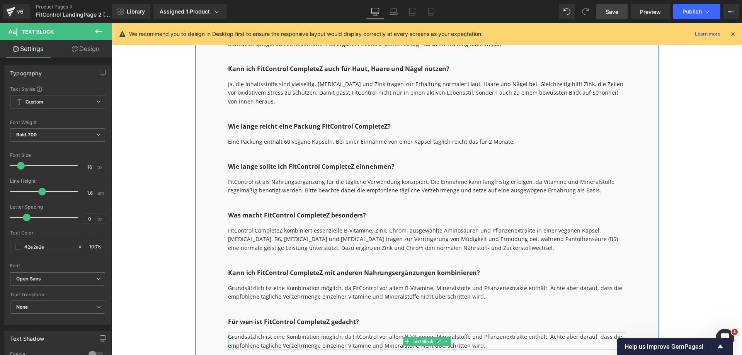
click at [336, 333] on div "Grundsätzlich ist eine Kombination möglich, da FitControl vor allem B-Vitamine,…" at bounding box center [427, 341] width 398 height 17
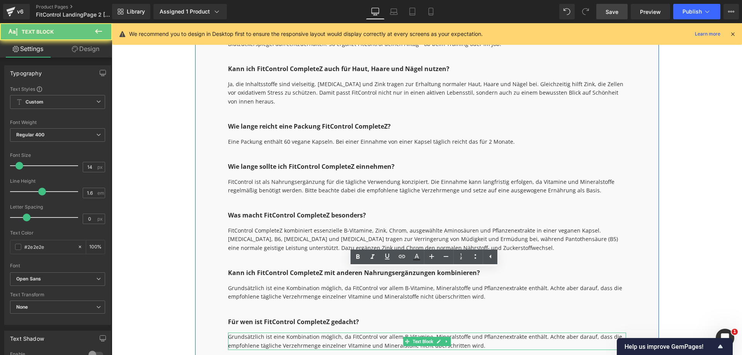
click at [336, 333] on div "Grundsätzlich ist eine Kombination möglich, da FitControl vor allem B-Vitamine,…" at bounding box center [427, 341] width 398 height 17
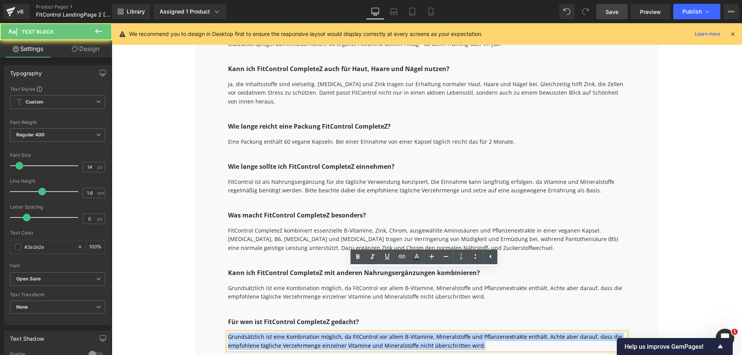
click at [336, 333] on div "Grundsätzlich ist eine Kombination möglich, da FitControl vor allem B-Vitamine,…" at bounding box center [427, 341] width 398 height 17
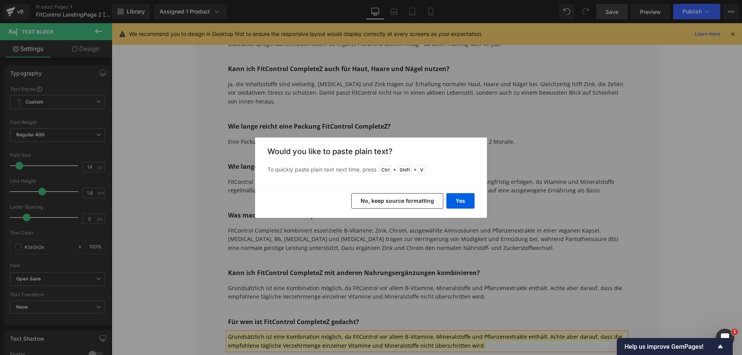
click at [398, 205] on button "No, keep source formatting" at bounding box center [397, 200] width 92 height 15
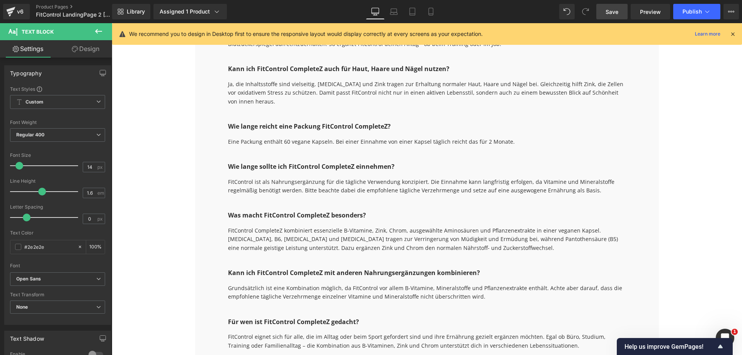
drag, startPoint x: 610, startPoint y: 12, endPoint x: 551, endPoint y: 212, distance: 208.7
click at [610, 12] on span "Save" at bounding box center [611, 12] width 13 height 8
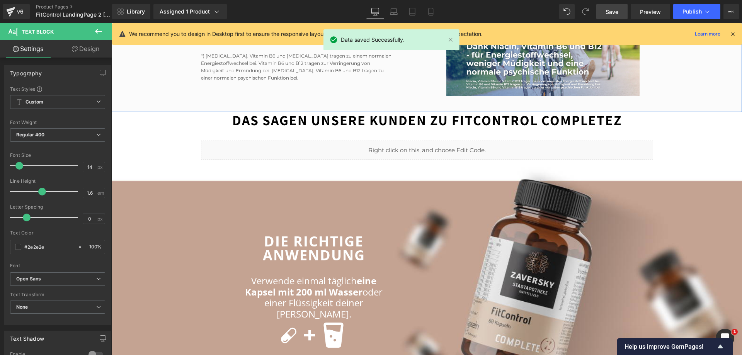
scroll to position [1709, 0]
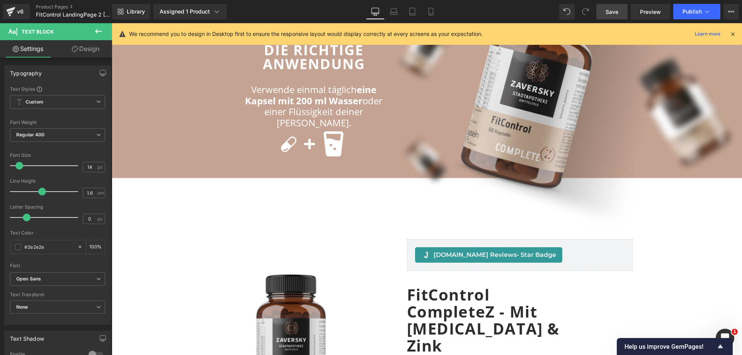
click at [615, 13] on span "Save" at bounding box center [611, 12] width 13 height 8
click at [205, 6] on link "Assigned 1 Product" at bounding box center [189, 11] width 73 height 15
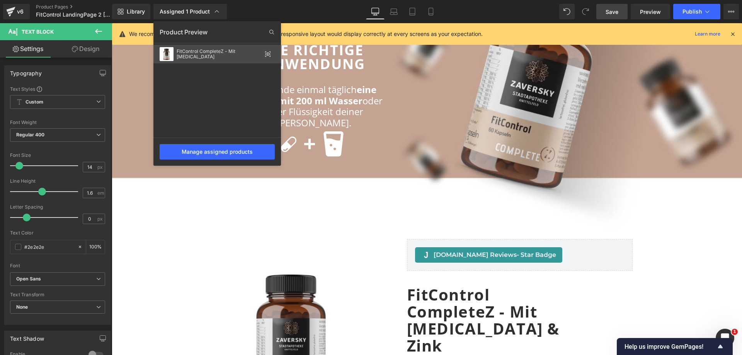
click at [268, 54] on icon at bounding box center [268, 54] width 2 height 2
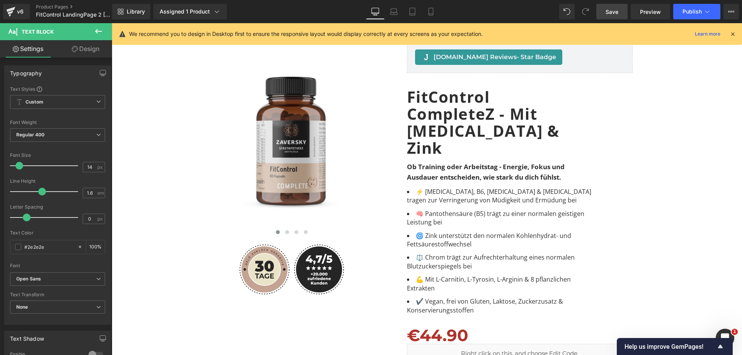
scroll to position [0, 0]
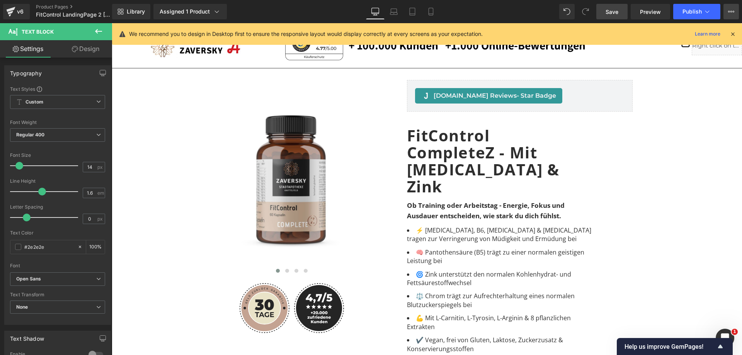
click at [730, 10] on icon at bounding box center [731, 12] width 6 height 6
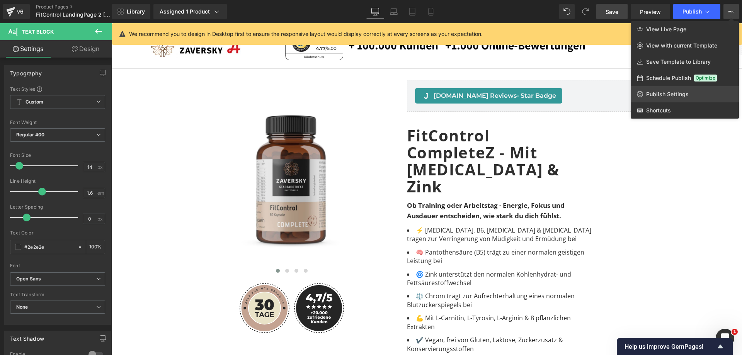
click at [663, 95] on span "Publish Settings" at bounding box center [667, 94] width 43 height 7
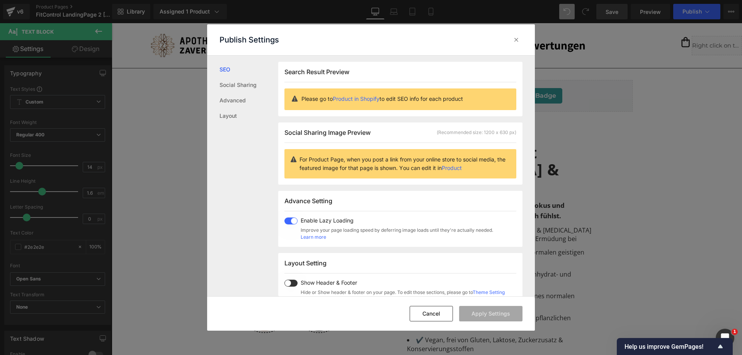
scroll to position [0, 0]
click at [238, 85] on link "Social Sharing" at bounding box center [248, 84] width 59 height 15
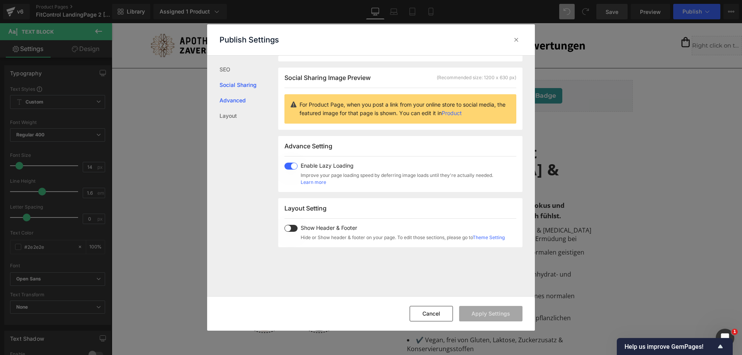
scroll to position [61, 0]
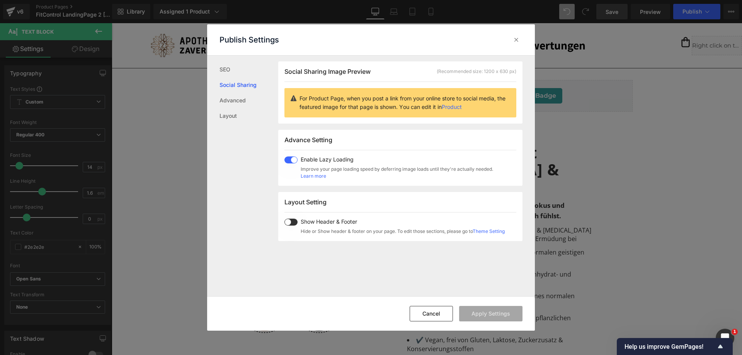
click at [289, 160] on span at bounding box center [290, 159] width 13 height 7
click at [294, 164] on div "Enable Lazy Loading Improve your page loading speed by deferring image loads un…" at bounding box center [388, 167] width 209 height 23
click at [252, 104] on link "Advanced" at bounding box center [248, 100] width 59 height 15
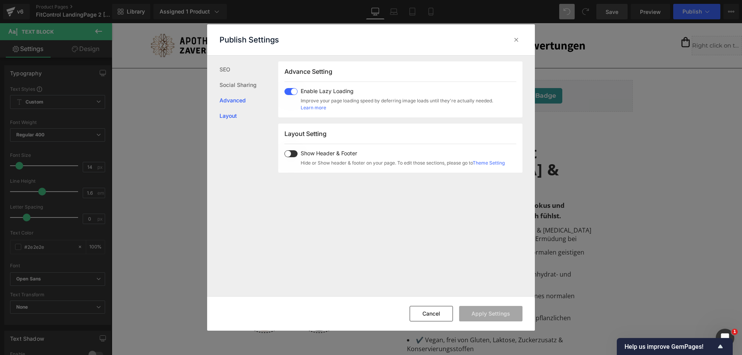
click at [248, 118] on link "Layout" at bounding box center [248, 115] width 59 height 15
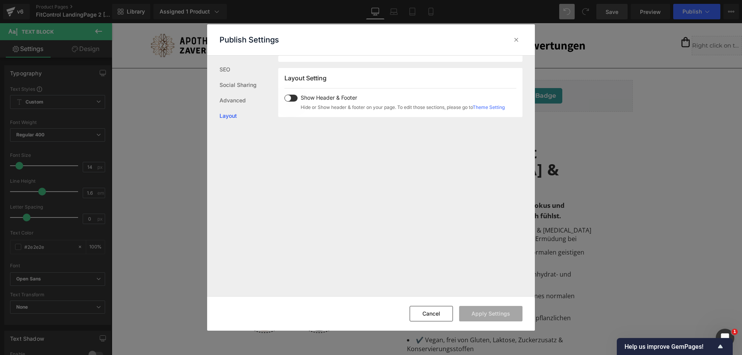
scroll to position [191, 0]
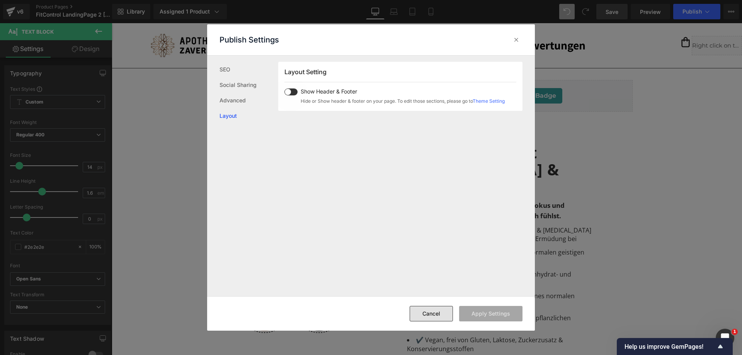
click at [435, 314] on button "Cancel" at bounding box center [431, 313] width 43 height 15
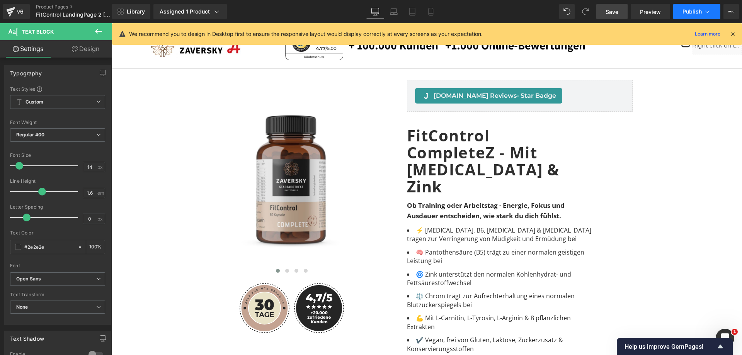
click at [684, 10] on span "Publish" at bounding box center [691, 12] width 19 height 6
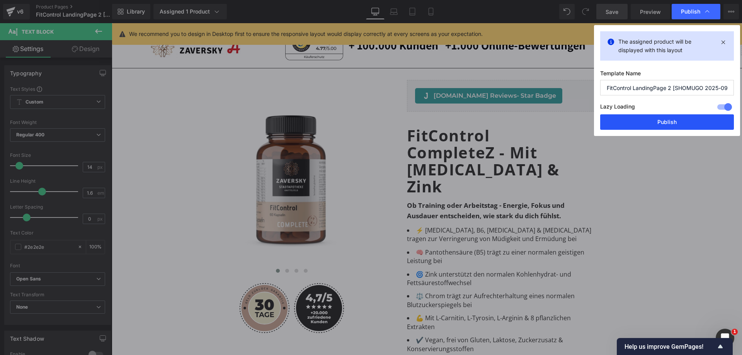
click at [662, 125] on button "Publish" at bounding box center [667, 121] width 134 height 15
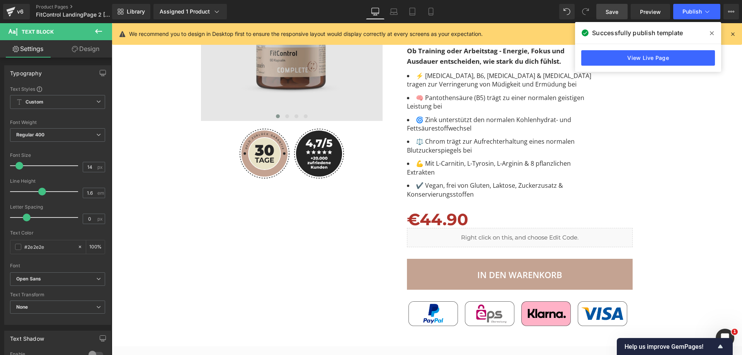
scroll to position [0, 0]
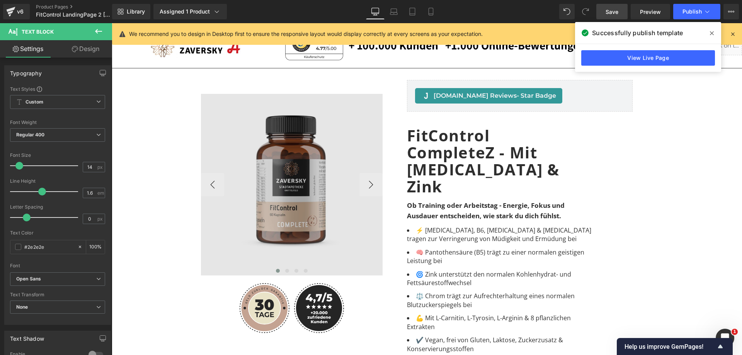
click at [310, 108] on img at bounding box center [292, 185] width 182 height 182
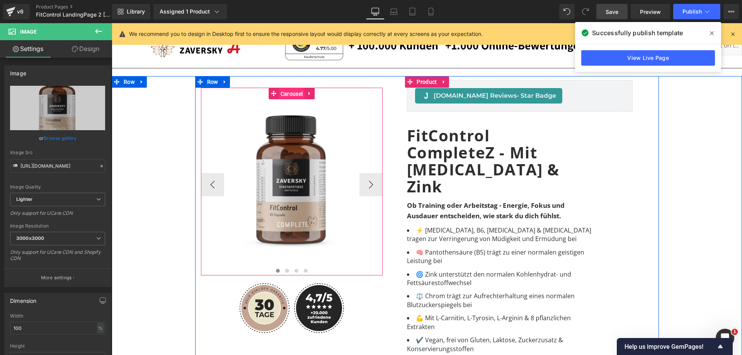
click at [289, 92] on span "Carousel" at bounding box center [292, 94] width 26 height 12
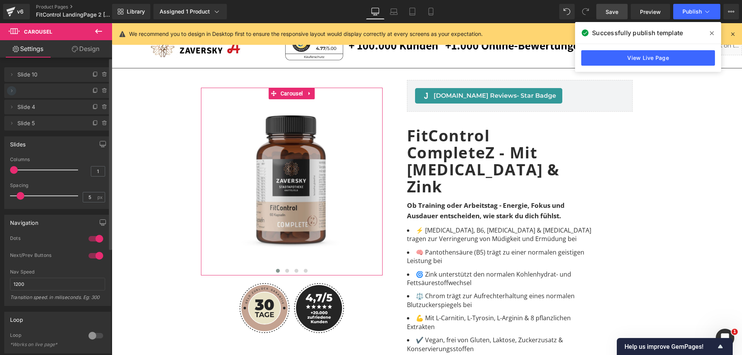
click at [10, 90] on icon at bounding box center [12, 91] width 6 height 6
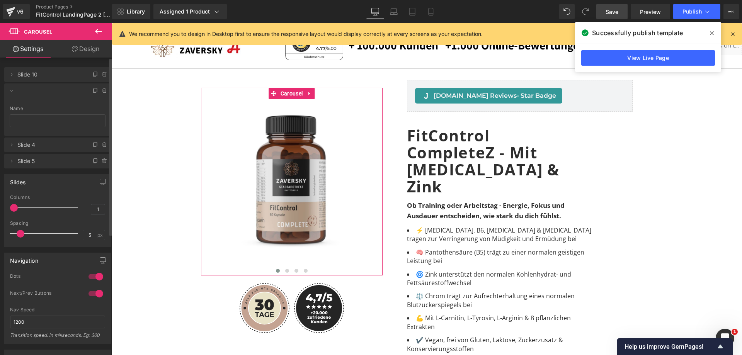
click at [67, 90] on span at bounding box center [49, 87] width 65 height 9
click at [36, 73] on span "Slide 10" at bounding box center [49, 74] width 65 height 15
click at [10, 75] on icon at bounding box center [12, 74] width 6 height 6
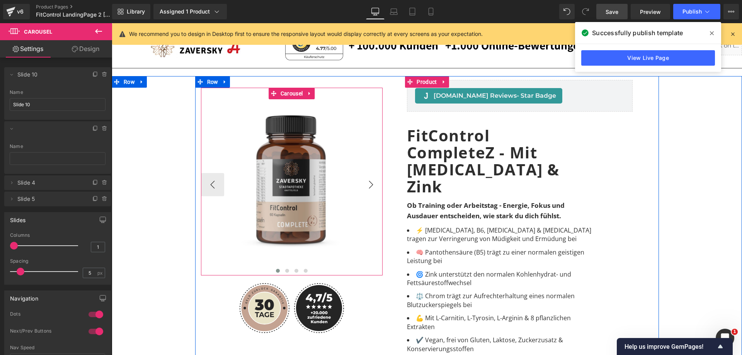
click at [366, 186] on button "›" at bounding box center [370, 184] width 23 height 23
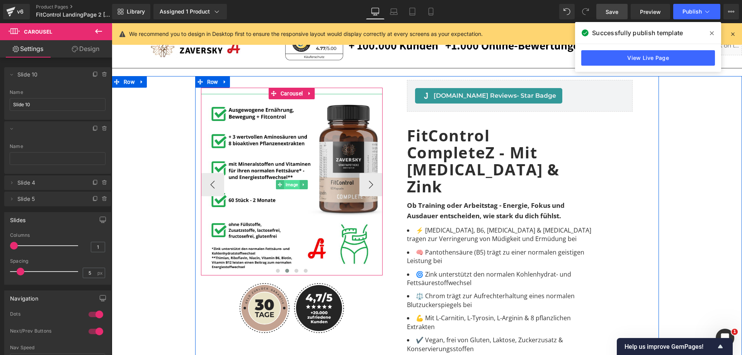
click at [289, 184] on span "Image" at bounding box center [291, 184] width 15 height 9
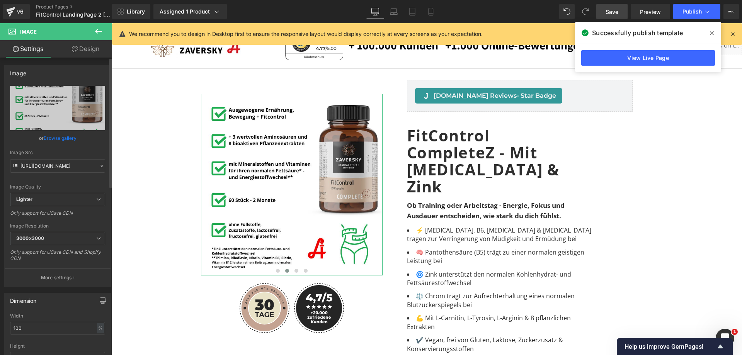
click at [60, 139] on link "Browse gallery" at bounding box center [60, 138] width 33 height 14
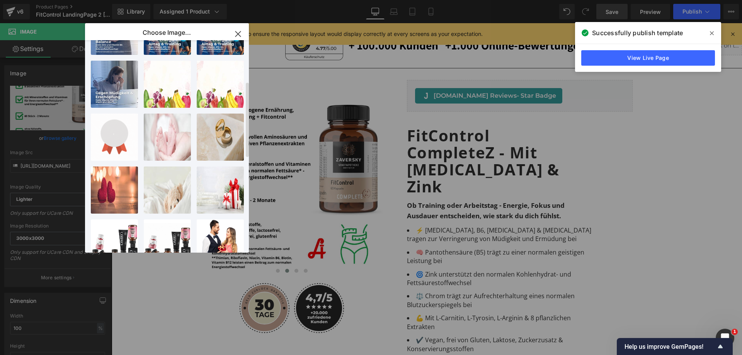
scroll to position [116, 0]
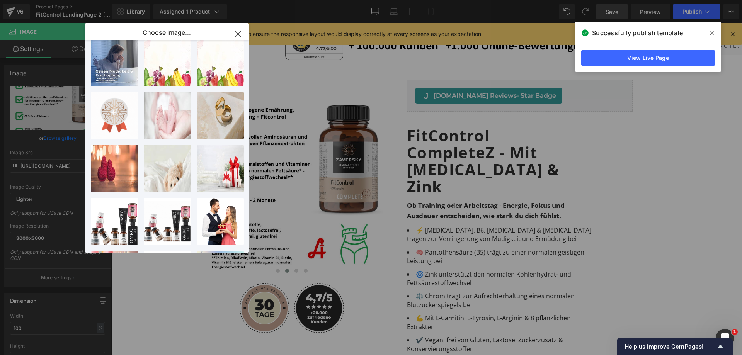
click at [237, 33] on icon "button" at bounding box center [237, 33] width 5 height 5
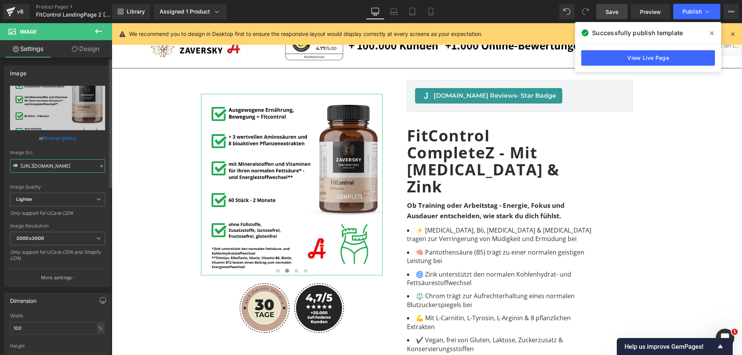
click at [62, 164] on input "[URL][DOMAIN_NAME]" at bounding box center [57, 166] width 95 height 14
paste input "[DOMAIN_NAME][URL]"
type input "[URL][DOMAIN_NAME]"
click at [65, 137] on link "Browse gallery" at bounding box center [60, 138] width 33 height 14
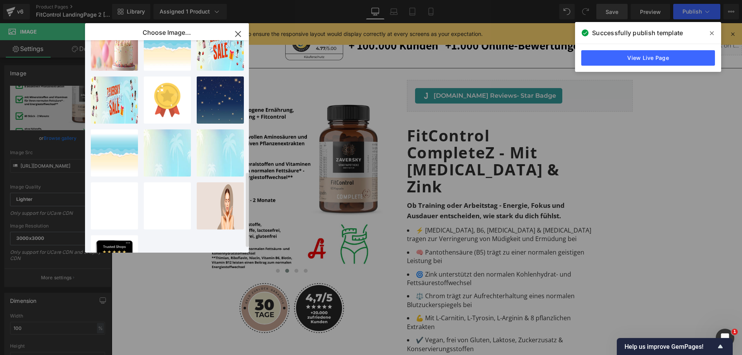
scroll to position [381, 0]
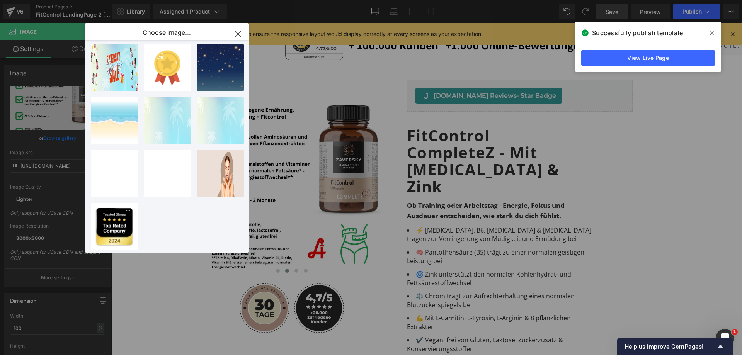
click at [237, 31] on icon "button" at bounding box center [238, 34] width 12 height 12
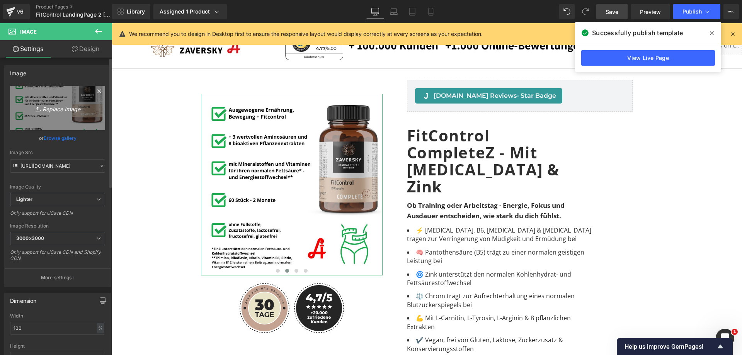
click at [87, 113] on link "Replace Image" at bounding box center [57, 108] width 95 height 44
type input "C:\fakepath\Zaversky-FitControl-Details-1_1024x1024.webp"
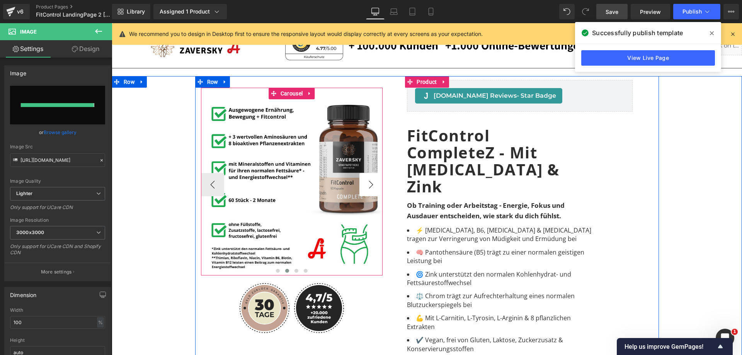
type input "[URL][DOMAIN_NAME]"
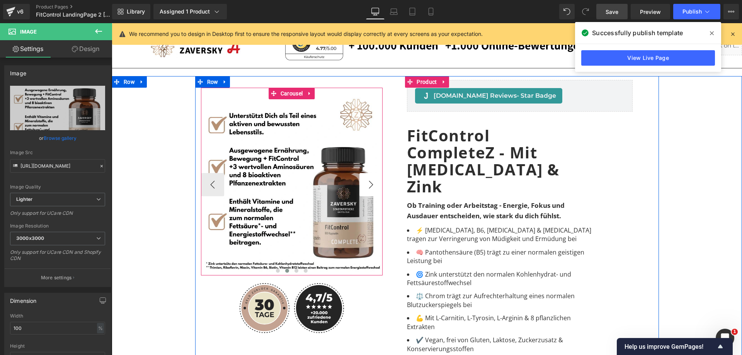
click at [366, 184] on button "›" at bounding box center [370, 184] width 23 height 23
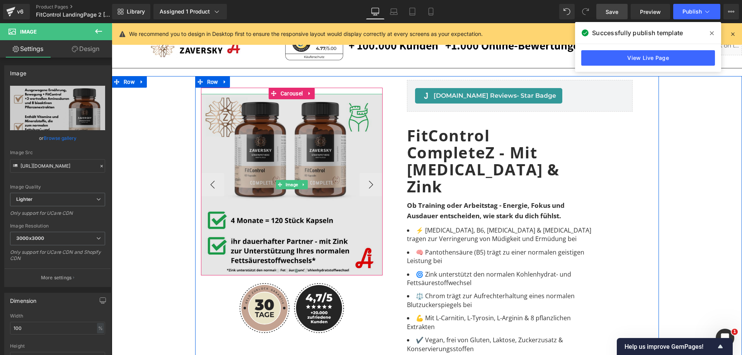
click at [292, 141] on img at bounding box center [292, 185] width 182 height 182
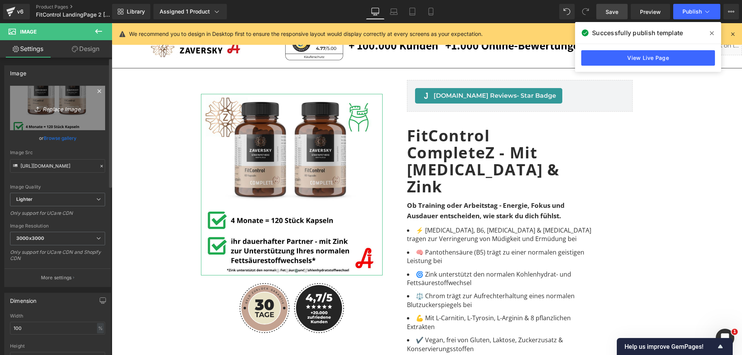
click at [78, 122] on link "Replace Image" at bounding box center [57, 108] width 95 height 44
type input "C:\fakepath\Zaversky-FitControl-Details-2_1024x1024.webp"
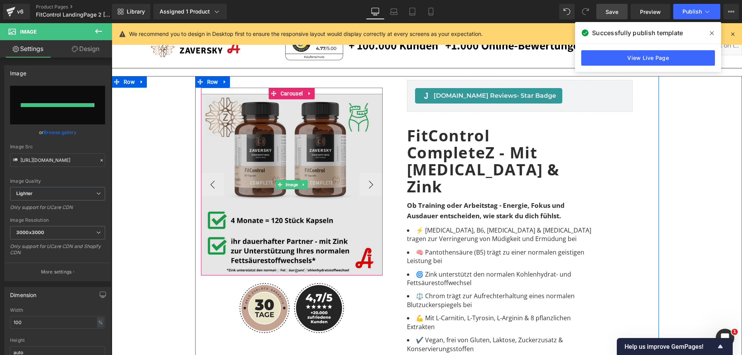
type input "[URL][DOMAIN_NAME]"
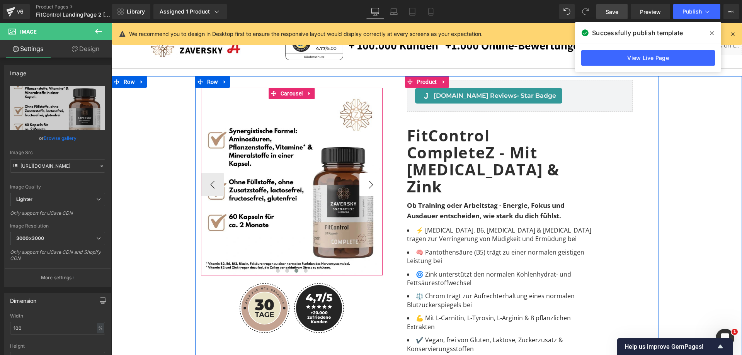
click at [366, 182] on button "›" at bounding box center [370, 184] width 23 height 23
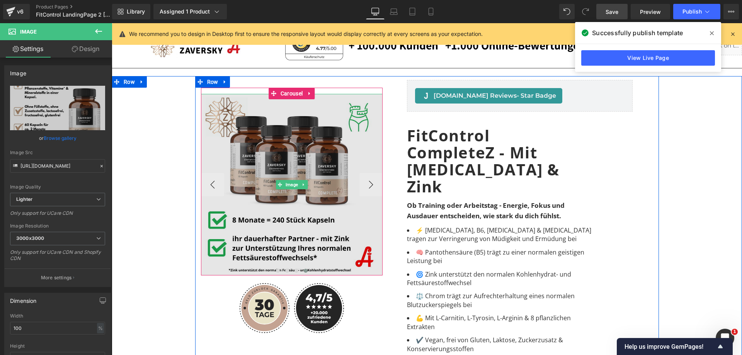
click at [301, 219] on img at bounding box center [292, 185] width 182 height 182
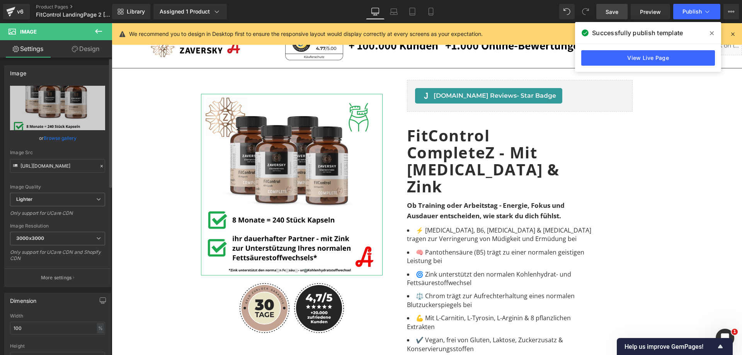
click at [71, 139] on link "Browse gallery" at bounding box center [60, 138] width 33 height 14
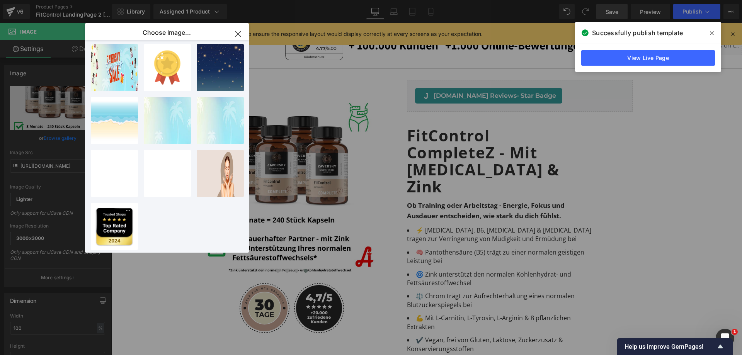
click at [241, 31] on icon "button" at bounding box center [238, 34] width 12 height 12
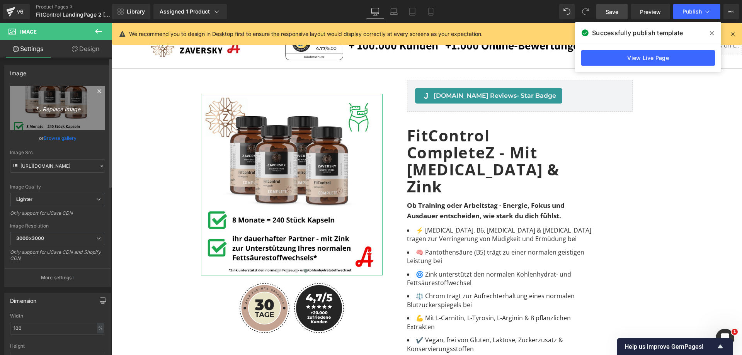
click at [73, 97] on link "Replace Image" at bounding box center [57, 108] width 95 height 44
type input "C:\fakepath\Zaversky-FitControl-Promo-Ads_1024x1024.webp"
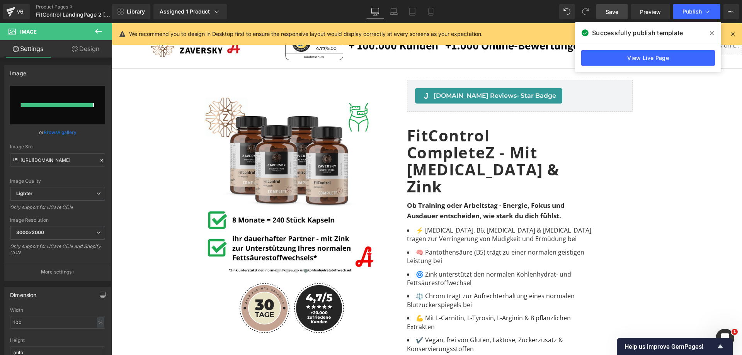
type input "[URL][DOMAIN_NAME]"
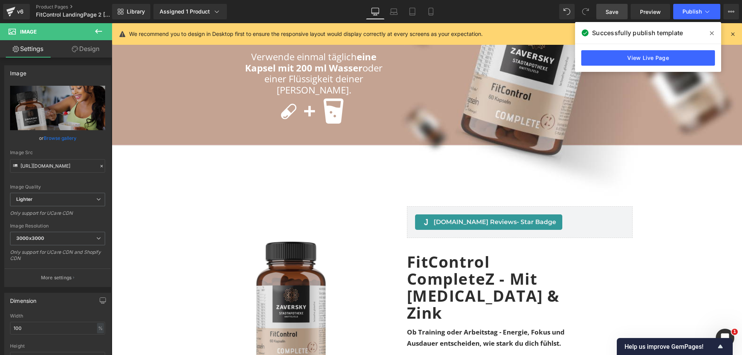
scroll to position [1893, 0]
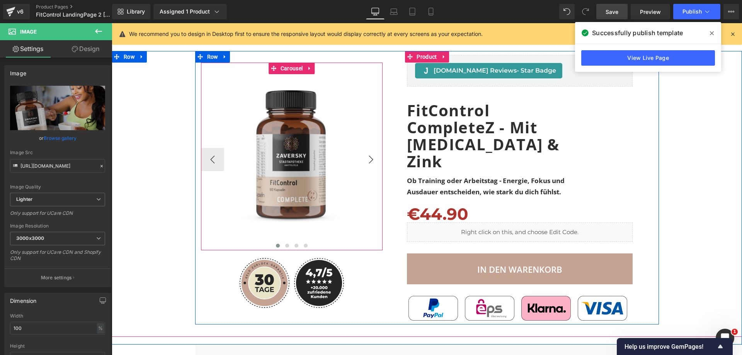
click at [363, 148] on button "›" at bounding box center [370, 159] width 23 height 23
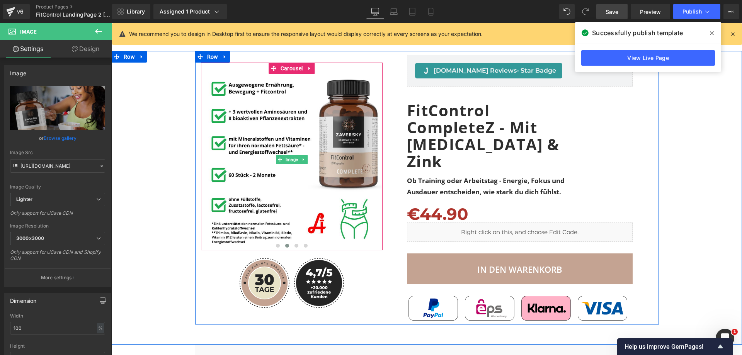
click at [278, 158] on img at bounding box center [292, 160] width 182 height 182
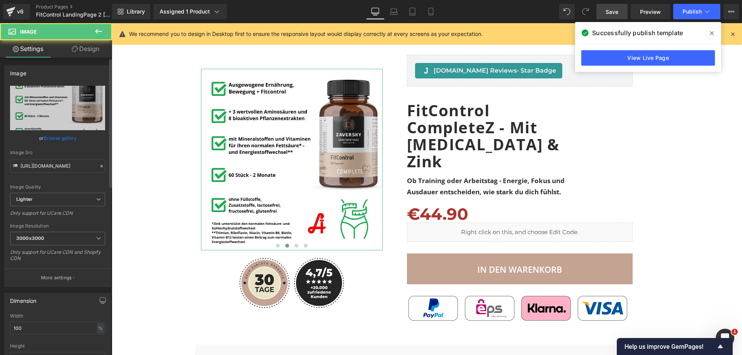
click at [68, 138] on link "Browse gallery" at bounding box center [60, 138] width 33 height 14
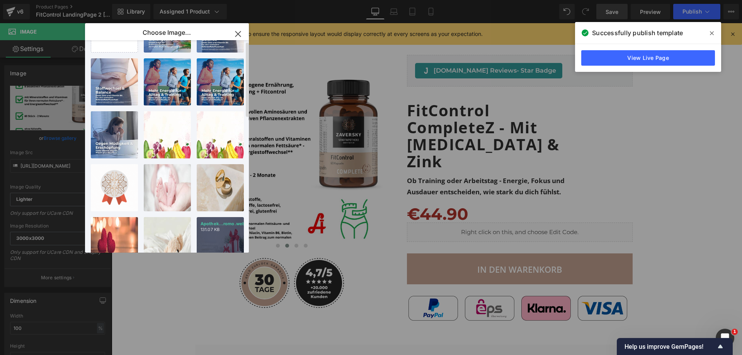
scroll to position [0, 0]
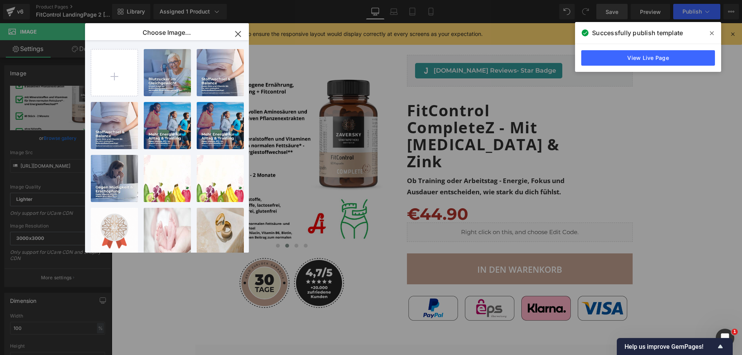
click at [239, 30] on icon "button" at bounding box center [238, 34] width 12 height 12
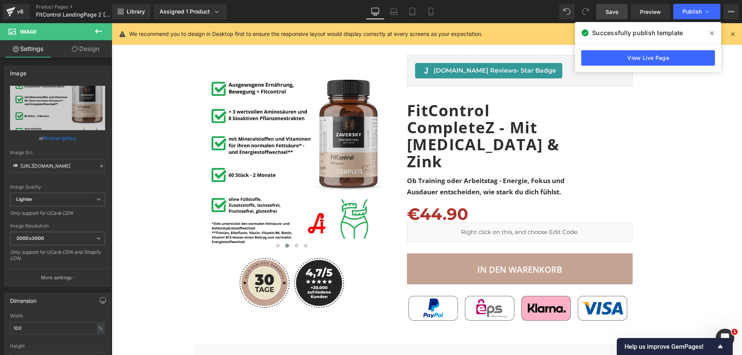
click at [603, 6] on link "Save" at bounding box center [611, 11] width 31 height 15
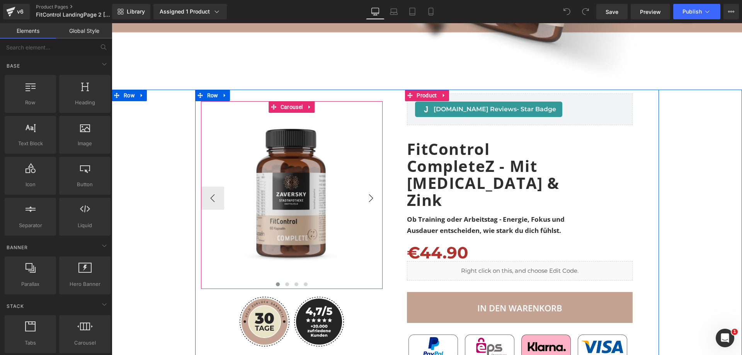
click at [366, 187] on button "›" at bounding box center [370, 198] width 23 height 23
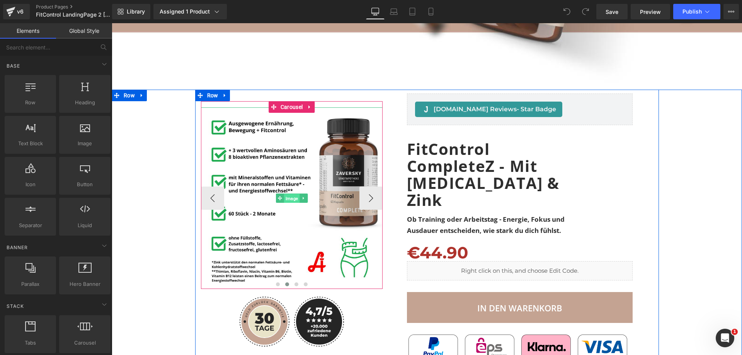
click at [291, 194] on span "Image" at bounding box center [291, 198] width 15 height 9
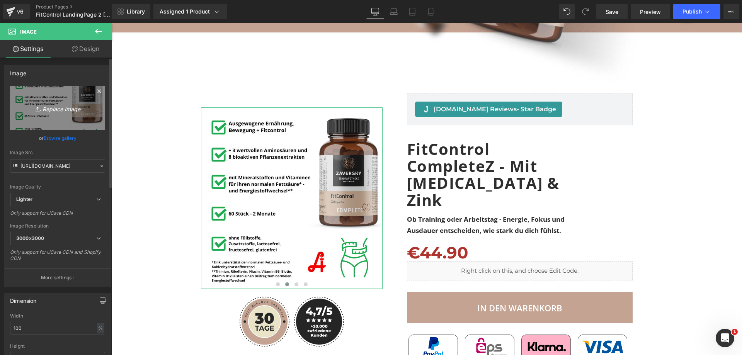
click at [88, 97] on link "Replace Image" at bounding box center [57, 108] width 95 height 44
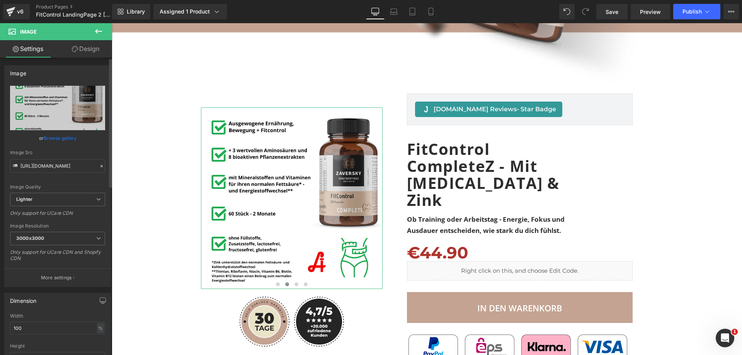
click at [61, 134] on link "Browse gallery" at bounding box center [60, 138] width 33 height 14
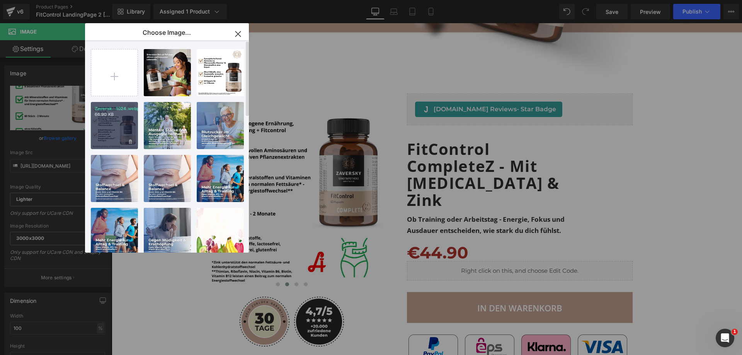
click at [114, 129] on div "Zaversk...1024.webp 66.90 KB" at bounding box center [114, 125] width 47 height 47
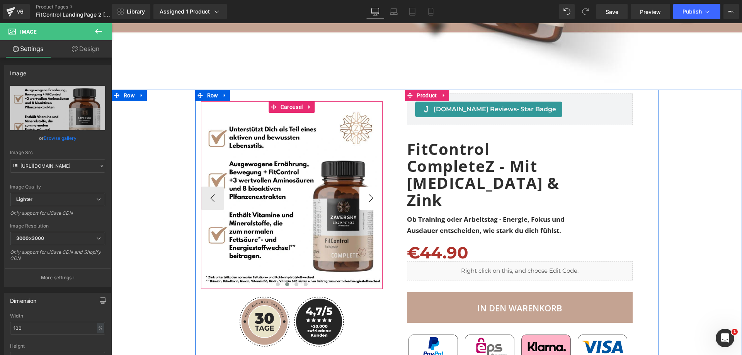
click at [367, 187] on button "›" at bounding box center [370, 198] width 23 height 23
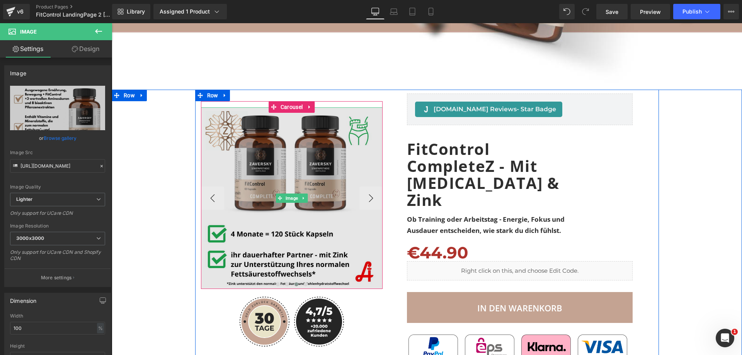
click at [296, 184] on img at bounding box center [292, 198] width 182 height 182
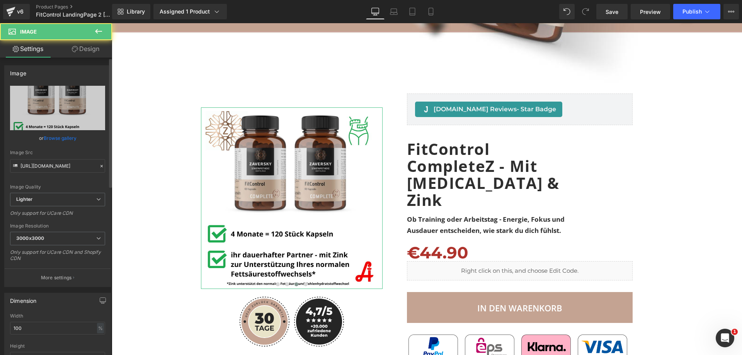
click at [62, 139] on link "Browse gallery" at bounding box center [60, 138] width 33 height 14
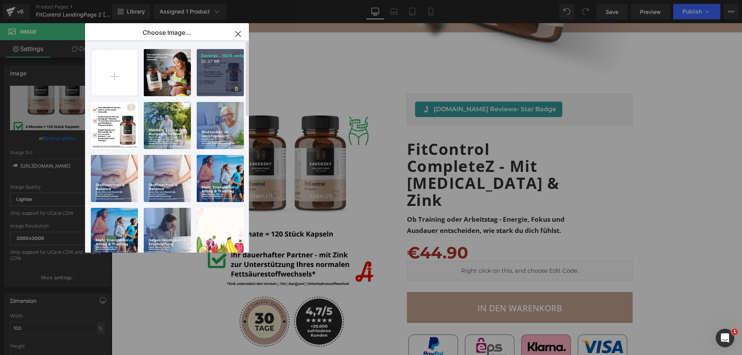
drag, startPoint x: 212, startPoint y: 70, endPoint x: 100, endPoint y: 47, distance: 113.7
click at [212, 70] on div "Zaversk...1024.webp 58.37 KB" at bounding box center [220, 72] width 47 height 47
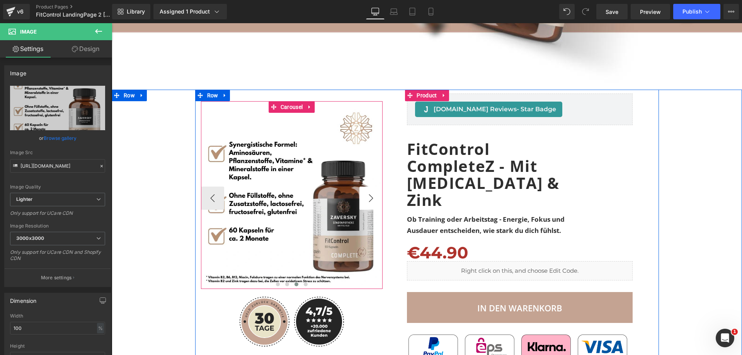
click at [365, 187] on button "›" at bounding box center [370, 198] width 23 height 23
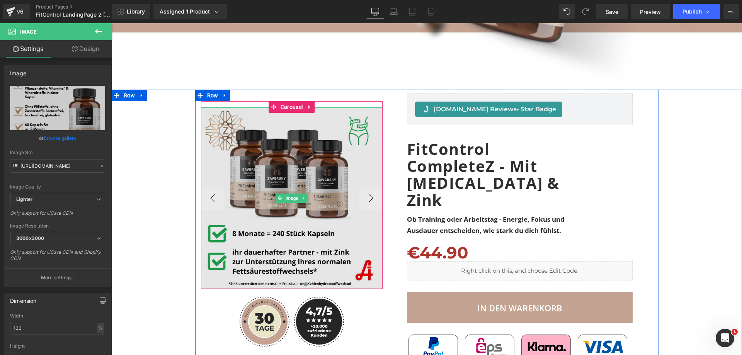
click at [286, 191] on img at bounding box center [292, 198] width 182 height 182
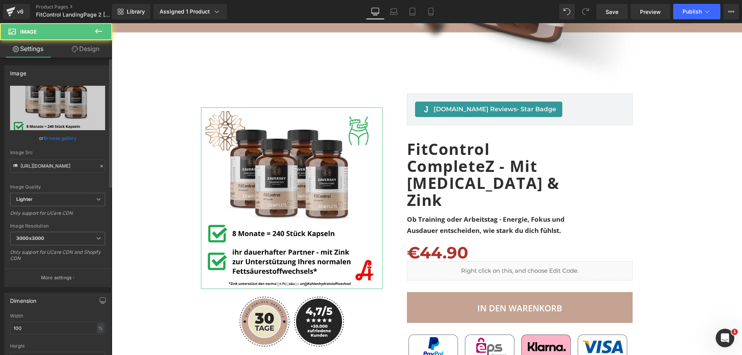
click at [59, 139] on link "Browse gallery" at bounding box center [60, 138] width 33 height 14
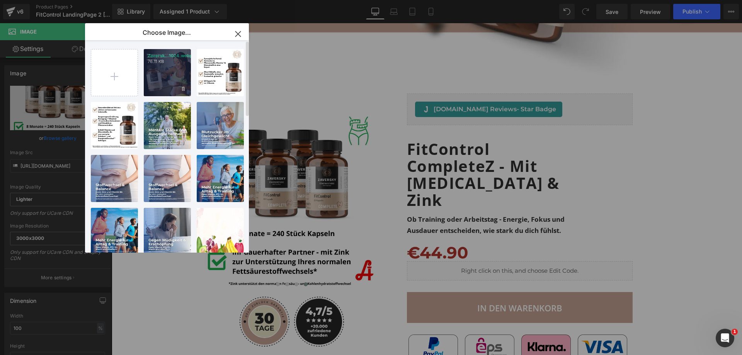
click at [158, 78] on div "Zaversk...1024.webp 76.11 KB" at bounding box center [167, 72] width 47 height 47
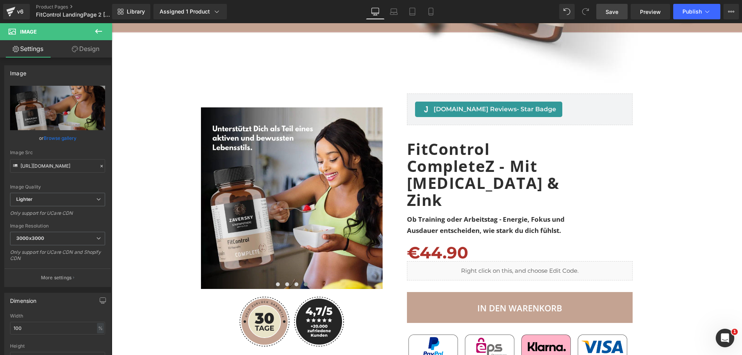
click at [610, 12] on span "Save" at bounding box center [611, 12] width 13 height 8
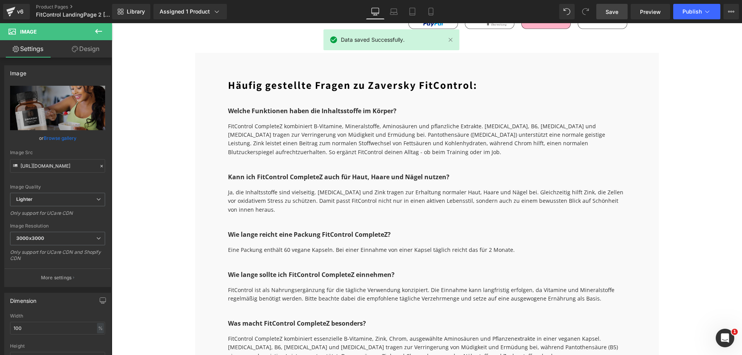
scroll to position [2203, 0]
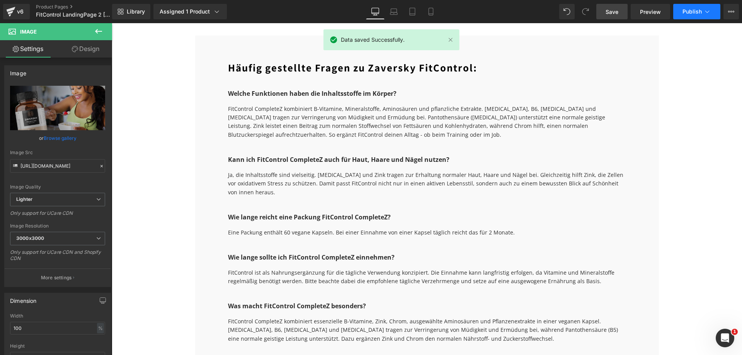
click at [693, 9] on span "Publish" at bounding box center [691, 12] width 19 height 6
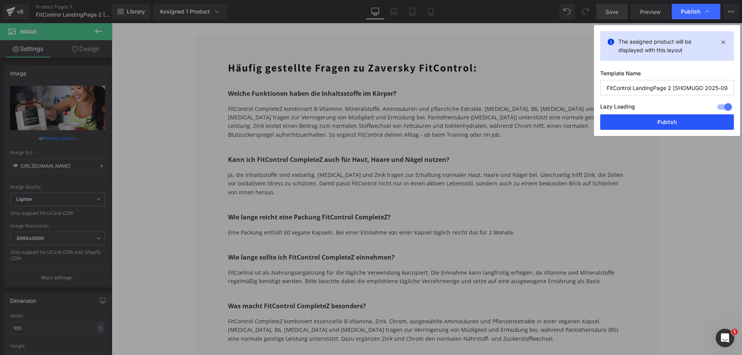
click at [664, 122] on button "Publish" at bounding box center [667, 121] width 134 height 15
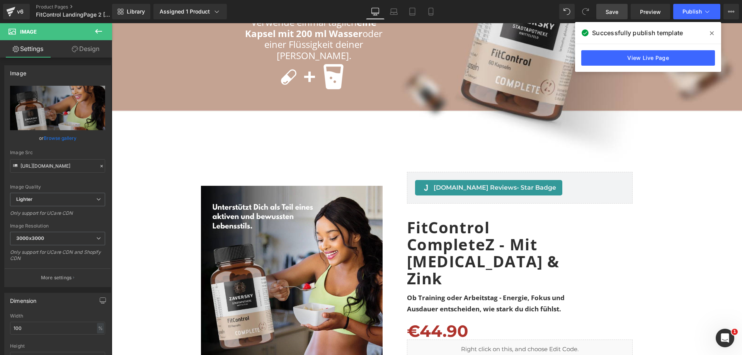
scroll to position [1893, 0]
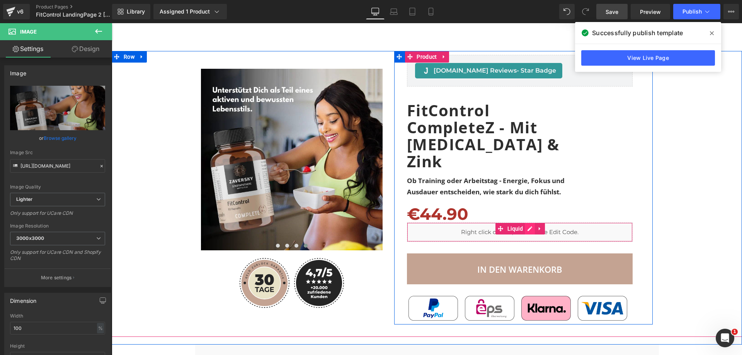
click at [527, 223] on div "Liquid" at bounding box center [520, 232] width 226 height 19
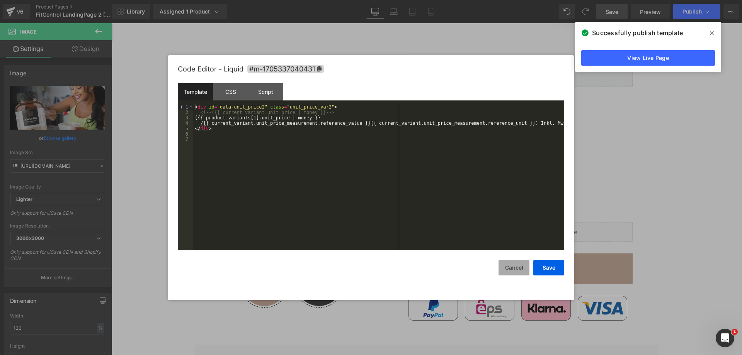
click at [510, 268] on button "Cancel" at bounding box center [513, 267] width 31 height 15
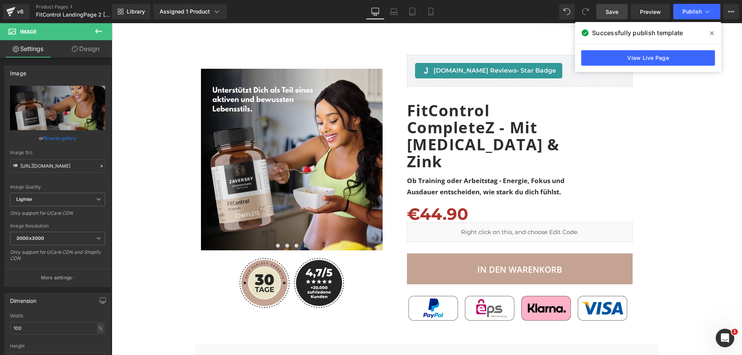
click at [96, 28] on icon at bounding box center [98, 31] width 9 height 9
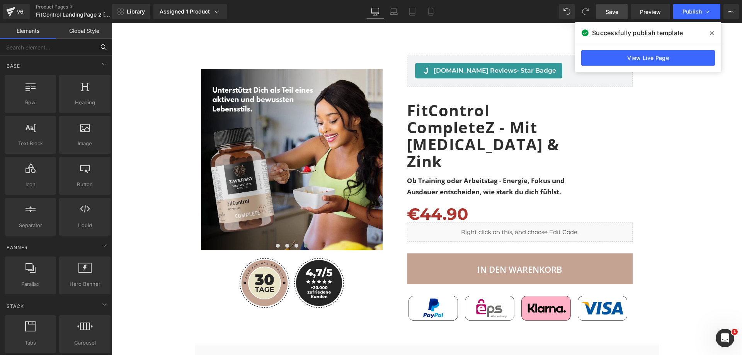
click at [47, 48] on input "text" at bounding box center [47, 47] width 95 height 17
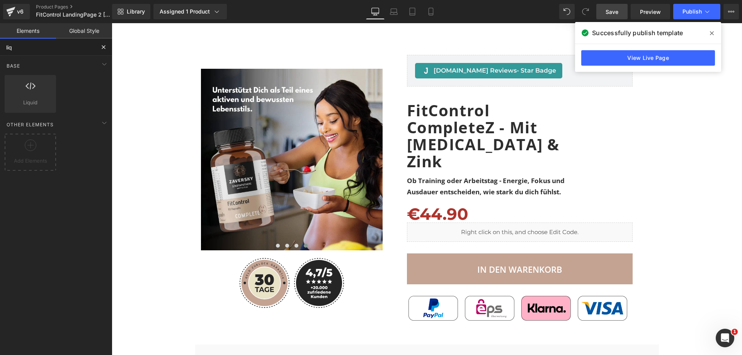
type input "liqu"
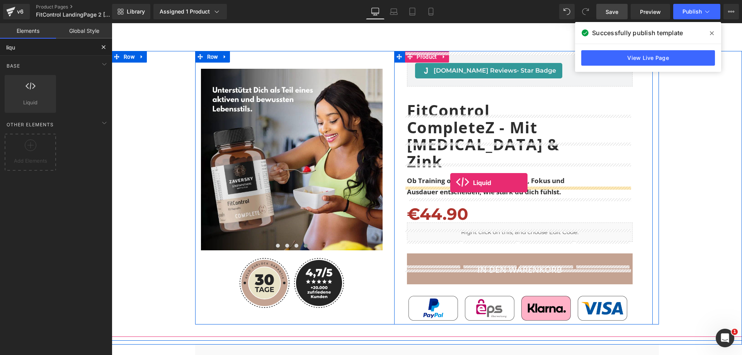
drag, startPoint x: 136, startPoint y: 121, endPoint x: 450, endPoint y: 183, distance: 319.7
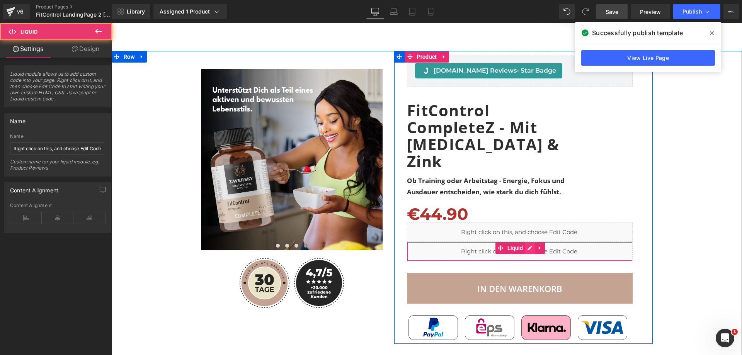
click at [525, 242] on div "Liquid" at bounding box center [520, 251] width 226 height 19
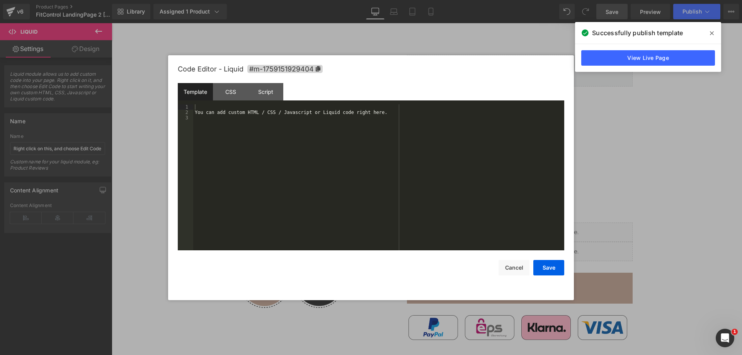
click at [402, 170] on div "You can add custom HTML / CSS / Javascript or Liquid code right here." at bounding box center [378, 182] width 371 height 157
click at [543, 266] on button "Save" at bounding box center [548, 267] width 31 height 15
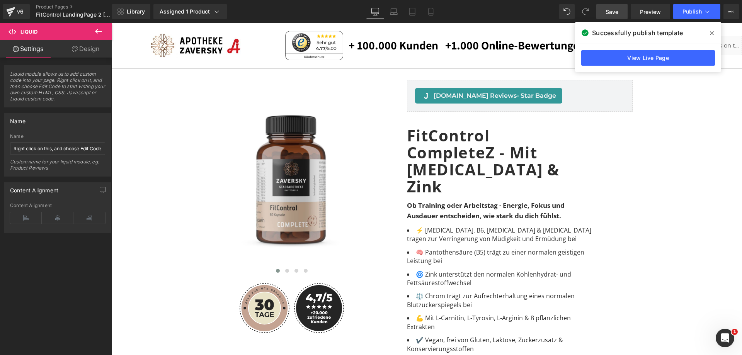
scroll to position [155, 0]
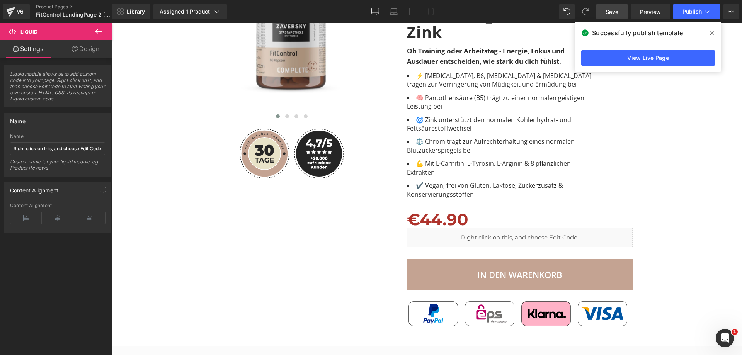
click at [100, 32] on icon at bounding box center [98, 31] width 7 height 5
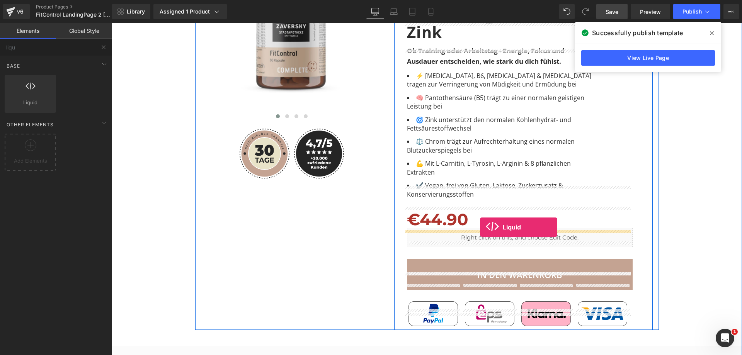
drag, startPoint x: 146, startPoint y: 116, endPoint x: 480, endPoint y: 227, distance: 351.7
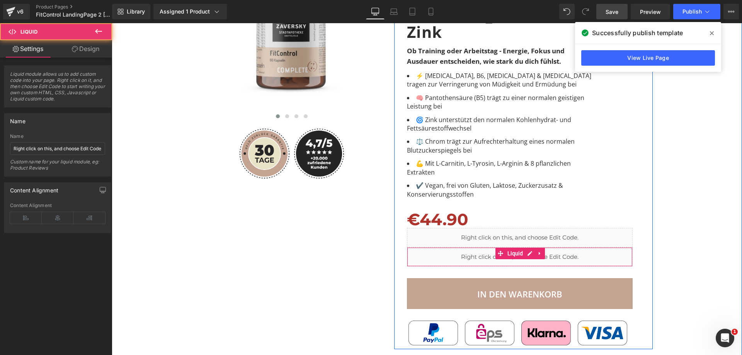
click at [527, 247] on div "Liquid" at bounding box center [520, 256] width 226 height 19
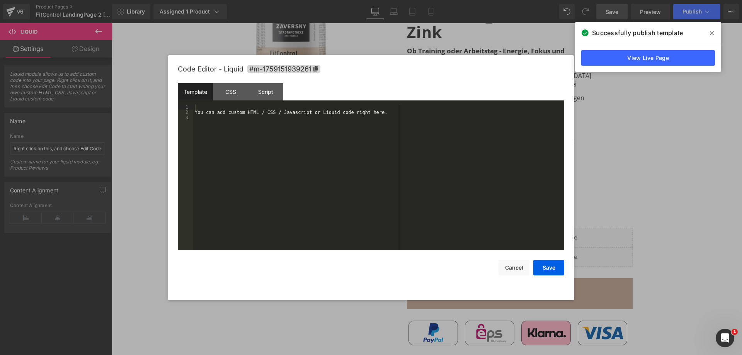
click at [333, 139] on div "You can add custom HTML / CSS / Javascript or Liquid code right here." at bounding box center [378, 182] width 371 height 157
click at [550, 272] on button "Save" at bounding box center [548, 267] width 31 height 15
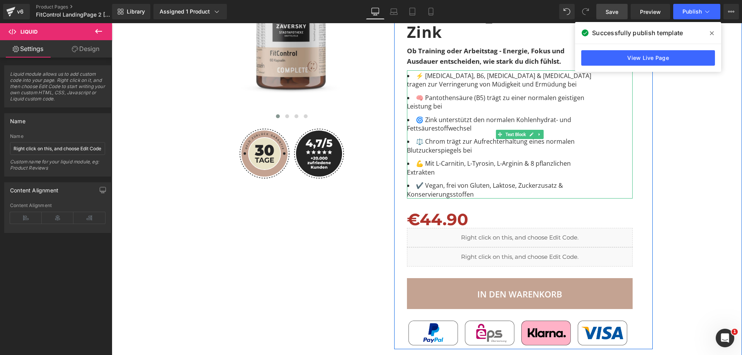
click at [490, 137] on li "⚖️ Chrom trägt zur Aufrechterhaltung eines normalen Blutzuckerspiegels bei" at bounding box center [501, 145] width 189 height 17
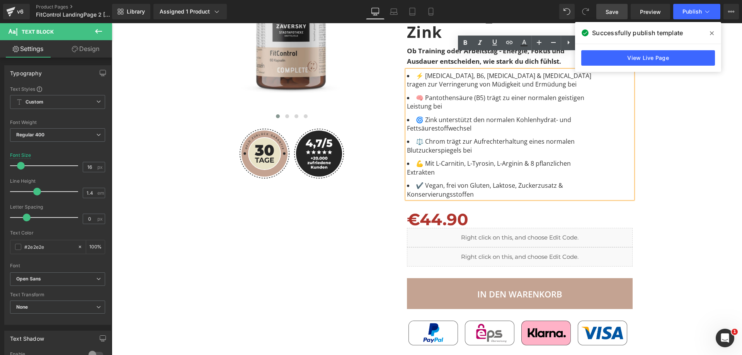
click at [716, 30] on span at bounding box center [712, 33] width 12 height 12
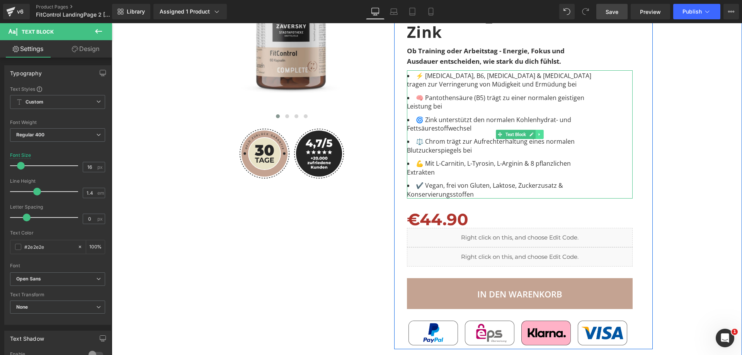
click at [539, 133] on icon at bounding box center [539, 134] width 1 height 3
click at [534, 132] on icon at bounding box center [535, 134] width 4 height 5
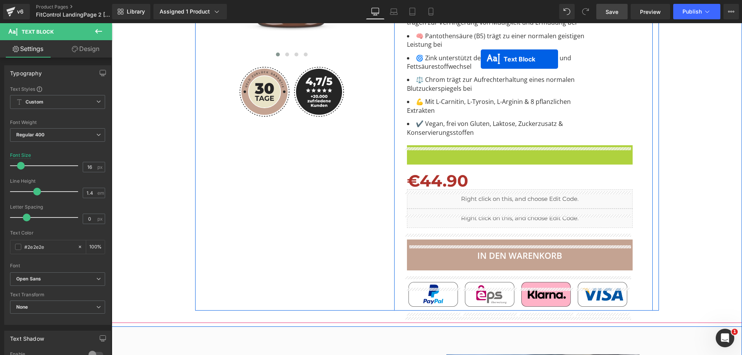
scroll to position [193, 0]
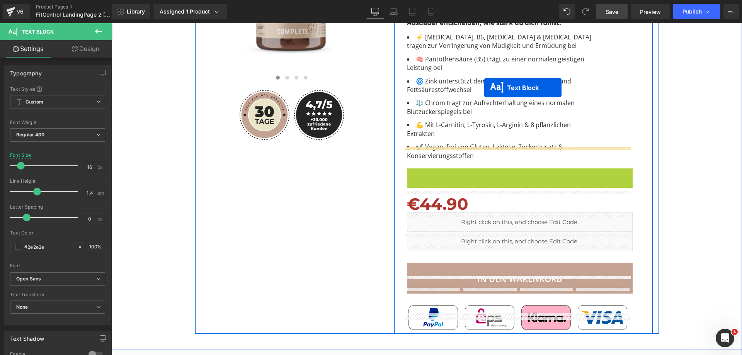
drag, startPoint x: 497, startPoint y: 137, endPoint x: 484, endPoint y: 88, distance: 50.7
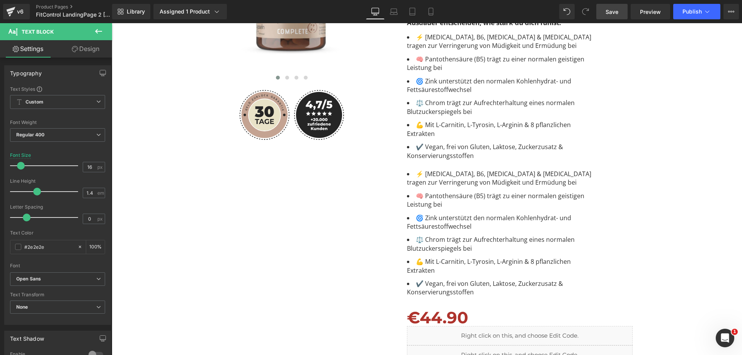
click at [100, 27] on icon at bounding box center [98, 31] width 9 height 9
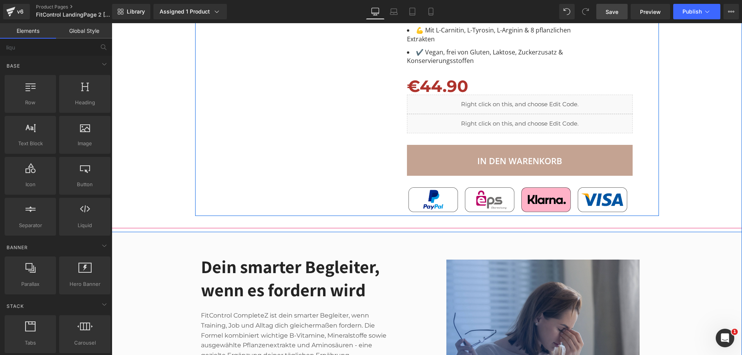
scroll to position [425, 0]
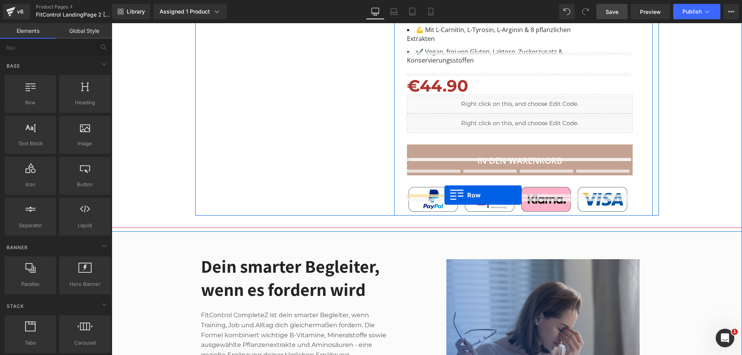
drag, startPoint x: 138, startPoint y: 113, endPoint x: 444, endPoint y: 195, distance: 317.3
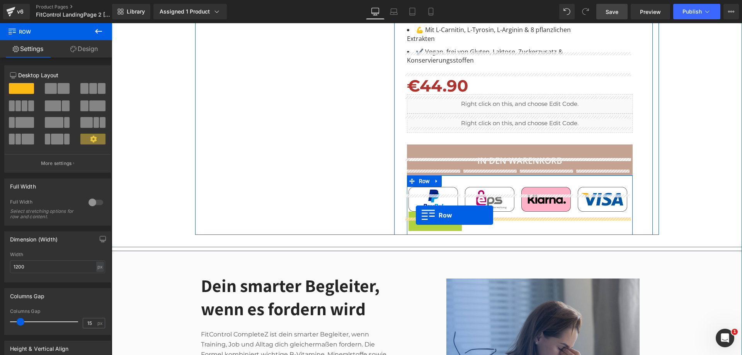
drag, startPoint x: 412, startPoint y: 200, endPoint x: 416, endPoint y: 215, distance: 16.0
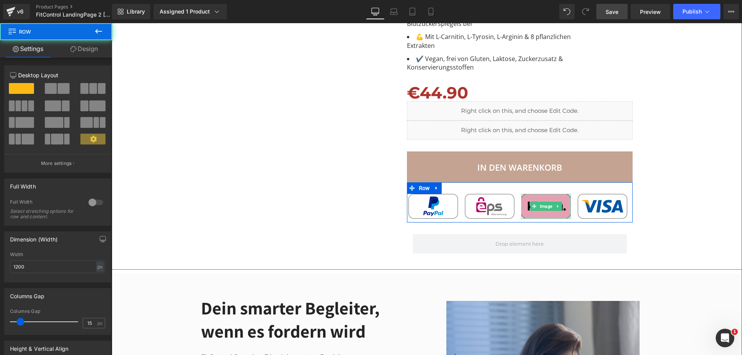
scroll to position [270, 0]
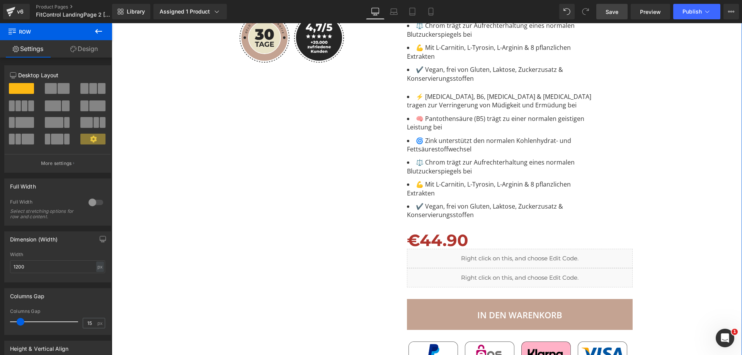
click at [498, 158] on span "⚖️ Chrom trägt zur Aufrechterhaltung eines normalen Blutzuckerspiegels bei" at bounding box center [491, 166] width 169 height 17
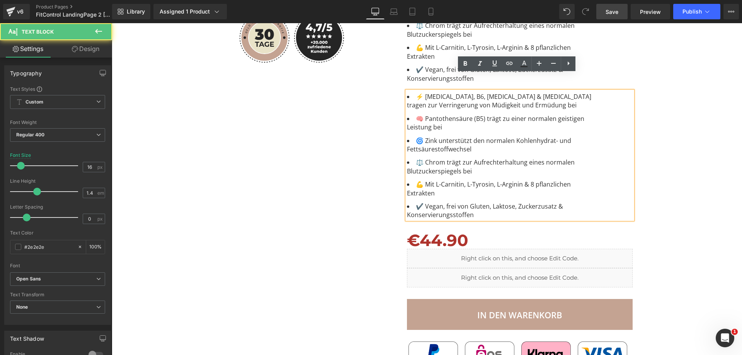
click at [667, 120] on div "Image Image" at bounding box center [427, 105] width 623 height 599
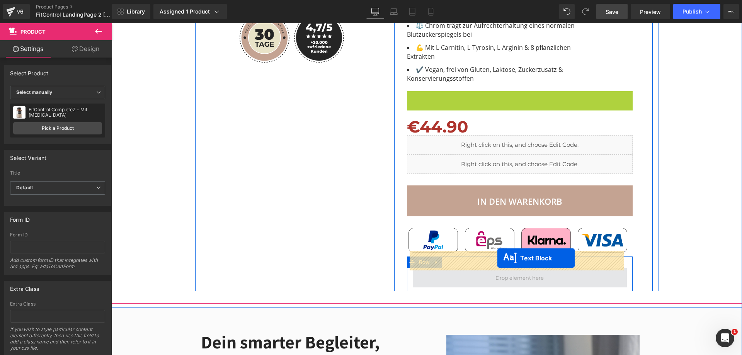
drag, startPoint x: 498, startPoint y: 138, endPoint x: 497, endPoint y: 258, distance: 120.2
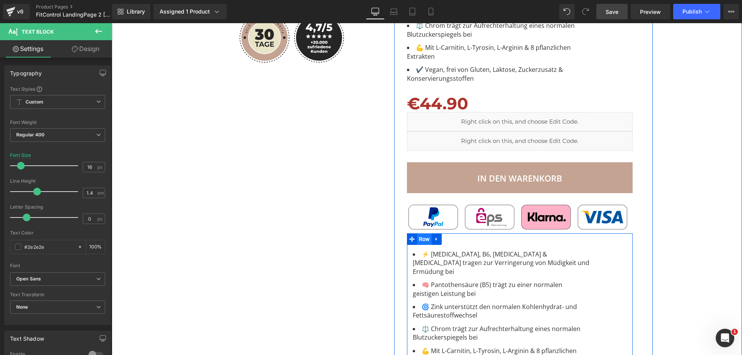
click at [418, 233] on span "Row" at bounding box center [424, 239] width 15 height 12
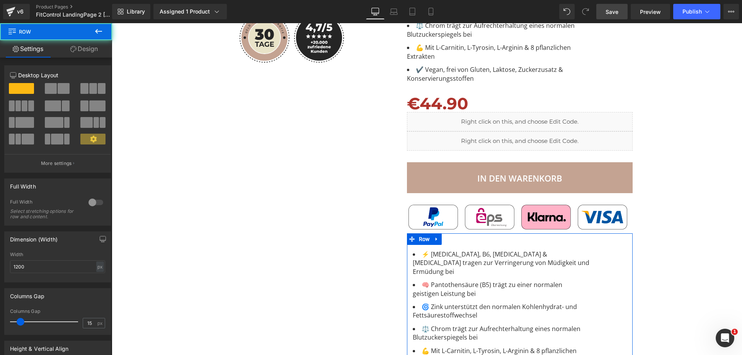
click at [89, 49] on link "Design" at bounding box center [84, 48] width 56 height 17
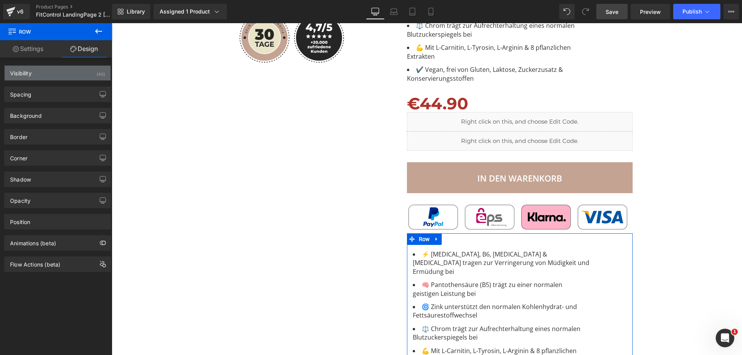
click at [55, 72] on div "Visibility (All)" at bounding box center [58, 73] width 106 height 15
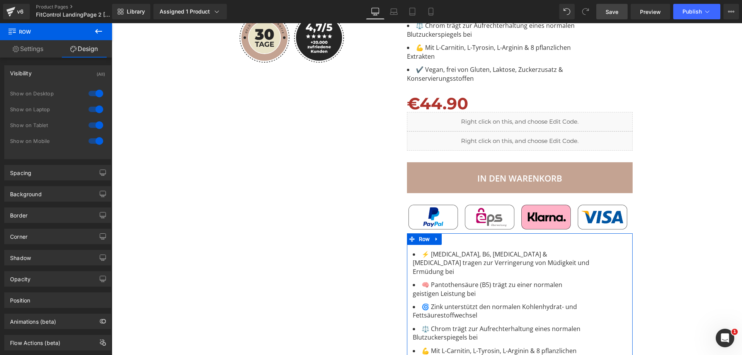
click at [91, 90] on div at bounding box center [96, 93] width 19 height 12
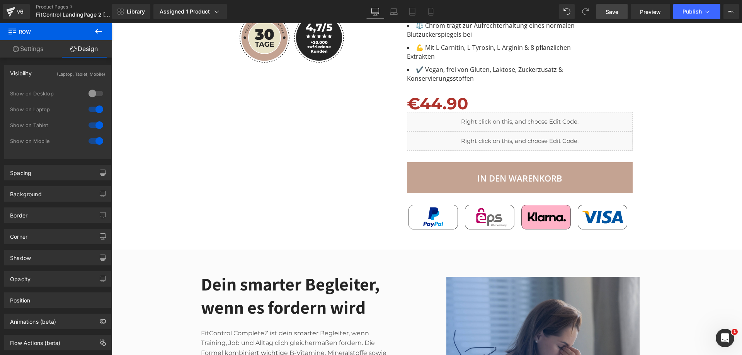
click at [91, 107] on div at bounding box center [96, 109] width 19 height 12
click at [92, 123] on div at bounding box center [96, 125] width 19 height 12
click at [431, 11] on icon at bounding box center [431, 12] width 8 height 8
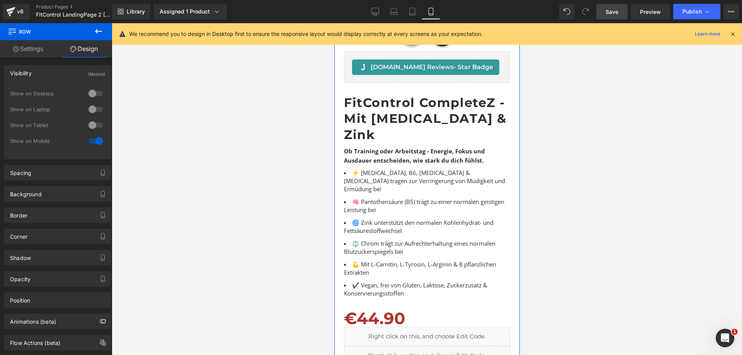
scroll to position [177, 0]
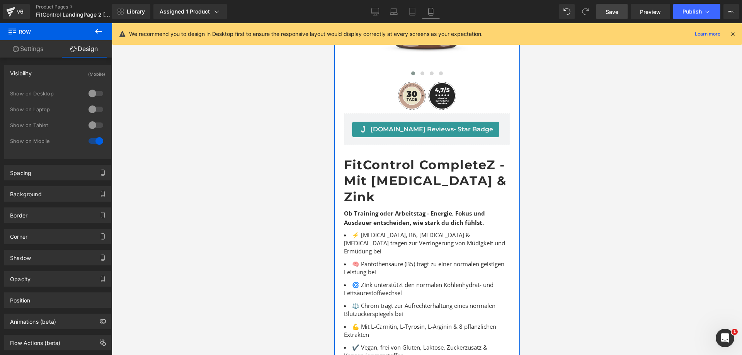
click at [405, 232] on ul "⚡ Vitamin B12, B6, Niacin & Riboflavin tragen zur Verringerung von Müdigkeit un…" at bounding box center [427, 295] width 166 height 129
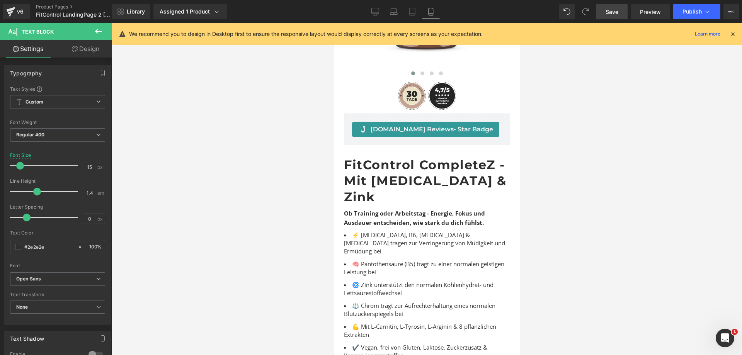
click at [92, 52] on link "Design" at bounding box center [86, 48] width 56 height 17
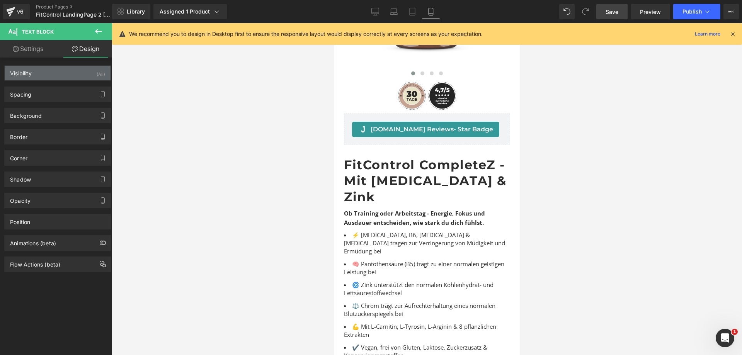
click at [68, 69] on div "Visibility (All)" at bounding box center [58, 73] width 106 height 15
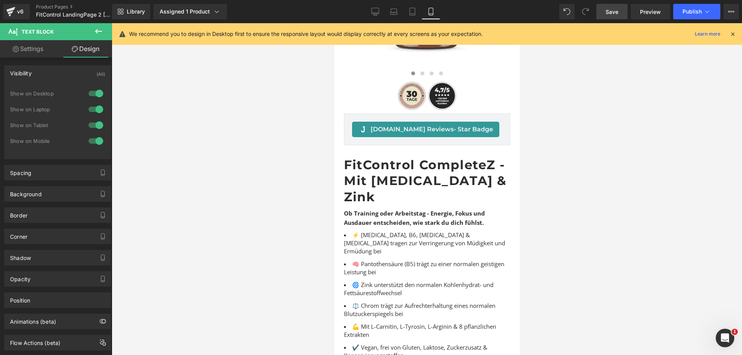
click at [92, 139] on div at bounding box center [96, 141] width 19 height 12
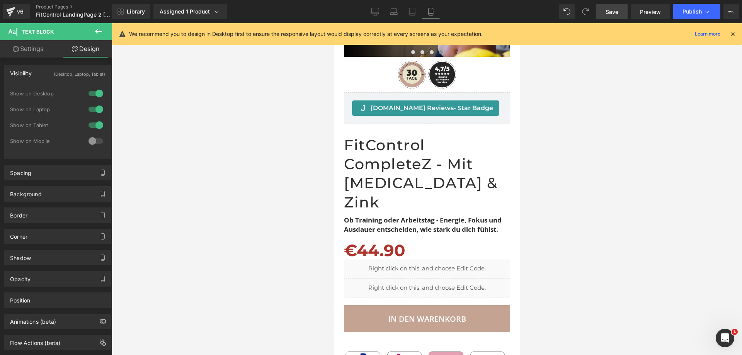
scroll to position [1917, 0]
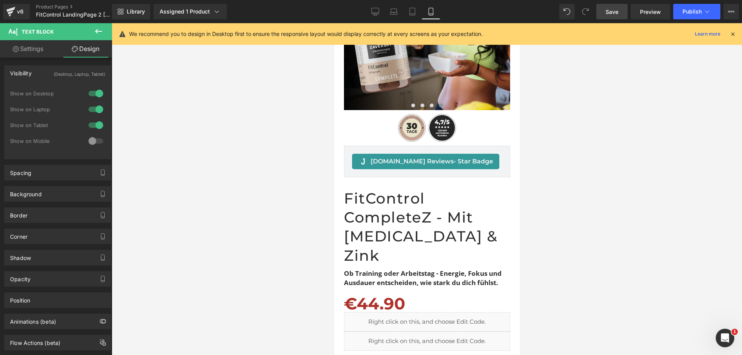
click at [379, 10] on icon at bounding box center [375, 12] width 8 height 8
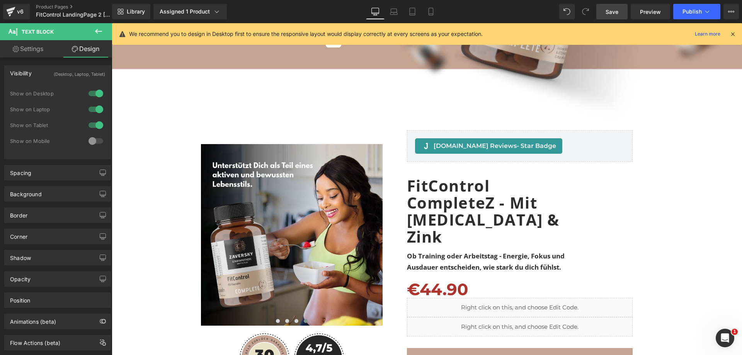
scroll to position [1735, 0]
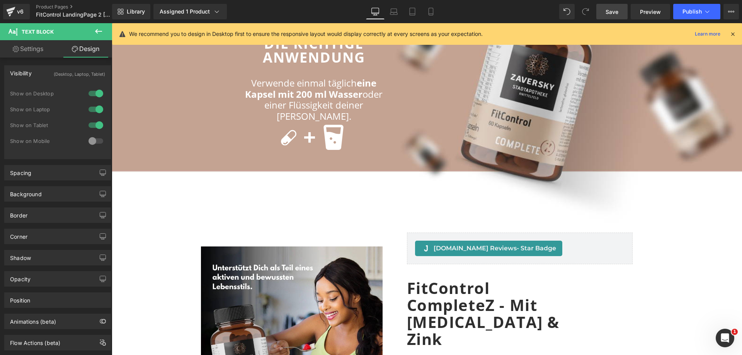
click at [95, 31] on icon at bounding box center [98, 31] width 9 height 9
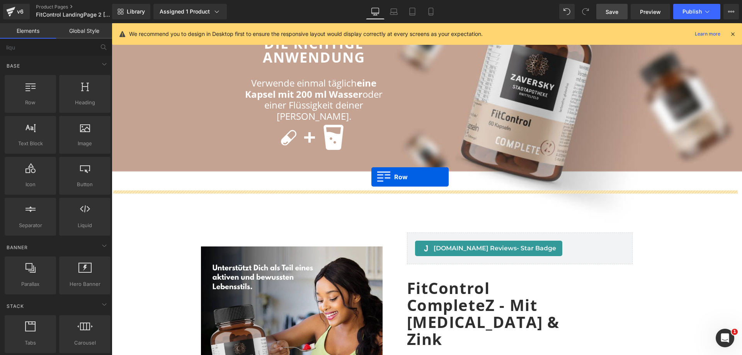
drag, startPoint x: 136, startPoint y: 113, endPoint x: 371, endPoint y: 177, distance: 243.4
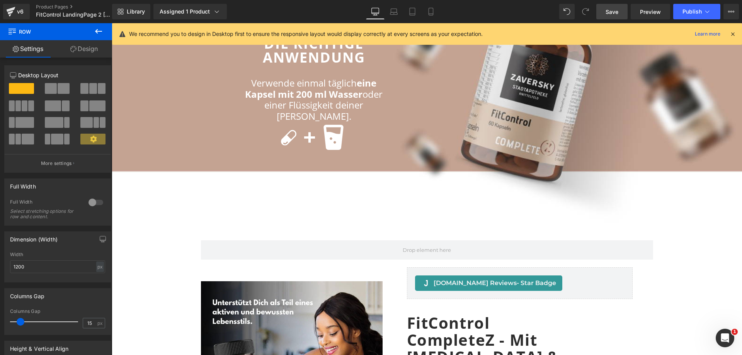
click at [98, 31] on icon at bounding box center [98, 31] width 9 height 9
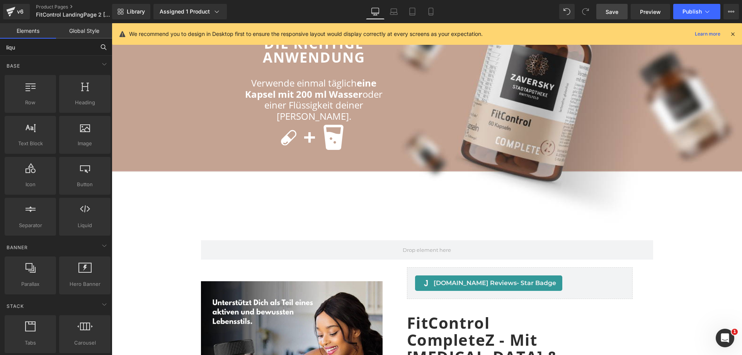
click at [48, 49] on input "liqu" at bounding box center [47, 47] width 95 height 17
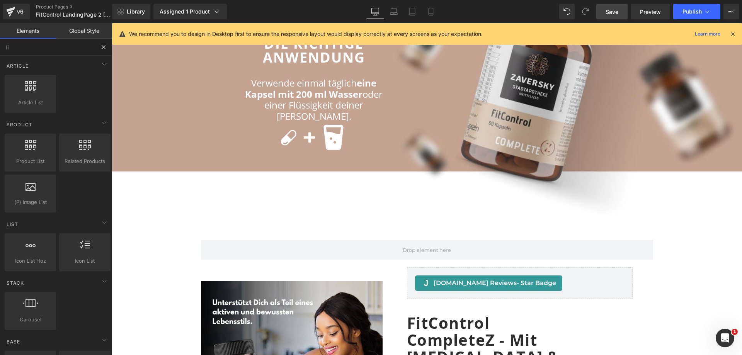
type input "liq"
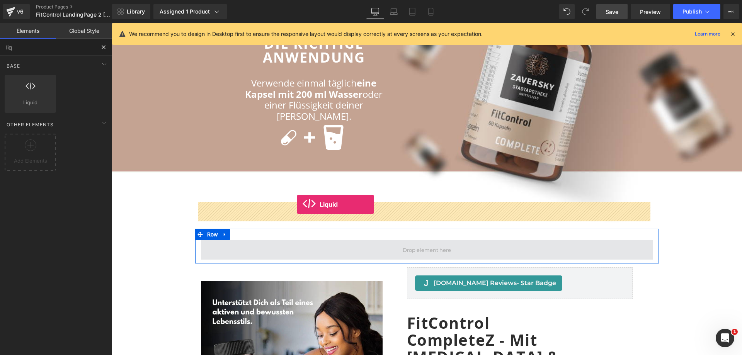
drag, startPoint x: 181, startPoint y: 143, endPoint x: 297, endPoint y: 204, distance: 131.0
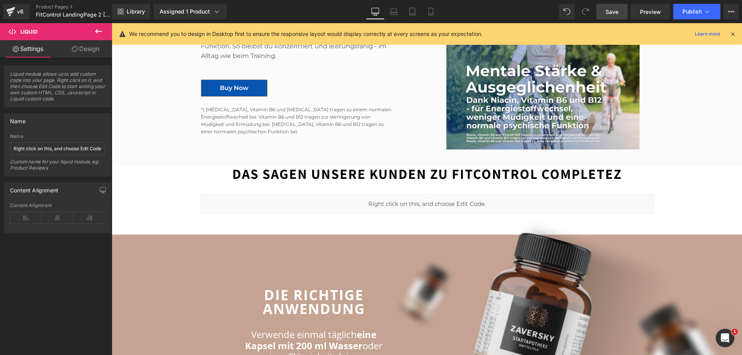
scroll to position [1387, 0]
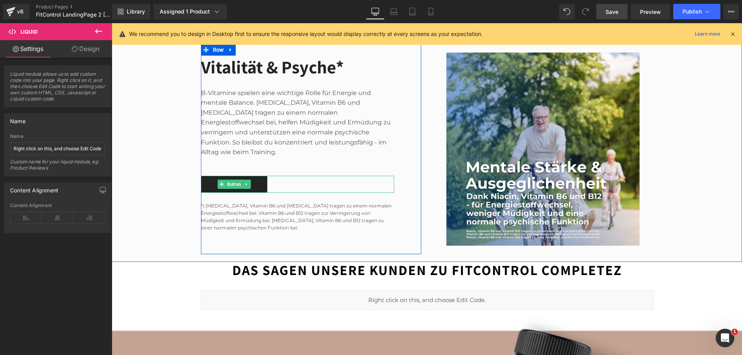
click at [261, 176] on link "Buy Now" at bounding box center [234, 184] width 66 height 17
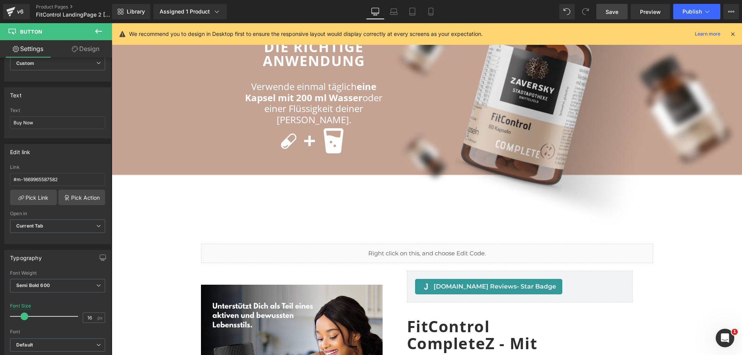
scroll to position [1851, 0]
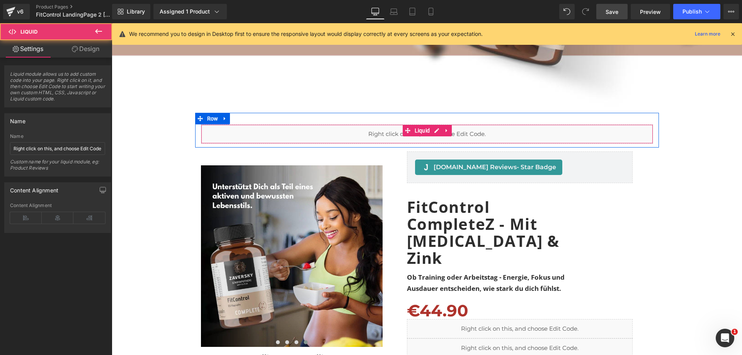
click at [291, 124] on div "Liquid" at bounding box center [427, 133] width 452 height 19
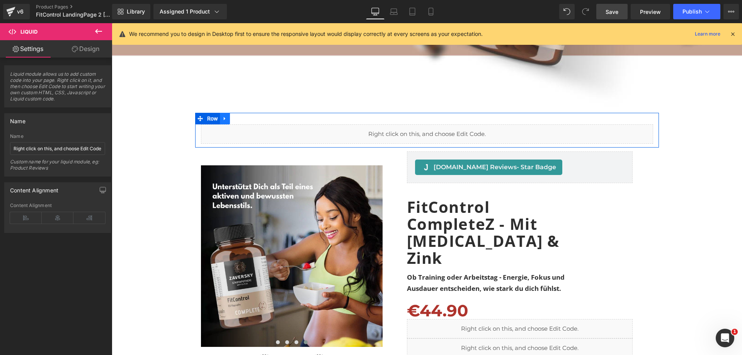
click at [224, 117] on icon at bounding box center [225, 118] width 2 height 3
click at [242, 116] on icon at bounding box center [244, 118] width 5 height 5
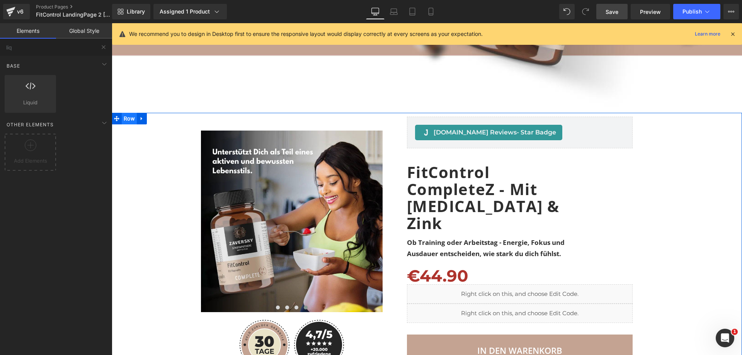
click at [126, 113] on span "Row" at bounding box center [129, 119] width 15 height 12
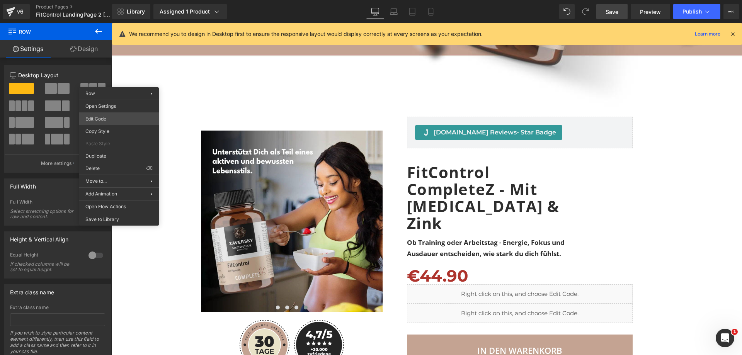
click at [123, 117] on body "Row You are previewing how the will restyle your page. You can not edit Element…" at bounding box center [371, 177] width 742 height 355
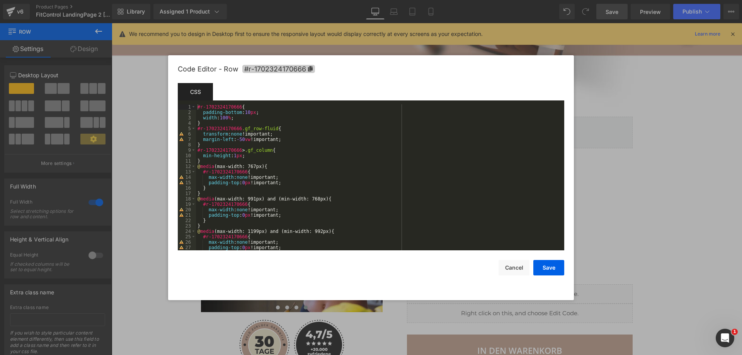
click at [311, 65] on span "#r-1702324170666" at bounding box center [278, 69] width 73 height 8
click at [515, 268] on button "Cancel" at bounding box center [513, 267] width 31 height 15
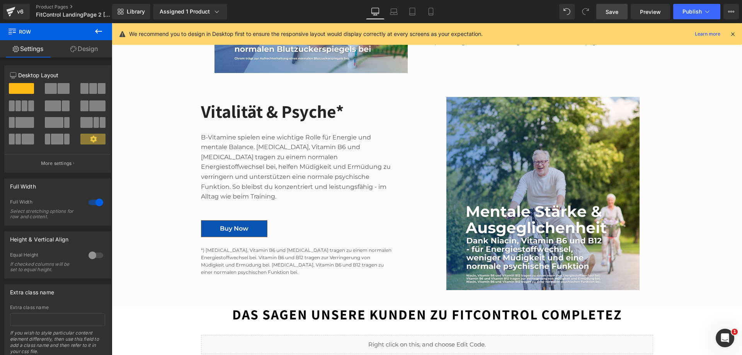
scroll to position [1271, 0]
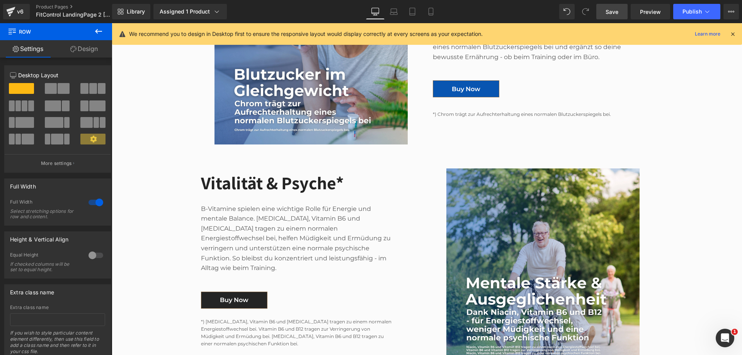
click at [234, 296] on span "Button" at bounding box center [234, 300] width 17 height 9
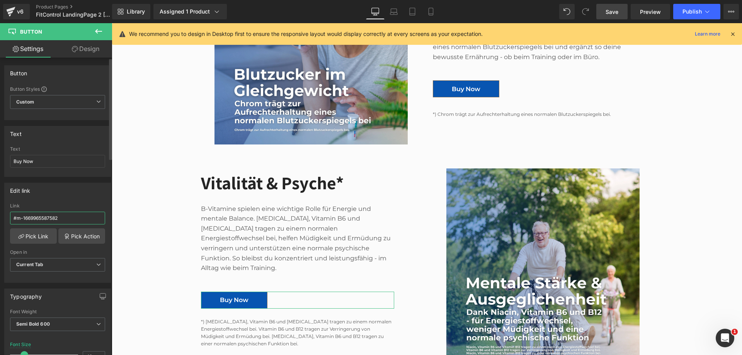
drag, startPoint x: 75, startPoint y: 215, endPoint x: 10, endPoint y: 214, distance: 64.9
click at [10, 214] on div "#m-1669965587582 Link #m-1669965587582 Pick Link Pick Action Current Tab New Ta…" at bounding box center [58, 242] width 106 height 79
paste input "r-1702324170666"
type input "#r-1702324170666"
click at [617, 7] on link "Save" at bounding box center [611, 11] width 31 height 15
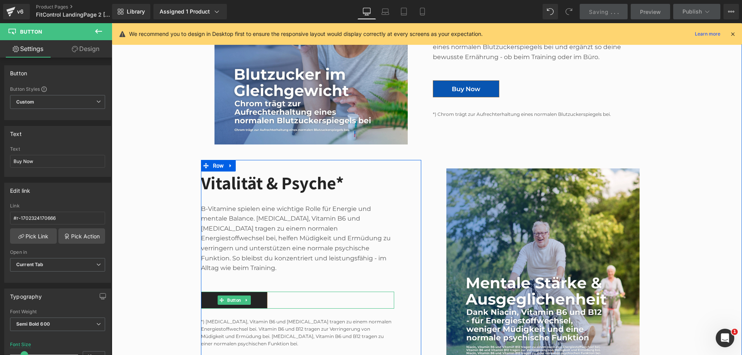
click at [251, 292] on link "Buy Now" at bounding box center [234, 300] width 66 height 17
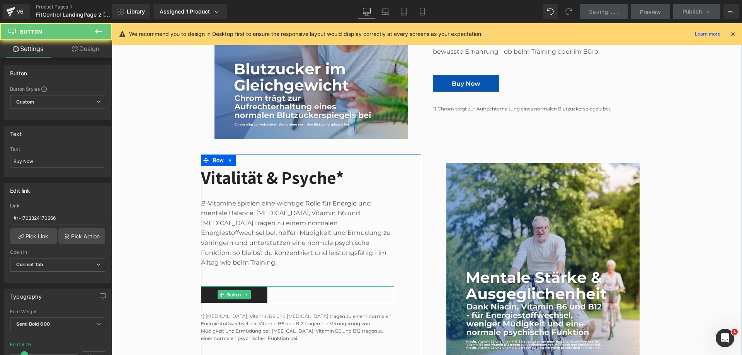
click at [251, 286] on div "Buy Now Button" at bounding box center [297, 294] width 193 height 17
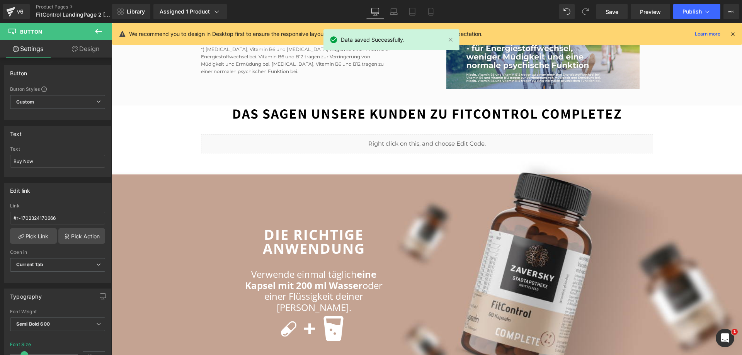
scroll to position [1428, 0]
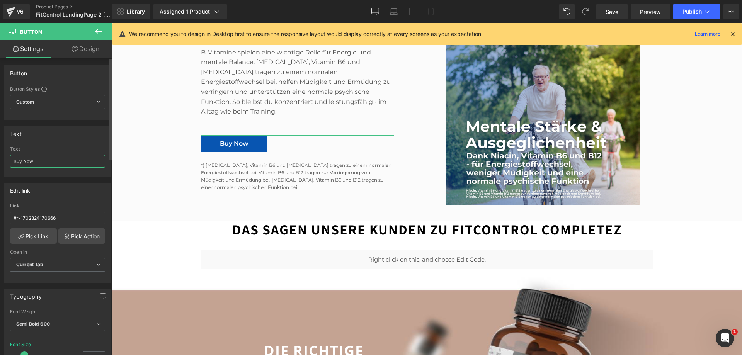
drag, startPoint x: 23, startPoint y: 162, endPoint x: 7, endPoint y: 162, distance: 16.2
click at [7, 162] on div "Buy Now Text Buy Now" at bounding box center [58, 161] width 106 height 30
type input "Jetzt kaufen"
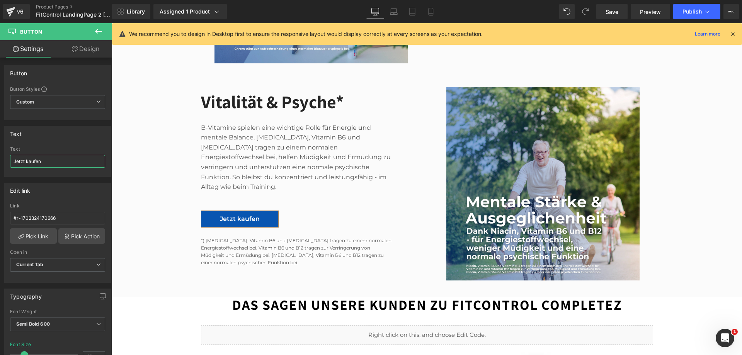
scroll to position [1235, 0]
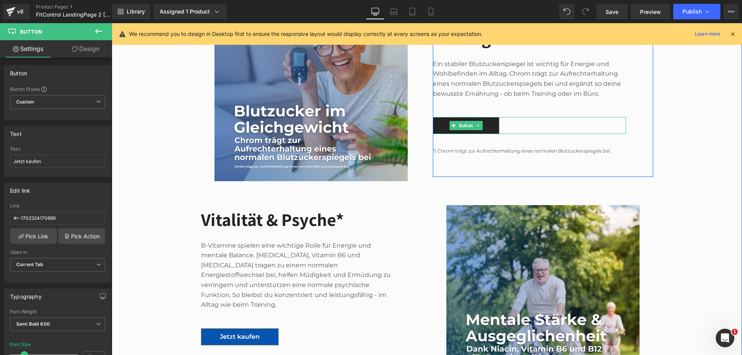
click at [490, 117] on link "Buy Now" at bounding box center [466, 125] width 66 height 17
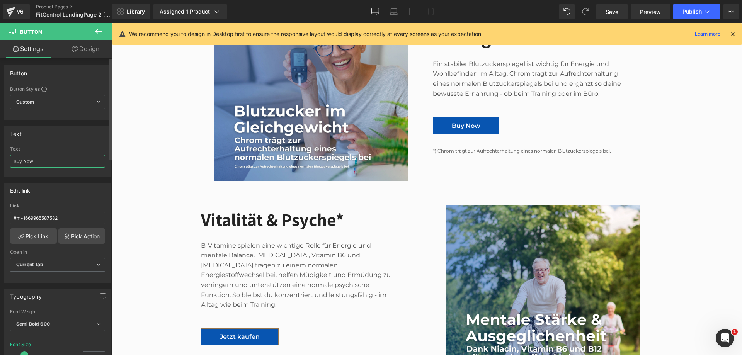
drag, startPoint x: 40, startPoint y: 163, endPoint x: 14, endPoint y: 162, distance: 26.3
click at [14, 162] on input "Buy Now" at bounding box center [57, 161] width 95 height 13
type input "Jetzt kaufen"
click at [52, 218] on input "#m-1669965587582" at bounding box center [57, 218] width 95 height 13
paste input "r-1702324170666"
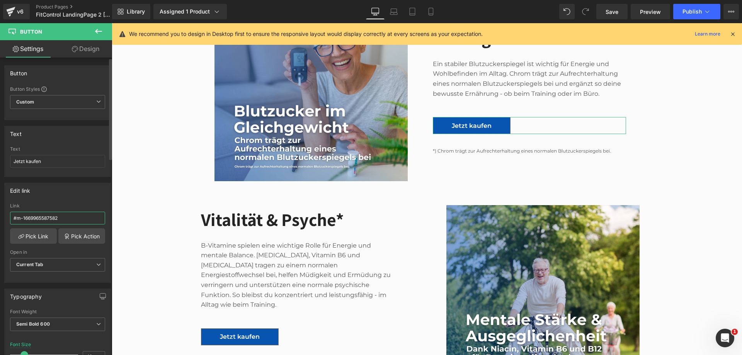
type input "#r-1702324170666"
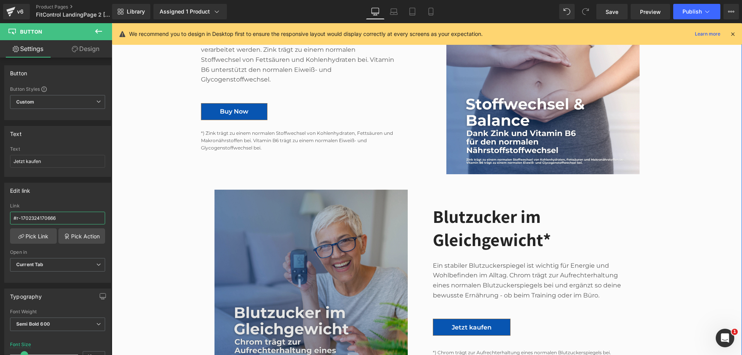
scroll to position [1003, 0]
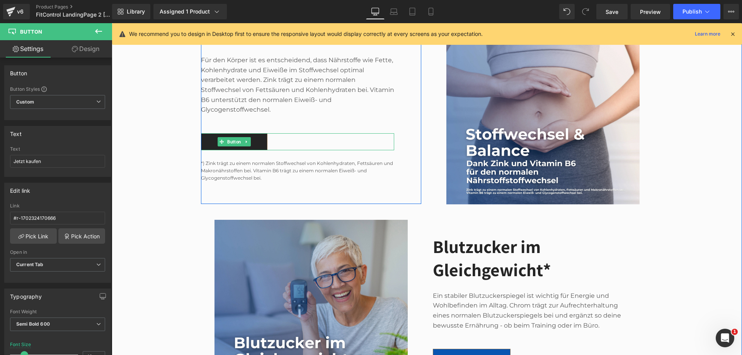
click at [257, 133] on link "Buy Now" at bounding box center [234, 141] width 66 height 17
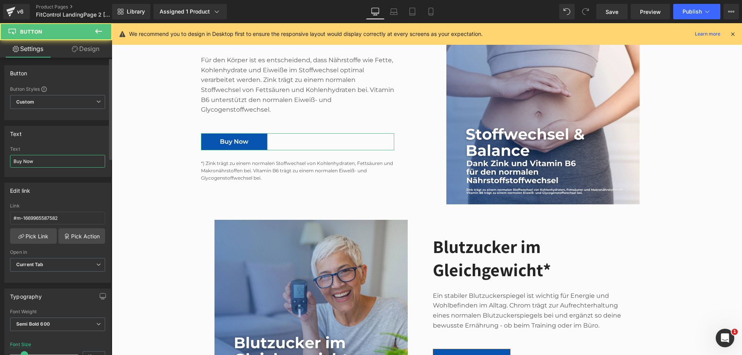
drag, startPoint x: 4, startPoint y: 158, endPoint x: 0, endPoint y: 157, distance: 3.9
click at [0, 157] on div "Text Buy Now Text Buy Now" at bounding box center [58, 148] width 116 height 57
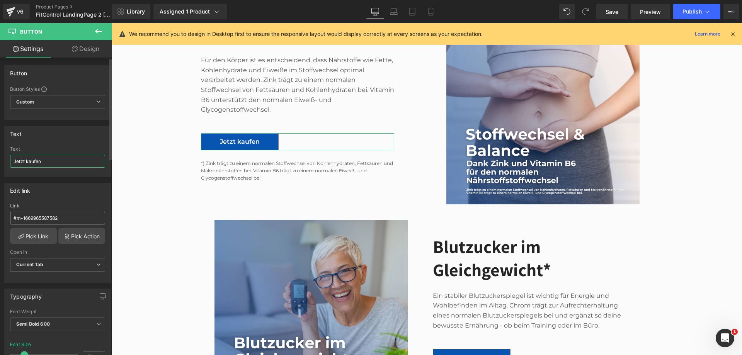
type input "Jetzt kaufen"
click at [85, 219] on input "#m-1669965587582" at bounding box center [57, 218] width 95 height 13
paste input "r-1702324170666"
type input "#r-1702324170666"
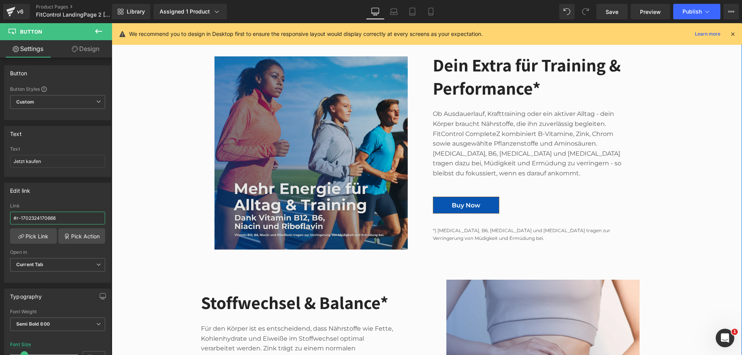
scroll to position [732, 0]
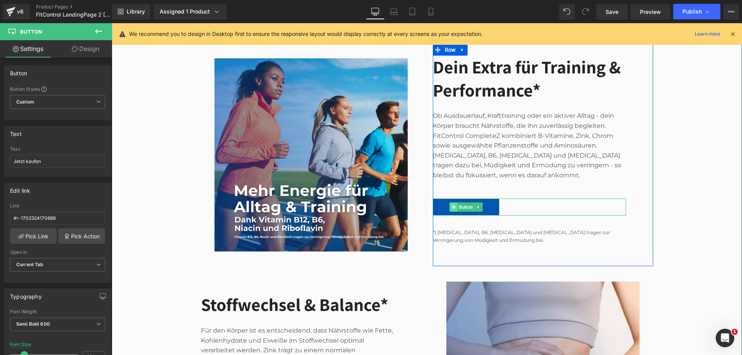
click at [454, 202] on span at bounding box center [453, 206] width 8 height 9
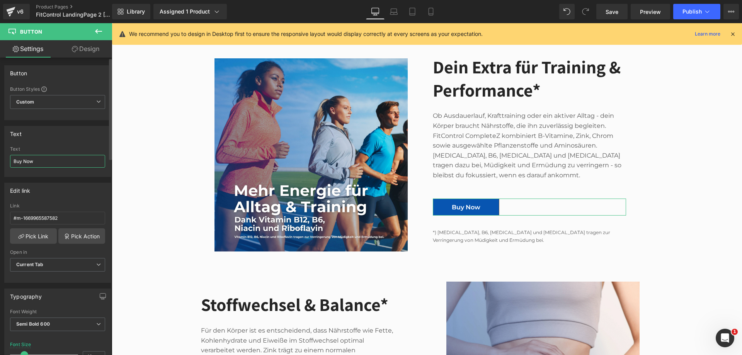
drag, startPoint x: 33, startPoint y: 163, endPoint x: 0, endPoint y: 160, distance: 33.0
click at [0, 160] on div "Text Buy Now Text Buy Now" at bounding box center [58, 148] width 116 height 57
type input "Jetzt kaufen"
click at [41, 221] on input "#m-1669965587582" at bounding box center [57, 218] width 95 height 13
paste input "r-1702324170666"
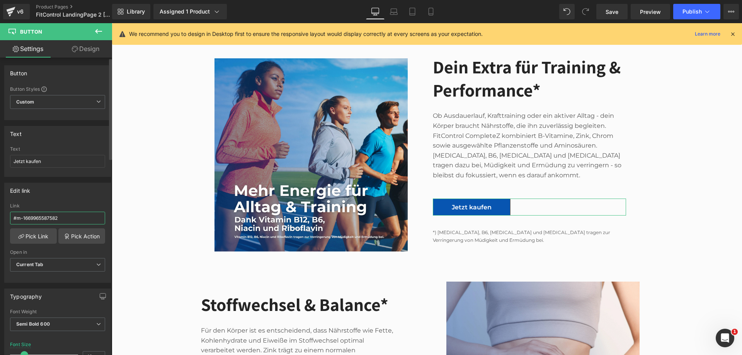
type input "#r-1702324170666"
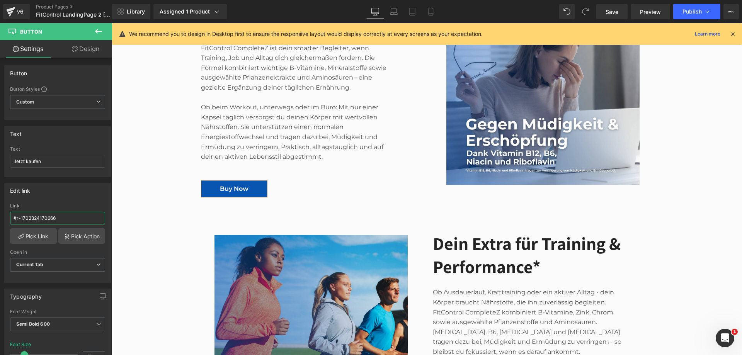
scroll to position [500, 0]
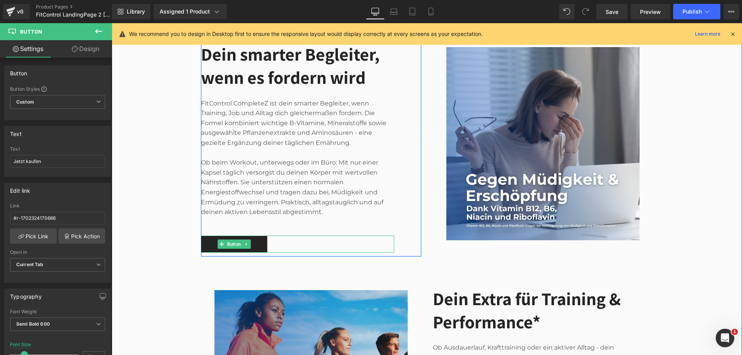
click at [250, 236] on link "Buy Now" at bounding box center [234, 244] width 66 height 17
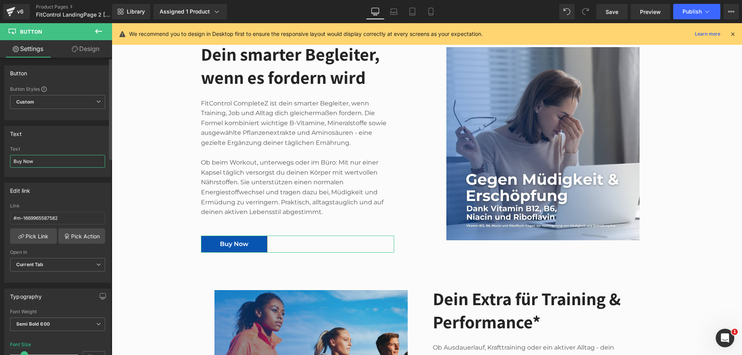
click at [0, 158] on div "Text Buy Now Text Buy Now" at bounding box center [58, 148] width 116 height 57
type input "Jetzt kaufen"
click at [38, 219] on input "#m-1669965587582" at bounding box center [57, 218] width 95 height 13
paste input "r-1702324170666"
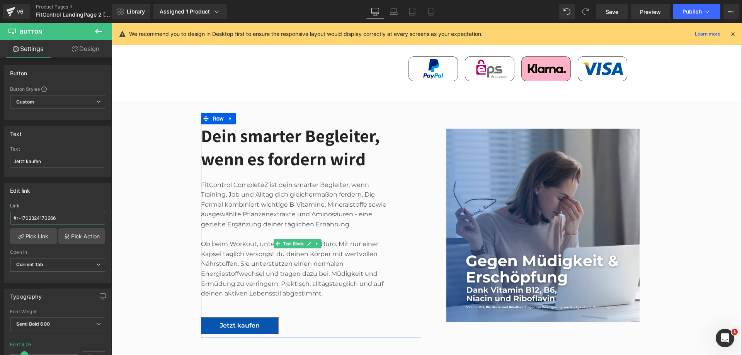
scroll to position [307, 0]
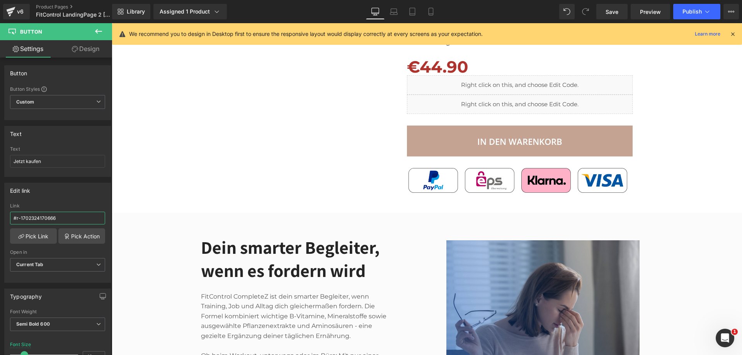
type input "#r-1702324170666"
click at [610, 12] on span "Save" at bounding box center [611, 12] width 13 height 8
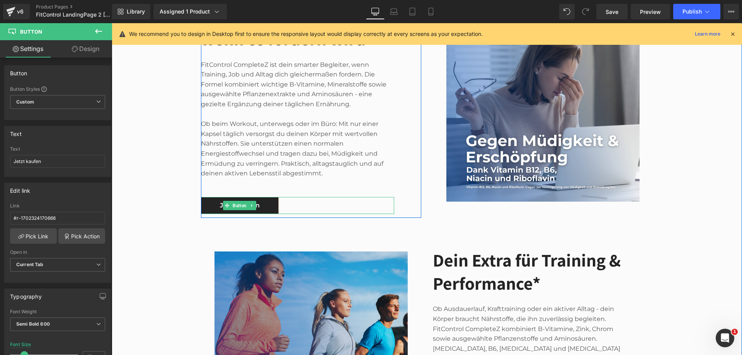
click at [263, 197] on link "Jetzt kaufen" at bounding box center [240, 205] width 78 height 17
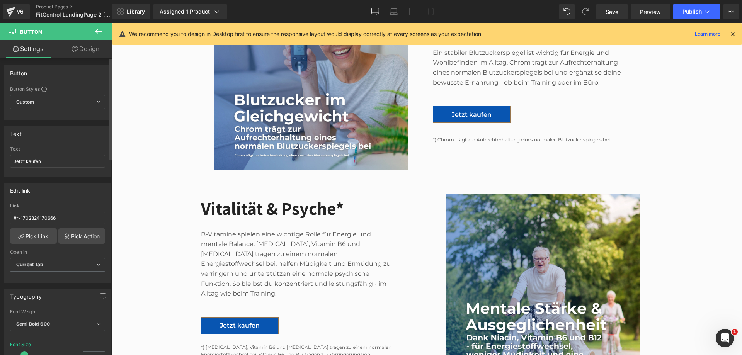
drag, startPoint x: 54, startPoint y: 162, endPoint x: 20, endPoint y: 169, distance: 35.2
click at [4, 162] on div "Text Buy Now Text Jetzt kaufen" at bounding box center [58, 148] width 116 height 57
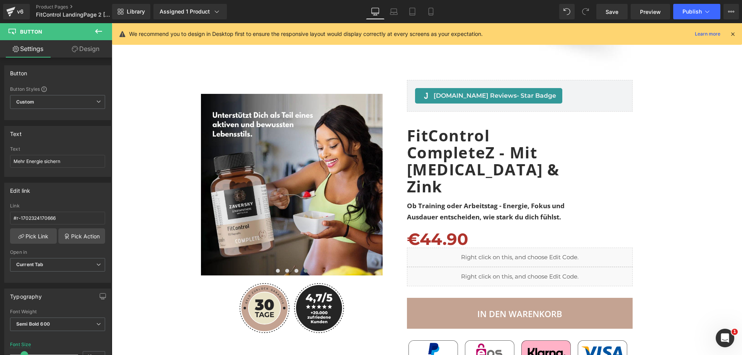
scroll to position [1891, 0]
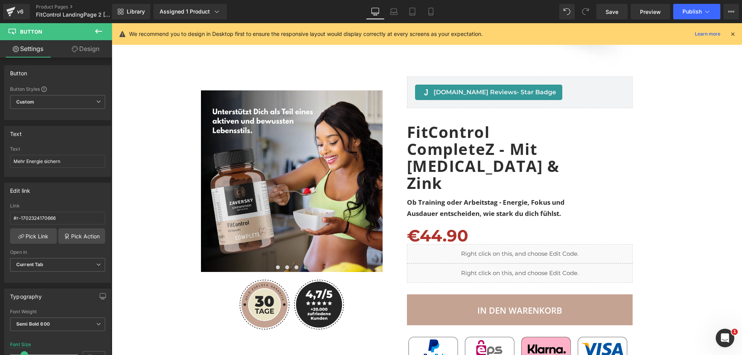
type input "Mehr Energie sichern"
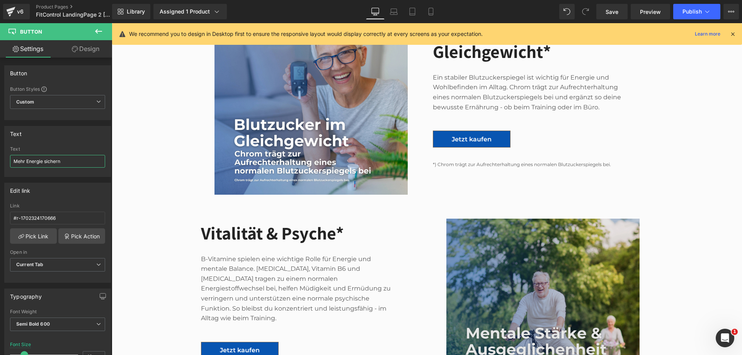
scroll to position [1311, 0]
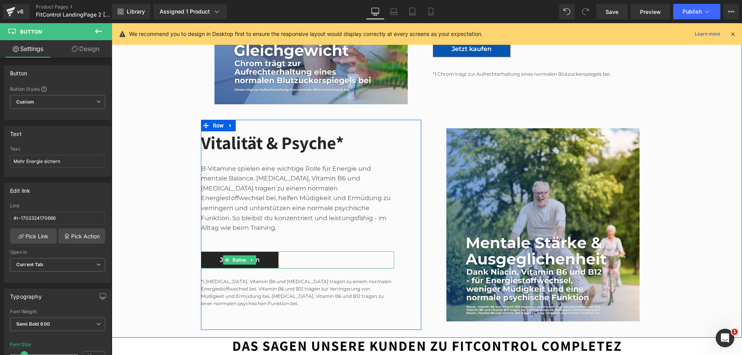
click at [264, 252] on link "Jetzt kaufen" at bounding box center [240, 260] width 78 height 17
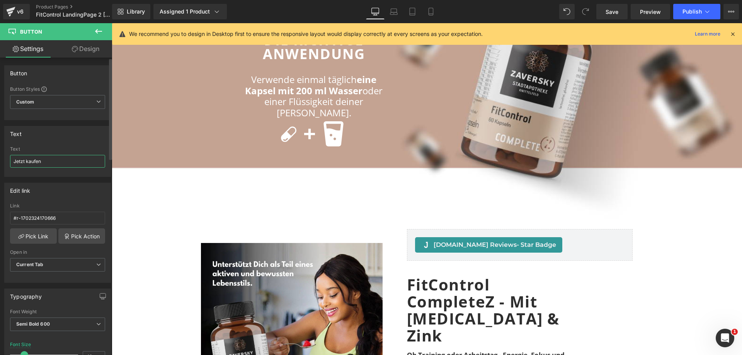
drag, startPoint x: 29, startPoint y: 163, endPoint x: 9, endPoint y: 163, distance: 19.7
click at [9, 163] on div "Jetzt kaufen Text Jetzt kaufen" at bounding box center [58, 161] width 106 height 30
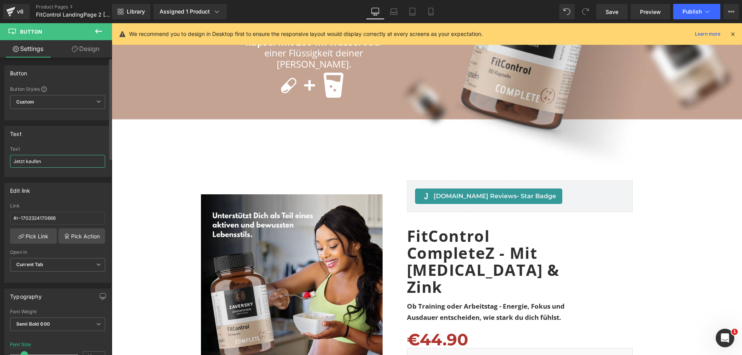
paste input "Fokus im Alltag start"
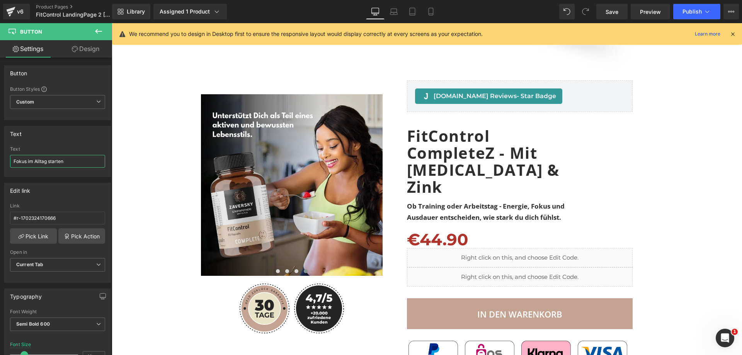
scroll to position [1891, 0]
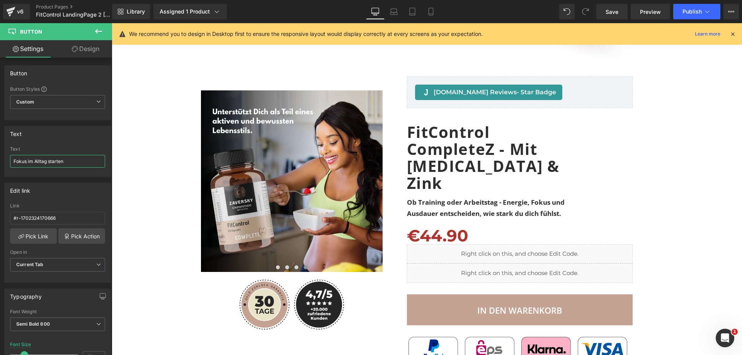
type input "Fokus im Alltag starten"
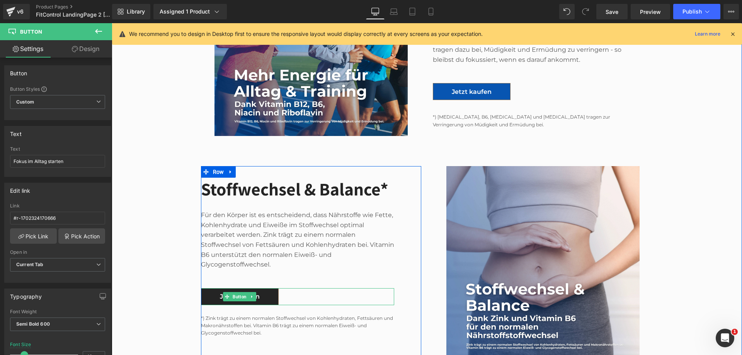
click at [264, 288] on link "Jetzt kaufen" at bounding box center [240, 296] width 78 height 17
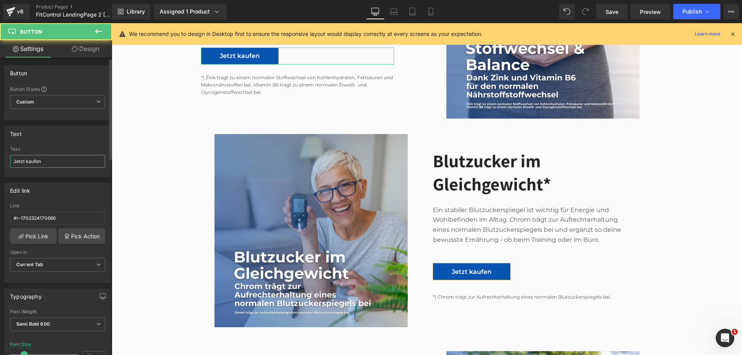
click at [65, 163] on input "Jetzt kaufen" at bounding box center [57, 161] width 95 height 13
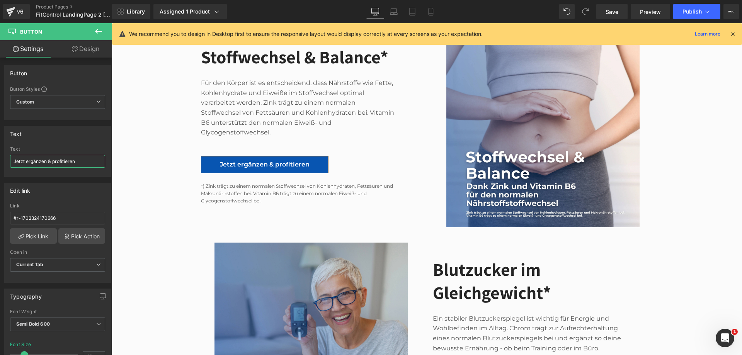
scroll to position [925, 0]
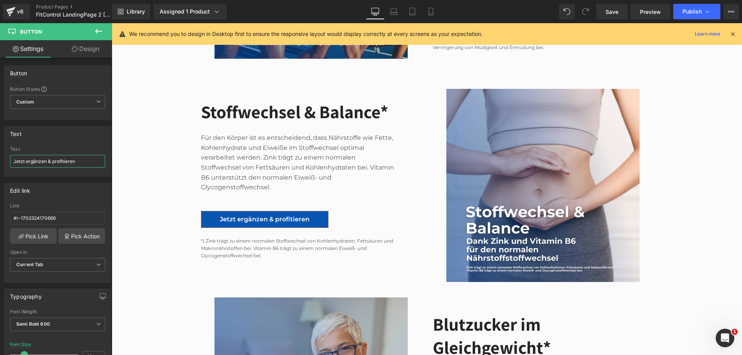
type input "Jetzt ergänzen & profitieren"
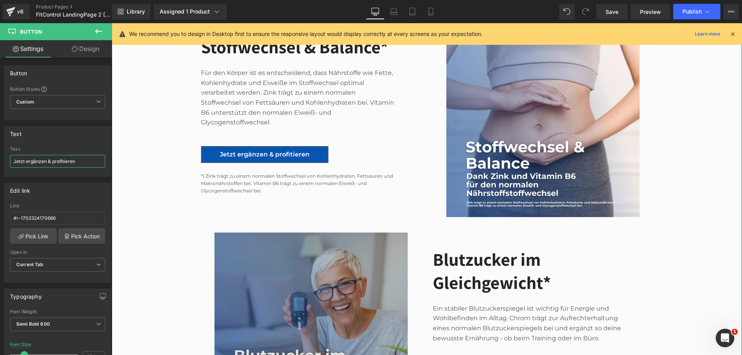
scroll to position [1118, 0]
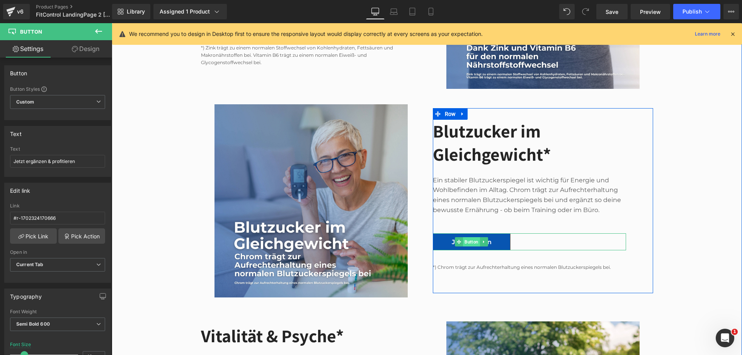
click at [475, 237] on span "Button" at bounding box center [471, 241] width 17 height 9
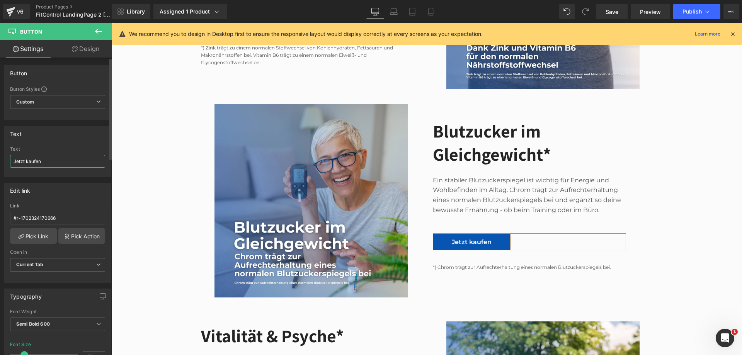
drag, startPoint x: 61, startPoint y: 159, endPoint x: 0, endPoint y: 157, distance: 60.7
click at [0, 157] on div "Text Jetzt kaufen Text Jetzt kaufen" at bounding box center [58, 148] width 116 height 57
paste input "Balance unterstütz"
type input "Balance unterstützen"
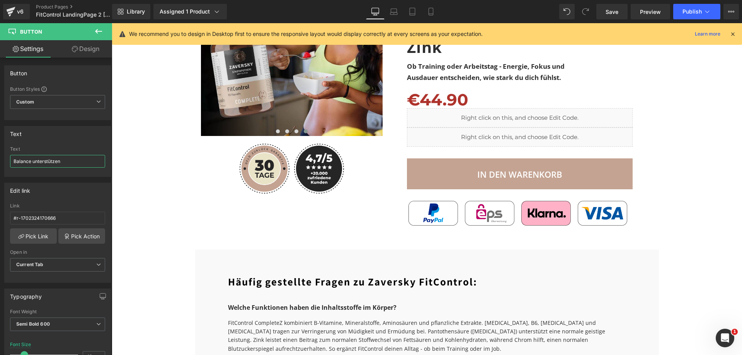
scroll to position [1968, 0]
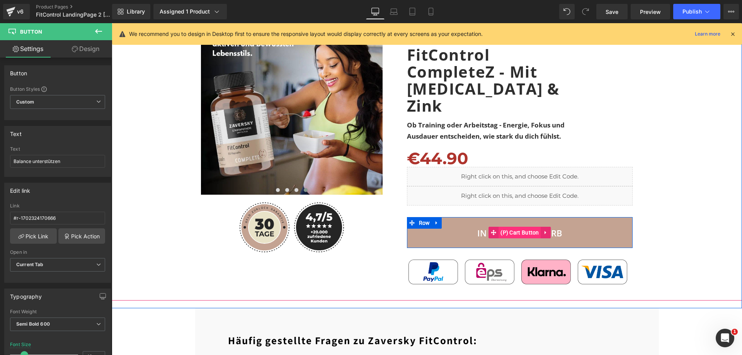
click at [501, 227] on span "(P) Cart Button" at bounding box center [519, 233] width 43 height 12
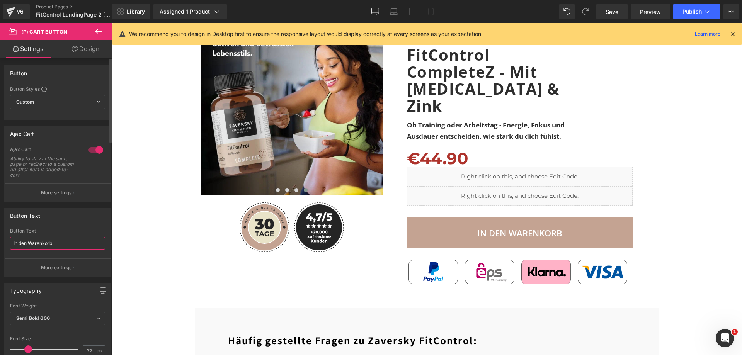
drag, startPoint x: 57, startPoint y: 245, endPoint x: 2, endPoint y: 243, distance: 55.7
click at [2, 243] on div "Button Text In den Warenkorb Button Text In den Warenkorb More settings" at bounding box center [58, 239] width 116 height 75
paste input "Dein 2-Monatsvorrat bestellen"
type input "Dein 2-Monatsvorrat bestellen"
click at [607, 8] on span "Save" at bounding box center [611, 12] width 13 height 8
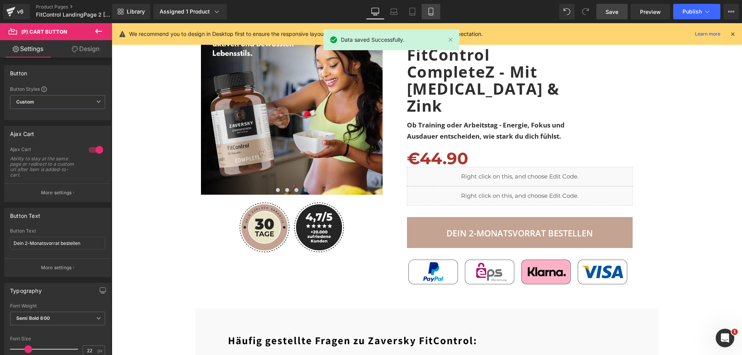
click at [428, 9] on icon at bounding box center [431, 12] width 8 height 8
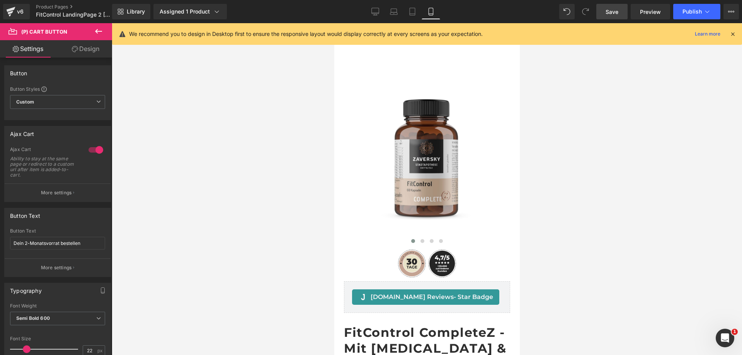
scroll to position [0, 0]
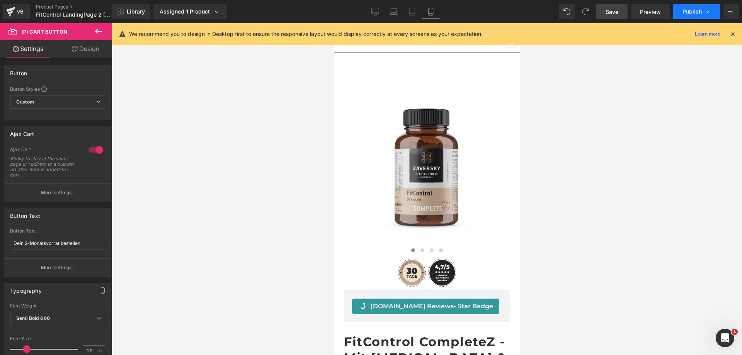
click at [694, 10] on span "Publish" at bounding box center [691, 12] width 19 height 6
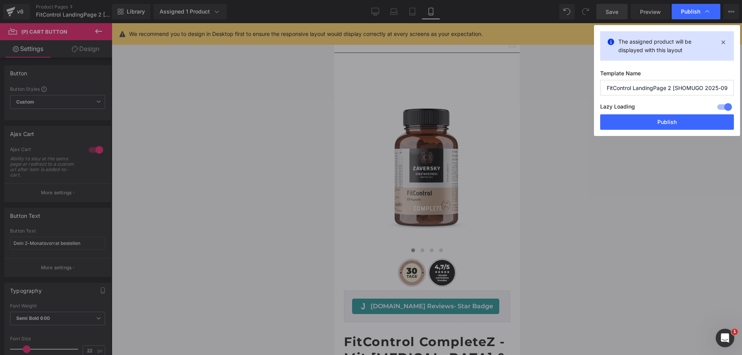
drag, startPoint x: 664, startPoint y: 126, endPoint x: 510, endPoint y: 0, distance: 199.1
click at [664, 126] on button "Publish" at bounding box center [667, 121] width 134 height 15
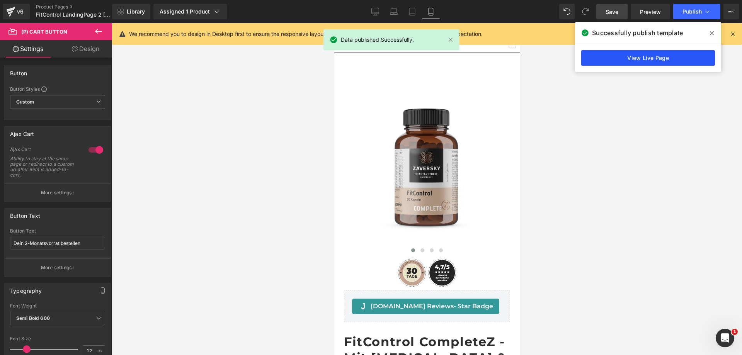
click at [654, 57] on link "View Live Page" at bounding box center [648, 57] width 134 height 15
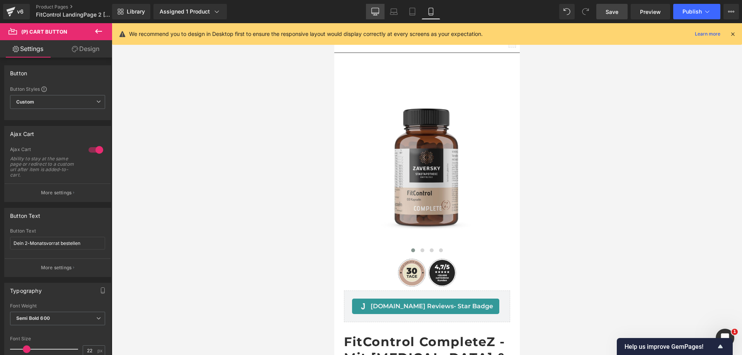
click at [373, 10] on icon at bounding box center [375, 12] width 8 height 8
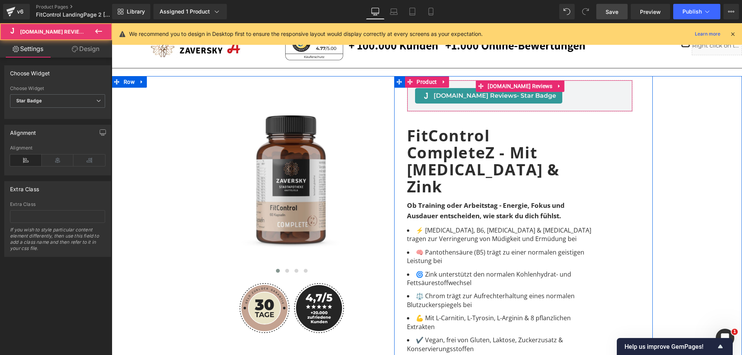
click at [463, 96] on span "Judge.me Reviews - Star Badge" at bounding box center [495, 95] width 122 height 9
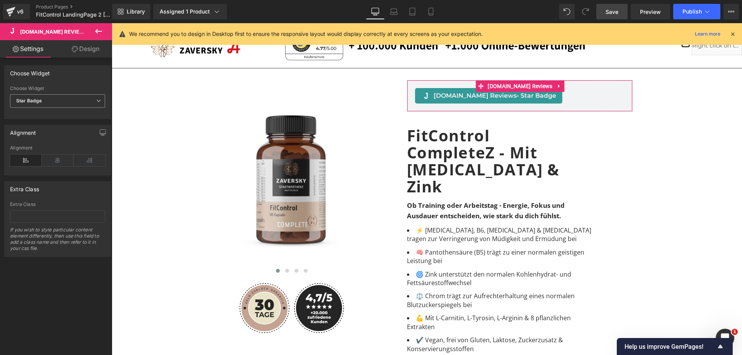
click at [96, 103] on icon at bounding box center [98, 101] width 5 height 5
click at [93, 102] on icon at bounding box center [95, 101] width 5 height 5
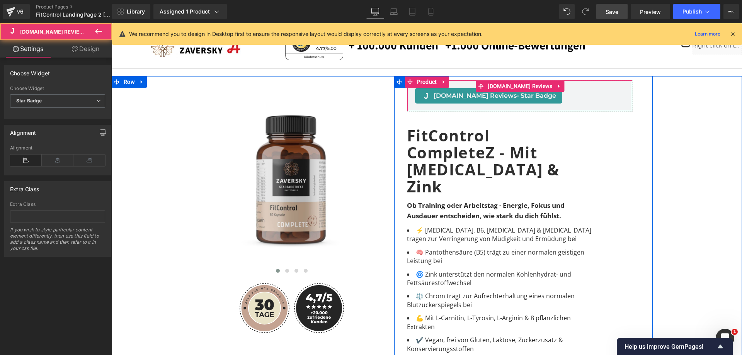
click at [572, 104] on div "Judge.me Reviews - Star Badge Judge.me Reviews" at bounding box center [520, 96] width 226 height 32
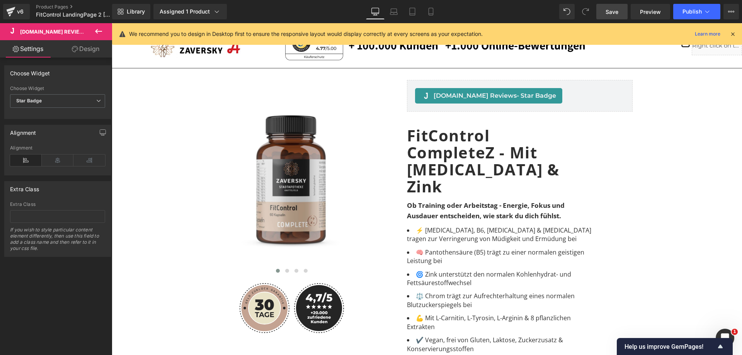
click at [462, 146] on h1 "FitControl CompleteZ - Mit [MEDICAL_DATA] & Zink" at bounding box center [494, 161] width 174 height 68
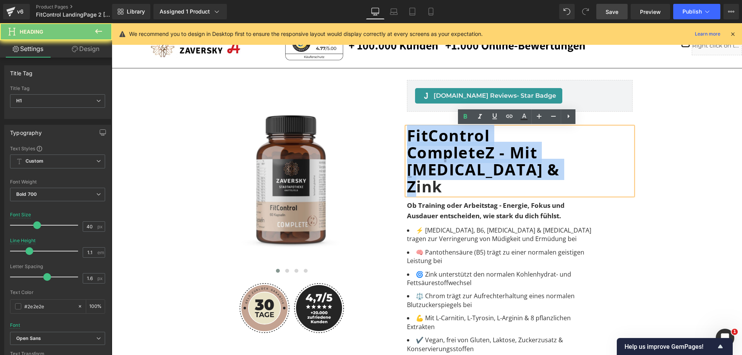
click at [462, 146] on h1 "FitControl CompleteZ - Mit [MEDICAL_DATA] & Zink" at bounding box center [494, 161] width 174 height 68
drag, startPoint x: 462, startPoint y: 146, endPoint x: 476, endPoint y: 154, distance: 15.8
click at [463, 146] on h1 "FitControl CompleteZ - Mit [MEDICAL_DATA] & Zink" at bounding box center [494, 161] width 174 height 68
click at [489, 157] on h1 "FitControl CompleteZ - Mit [MEDICAL_DATA] & Zink" at bounding box center [494, 161] width 174 height 68
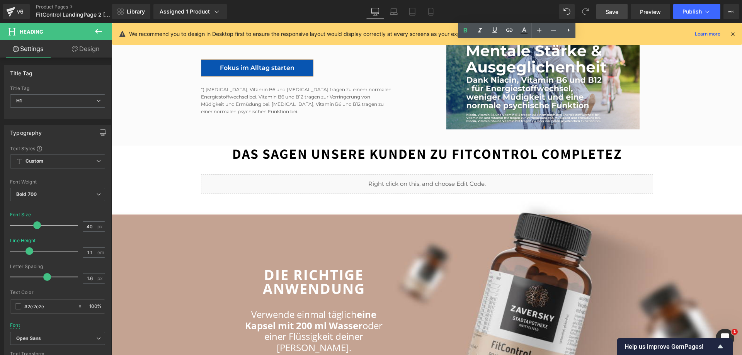
scroll to position [1507, 0]
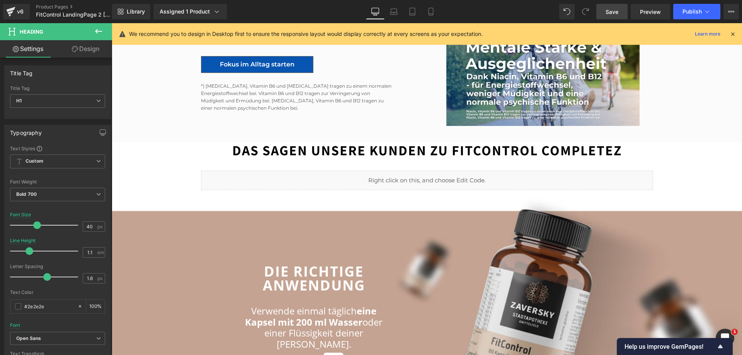
click at [99, 28] on icon at bounding box center [98, 31] width 9 height 9
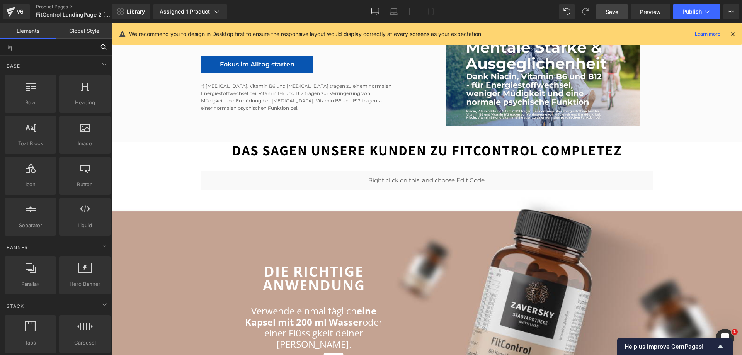
click at [53, 47] on input "liq" at bounding box center [47, 47] width 95 height 17
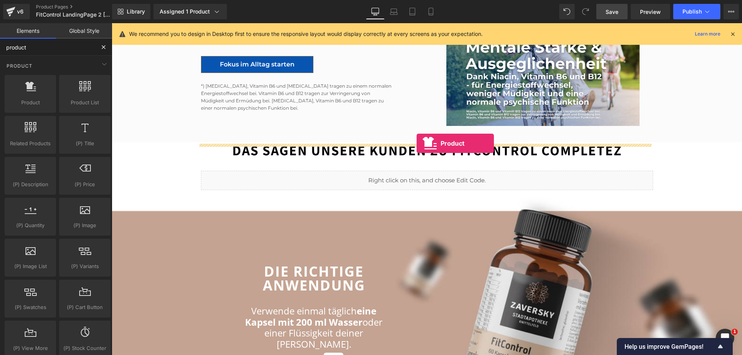
drag, startPoint x: 141, startPoint y: 118, endPoint x: 417, endPoint y: 143, distance: 276.3
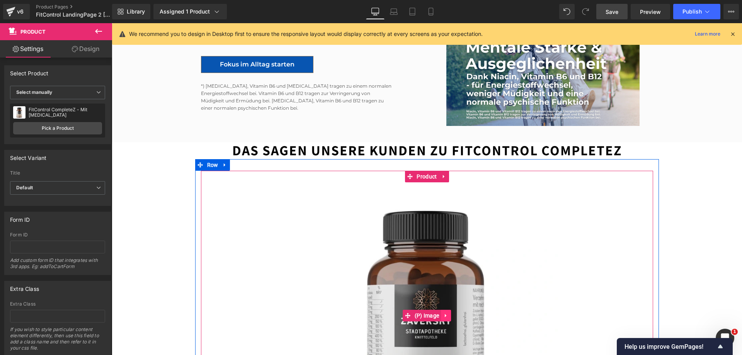
click at [443, 313] on icon at bounding box center [445, 316] width 5 height 6
click at [448, 313] on icon at bounding box center [450, 315] width 5 height 5
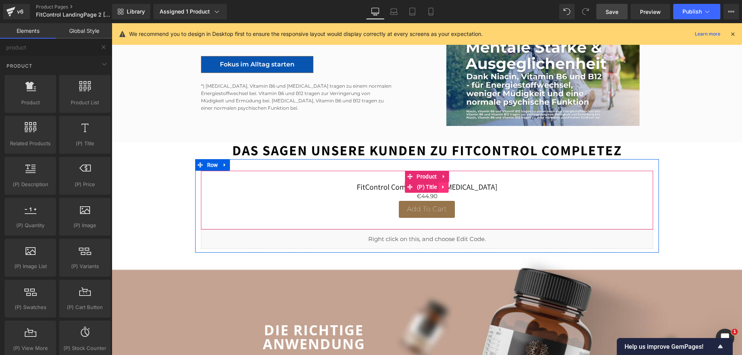
click at [441, 184] on icon at bounding box center [443, 187] width 5 height 6
click at [447, 184] on icon at bounding box center [448, 187] width 5 height 6
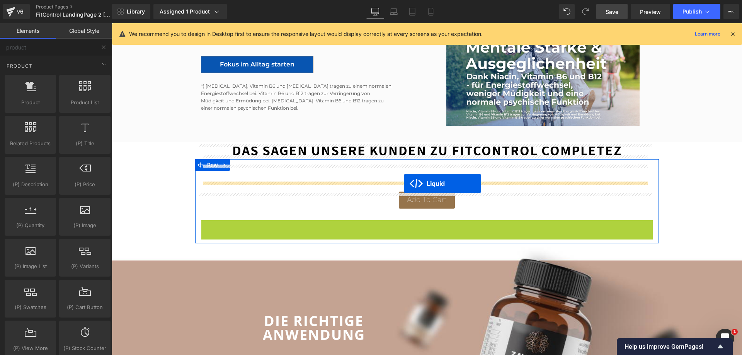
drag, startPoint x: 403, startPoint y: 199, endPoint x: 404, endPoint y: 184, distance: 15.1
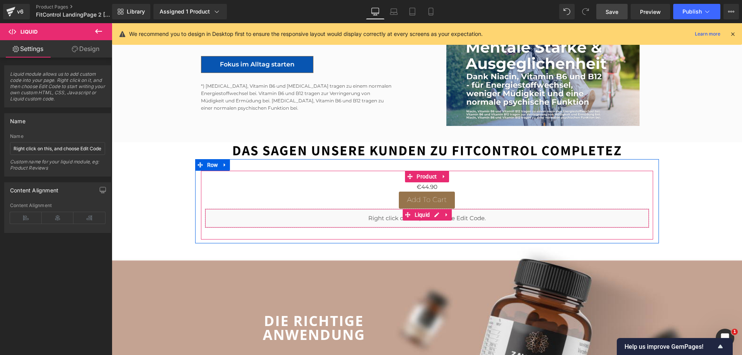
click at [375, 209] on div "Liquid" at bounding box center [427, 218] width 444 height 19
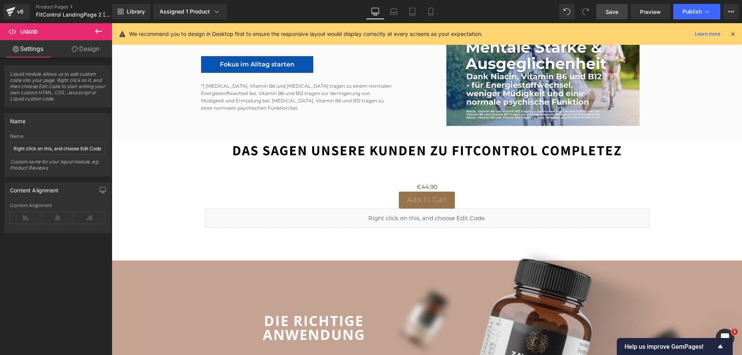
click at [96, 30] on icon at bounding box center [98, 31] width 9 height 9
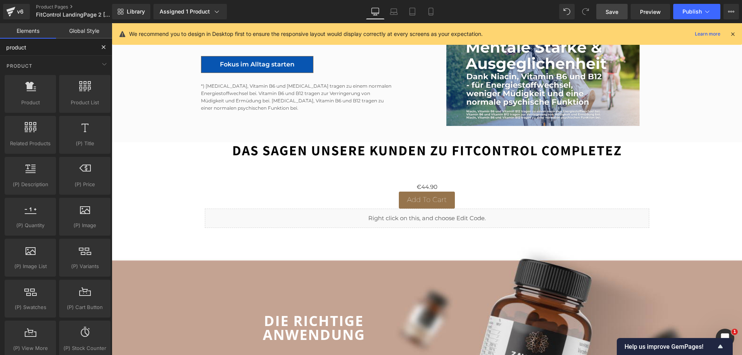
click at [74, 49] on input "product" at bounding box center [47, 47] width 95 height 17
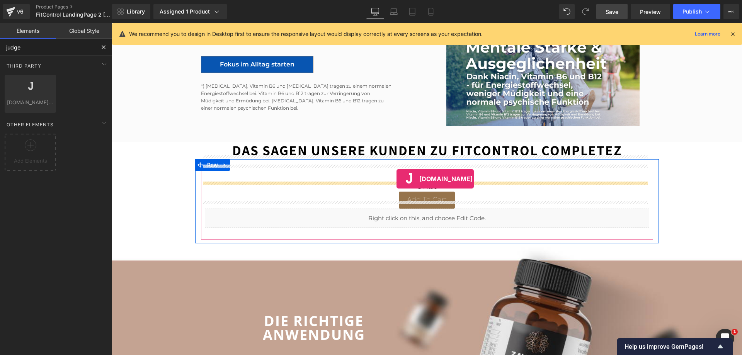
drag, startPoint x: 127, startPoint y: 121, endPoint x: 396, endPoint y: 179, distance: 275.5
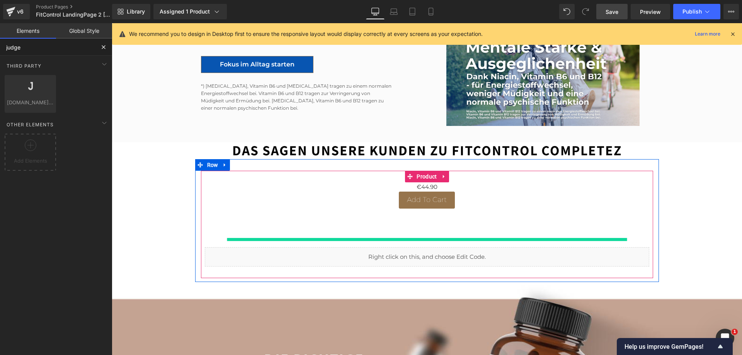
type input "judge"
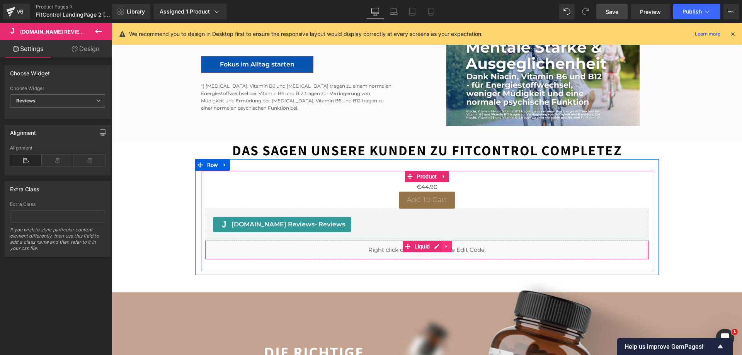
click at [444, 243] on icon at bounding box center [446, 246] width 5 height 6
click at [450, 244] on icon at bounding box center [451, 246] width 5 height 5
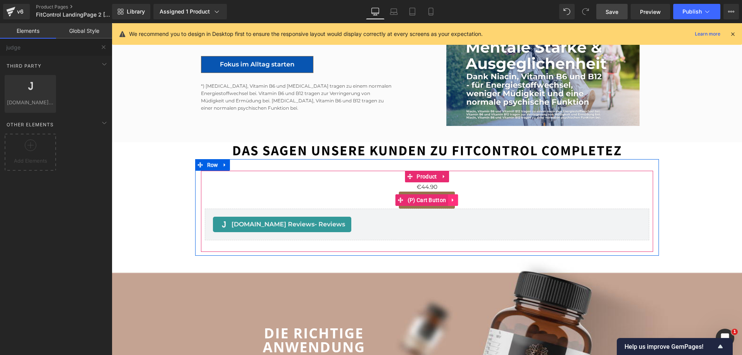
click at [450, 197] on icon at bounding box center [452, 200] width 5 height 6
click at [456, 197] on icon at bounding box center [457, 199] width 5 height 5
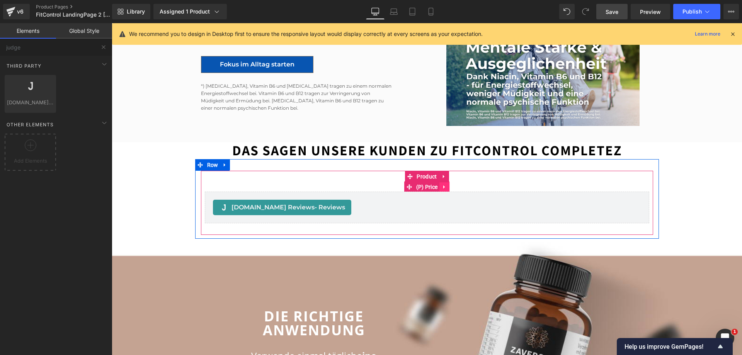
click at [444, 184] on icon at bounding box center [444, 187] width 5 height 6
click at [447, 184] on icon at bounding box center [449, 187] width 5 height 6
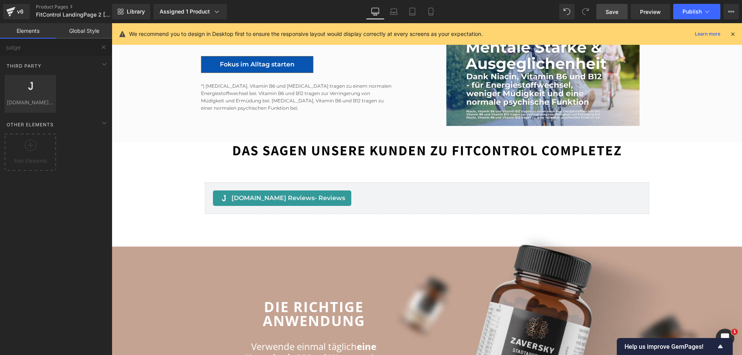
drag, startPoint x: 617, startPoint y: 11, endPoint x: 312, endPoint y: 121, distance: 324.2
click at [617, 11] on span "Save" at bounding box center [611, 12] width 13 height 8
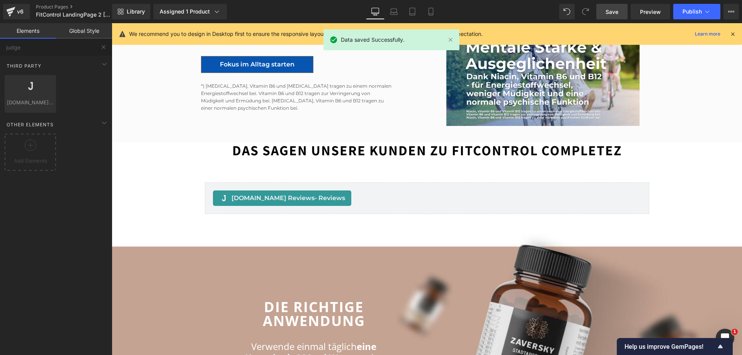
click at [616, 8] on span "Save" at bounding box center [611, 12] width 13 height 8
drag, startPoint x: 608, startPoint y: 13, endPoint x: 576, endPoint y: 25, distance: 34.2
click at [608, 13] on span "Save" at bounding box center [611, 12] width 13 height 8
click at [650, 13] on span "Preview" at bounding box center [650, 12] width 21 height 8
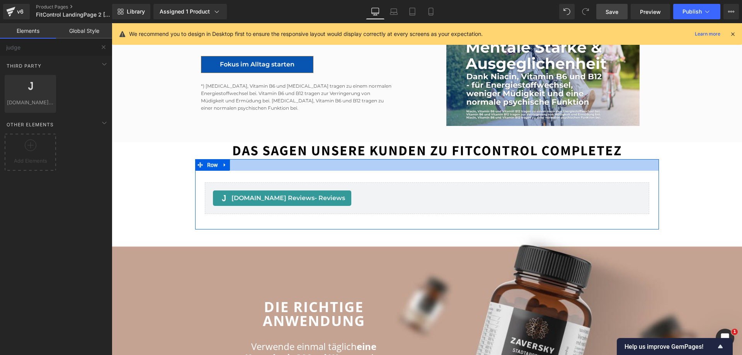
click at [418, 159] on div at bounding box center [427, 165] width 464 height 12
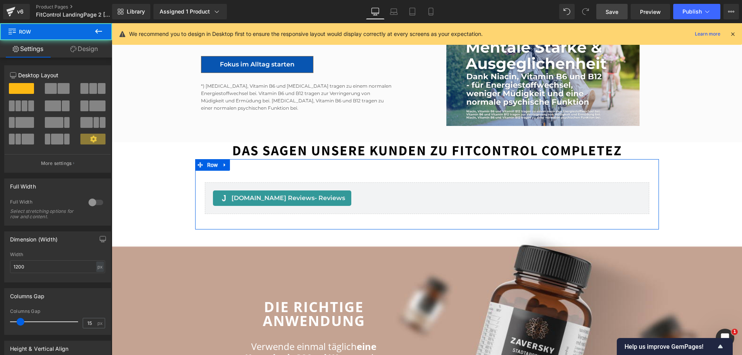
click at [81, 49] on link "Design" at bounding box center [84, 48] width 56 height 17
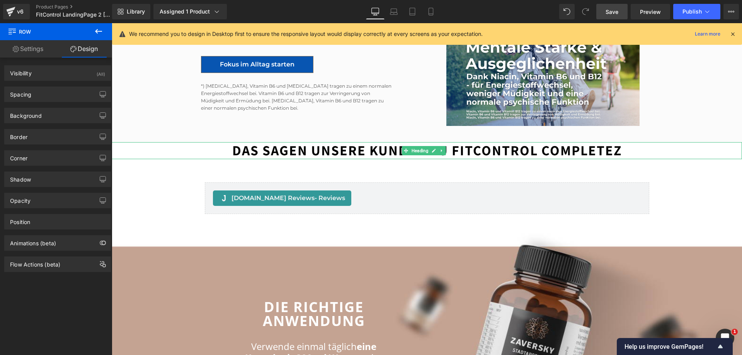
click at [343, 142] on h2 "Das sagen unsere Kunden zu FitControl CompleteZ" at bounding box center [427, 150] width 630 height 16
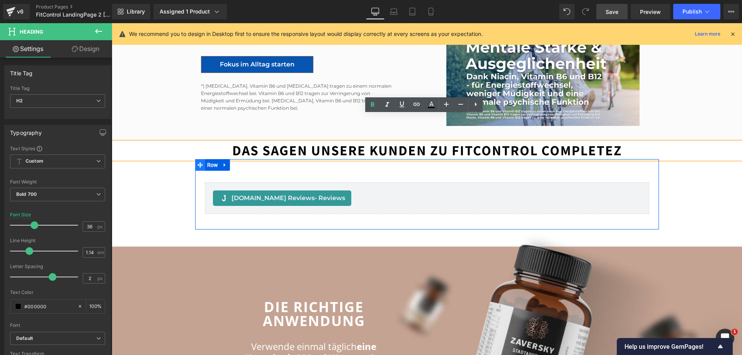
click at [195, 159] on span at bounding box center [200, 165] width 10 height 12
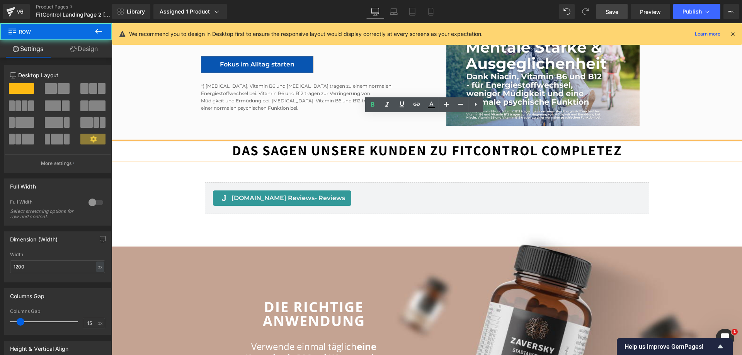
click at [168, 175] on div "Image Image + 100.000 Kunden +1.000 Online-Bewertungen Heading Row Image Liquid…" at bounding box center [427, 63] width 630 height 3094
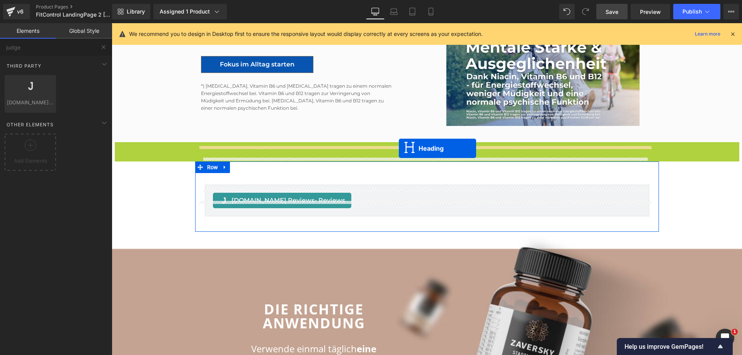
drag, startPoint x: 404, startPoint y: 123, endPoint x: 399, endPoint y: 148, distance: 25.7
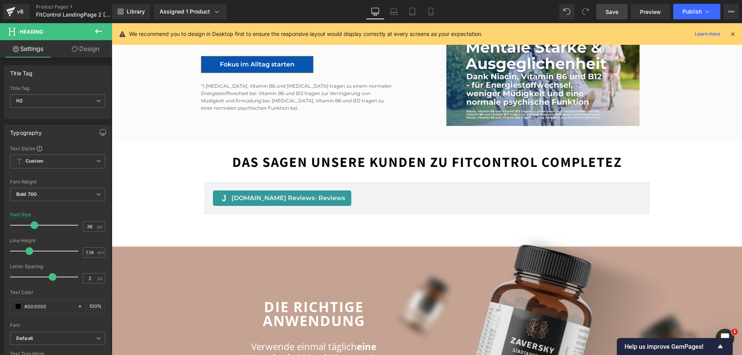
click at [170, 116] on div "Image Image + 100.000 Kunden +1.000 Online-Bewertungen Heading Row Image Liquid…" at bounding box center [427, 63] width 630 height 3094
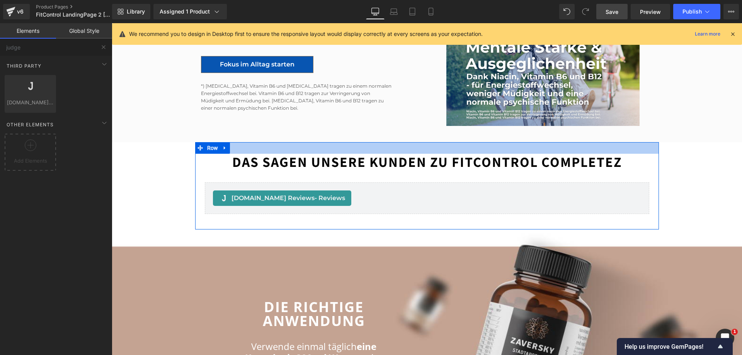
click at [262, 142] on div at bounding box center [427, 148] width 464 height 12
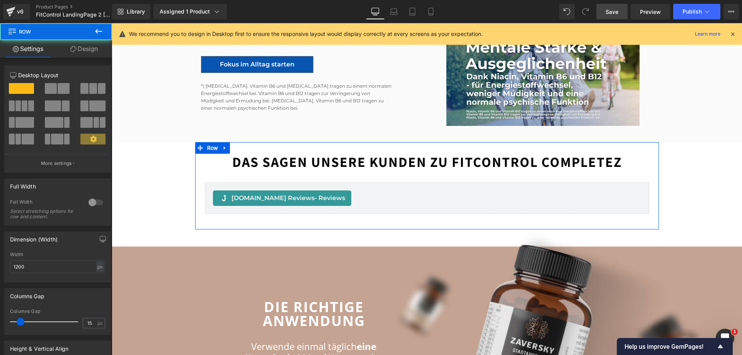
click at [83, 49] on link "Design" at bounding box center [84, 48] width 56 height 17
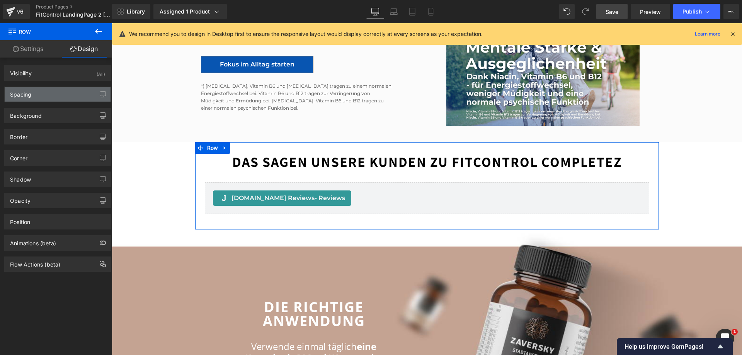
click at [56, 97] on div "Spacing" at bounding box center [58, 94] width 106 height 15
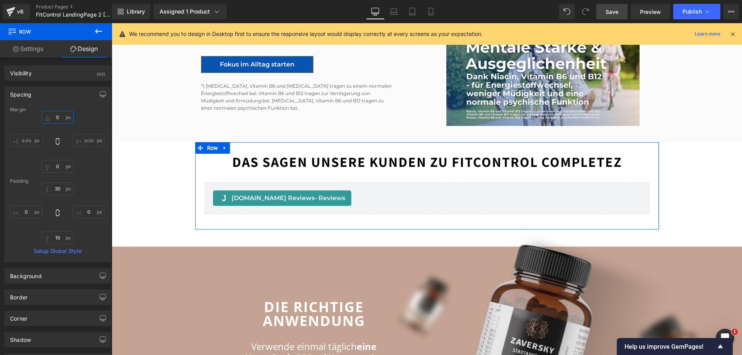
click at [61, 117] on input "0" at bounding box center [57, 117] width 32 height 13
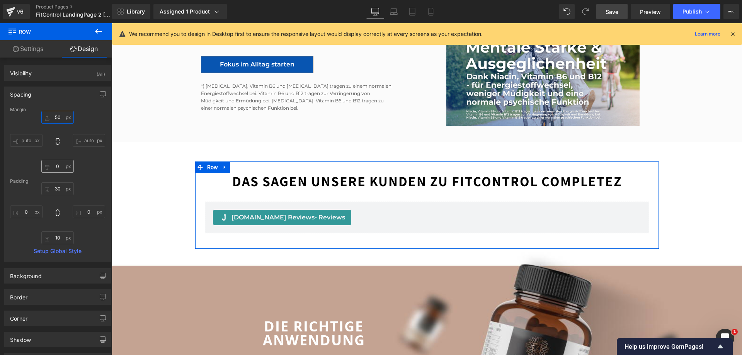
type input "50"
click at [58, 166] on input "0" at bounding box center [57, 166] width 32 height 13
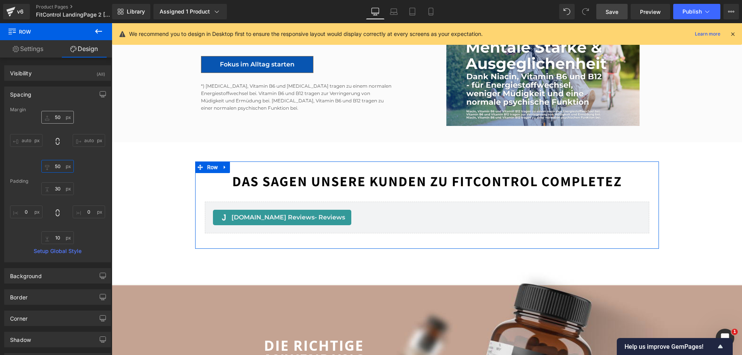
type input "50"
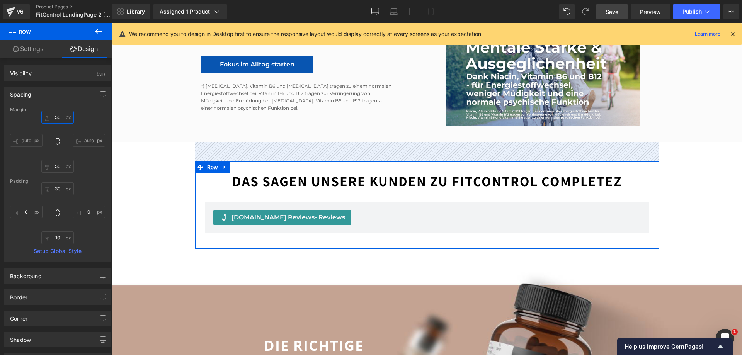
click at [59, 119] on input "50" at bounding box center [57, 117] width 32 height 13
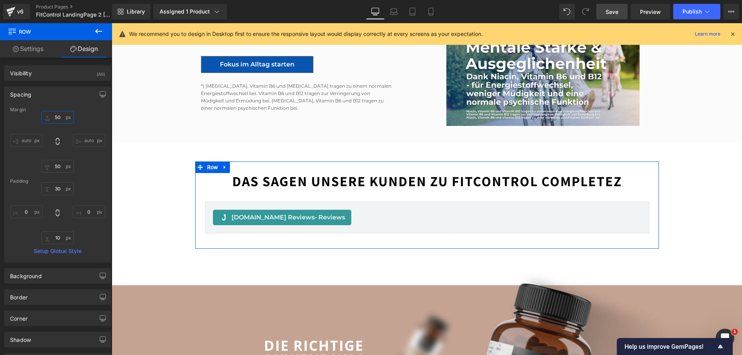
drag, startPoint x: 58, startPoint y: 118, endPoint x: 54, endPoint y: 118, distance: 4.3
click at [54, 118] on input "50" at bounding box center [57, 117] width 32 height 13
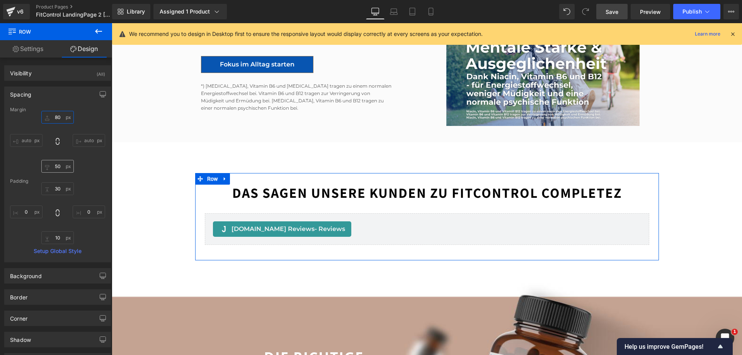
type input "80"
click at [56, 165] on input "50" at bounding box center [57, 166] width 32 height 13
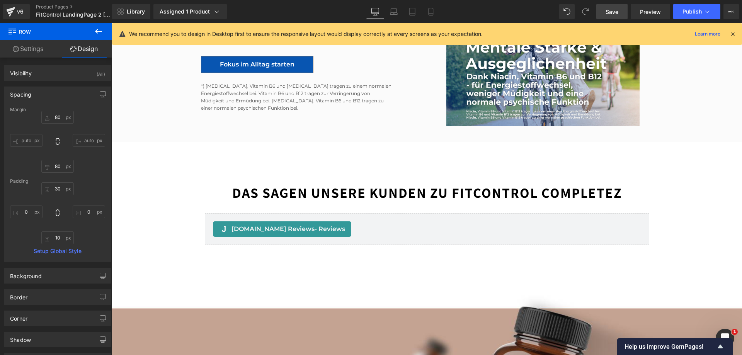
click at [626, 9] on link "Save" at bounding box center [611, 11] width 31 height 15
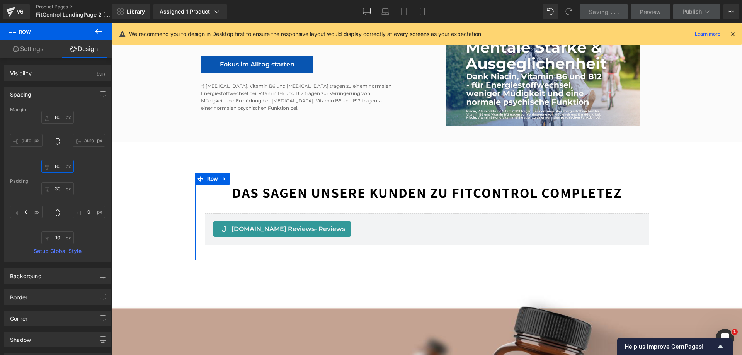
click at [57, 167] on input "80" at bounding box center [57, 166] width 32 height 13
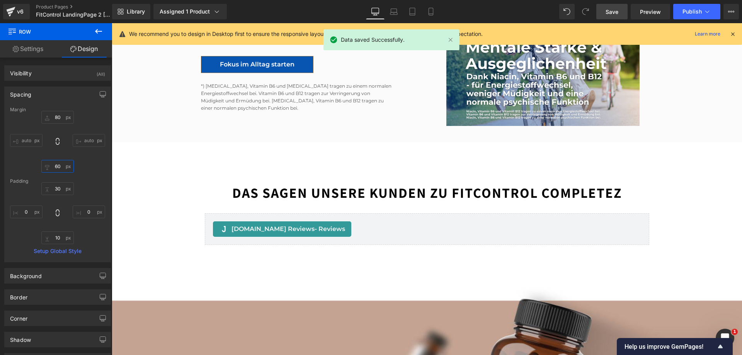
type input "60"
click at [616, 11] on span "Save" at bounding box center [611, 12] width 13 height 8
drag, startPoint x: 425, startPoint y: 11, endPoint x: 118, endPoint y: 77, distance: 314.1
click at [425, 11] on icon at bounding box center [422, 11] width 4 height 7
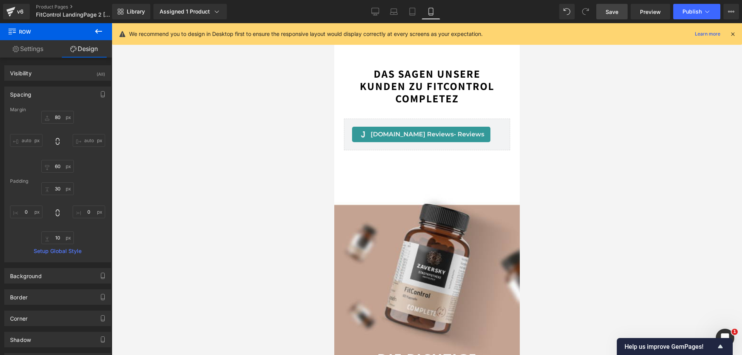
scroll to position [1446, 0]
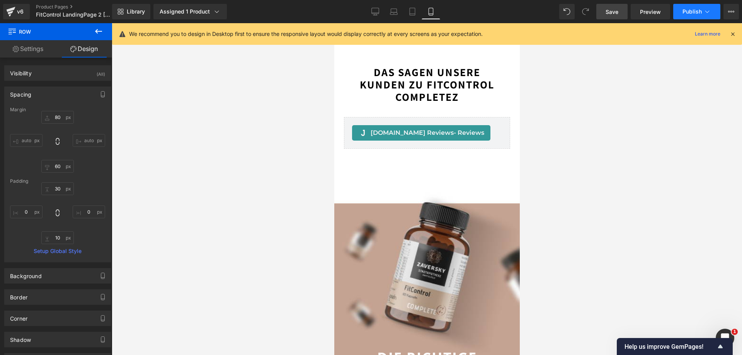
click at [689, 10] on span "Publish" at bounding box center [691, 12] width 19 height 6
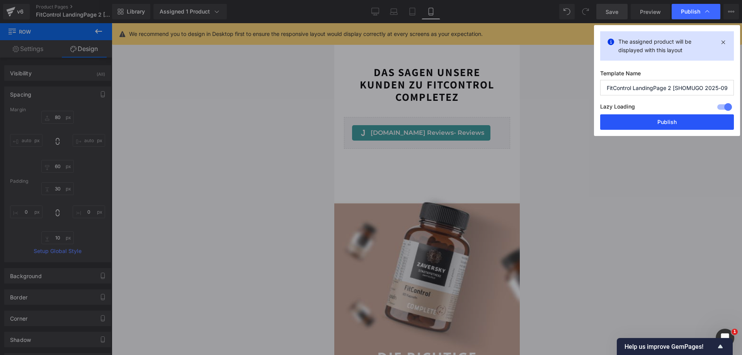
click at [670, 121] on button "Publish" at bounding box center [667, 121] width 134 height 15
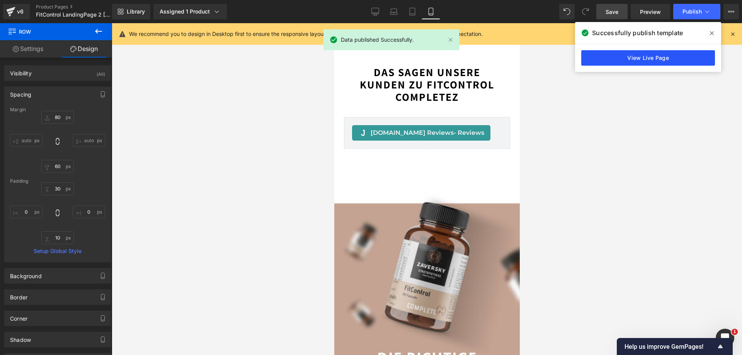
click at [647, 56] on link "View Live Page" at bounding box center [648, 57] width 134 height 15
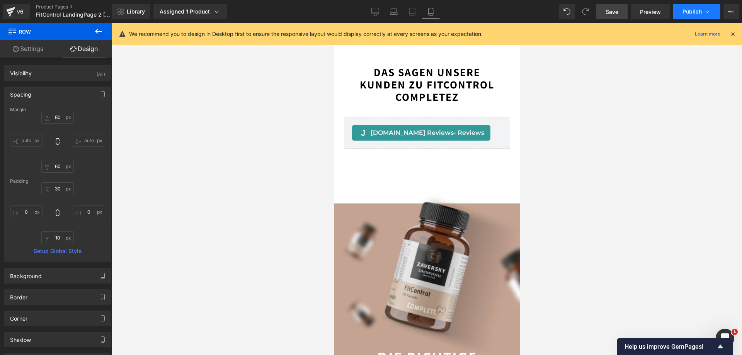
click at [703, 9] on button "Publish" at bounding box center [696, 11] width 47 height 15
click at [725, 7] on button "View Live Page View with current Template Save Template to Library Schedule Pub…" at bounding box center [730, 11] width 15 height 15
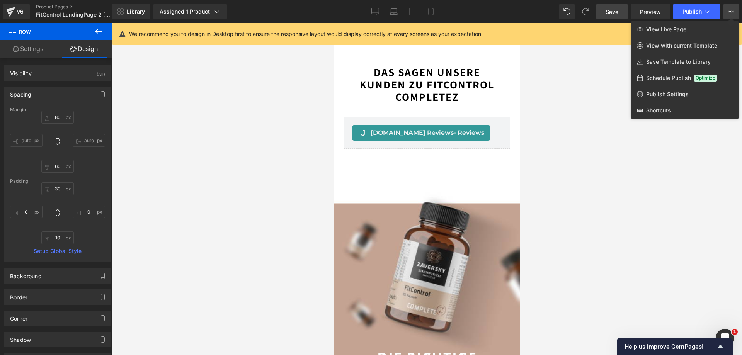
click at [571, 162] on div at bounding box center [427, 189] width 630 height 332
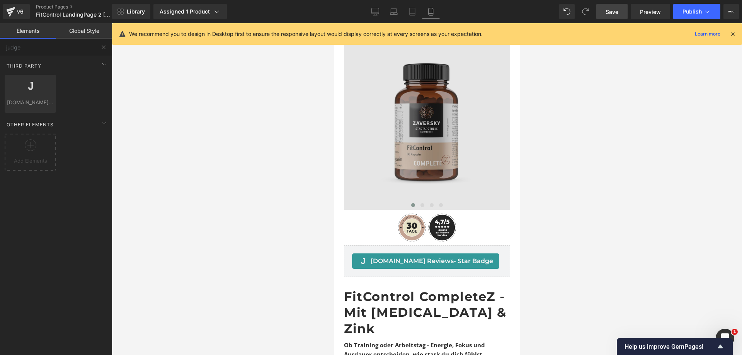
scroll to position [0, 0]
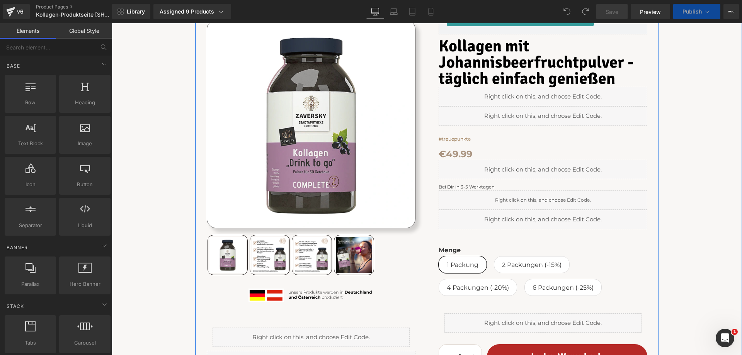
scroll to position [193, 0]
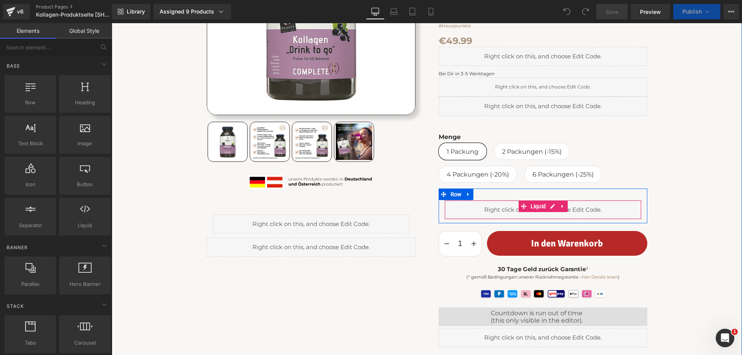
click at [549, 211] on div "Liquid" at bounding box center [542, 209] width 197 height 19
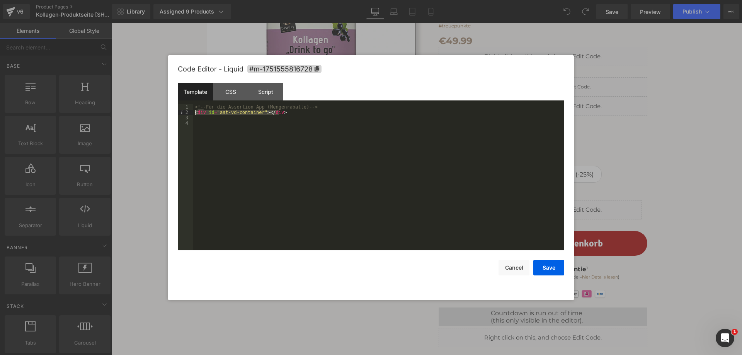
drag, startPoint x: 282, startPoint y: 112, endPoint x: 189, endPoint y: 114, distance: 93.1
click at [189, 114] on pre "1 2 3 4 <!-- Für die Assortion App (Mengenrabatte) --> < div id = "ast-vd-conta…" at bounding box center [371, 177] width 386 height 146
click at [515, 268] on button "Cancel" at bounding box center [513, 267] width 31 height 15
